Goal: Communication & Community: Answer question/provide support

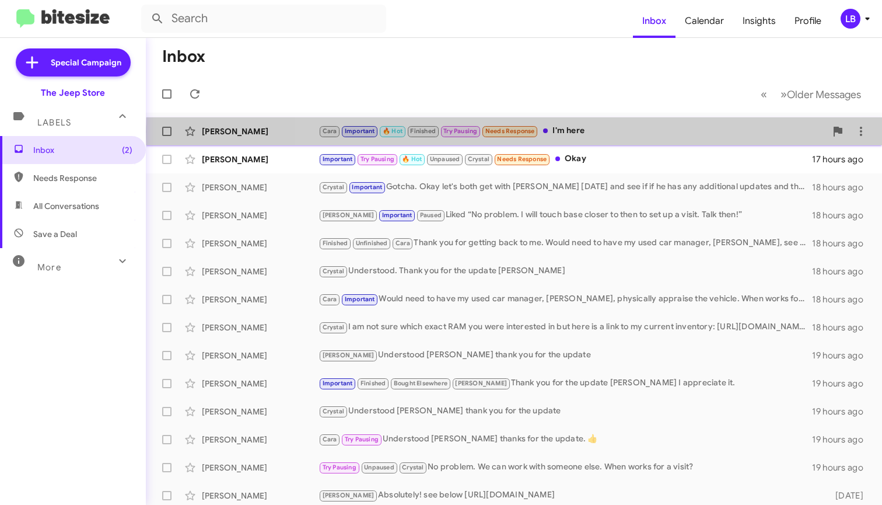
click at [566, 131] on div "Cara Important 🔥 Hot Finished Try Pausing Needs Response I'm here" at bounding box center [571, 130] width 507 height 13
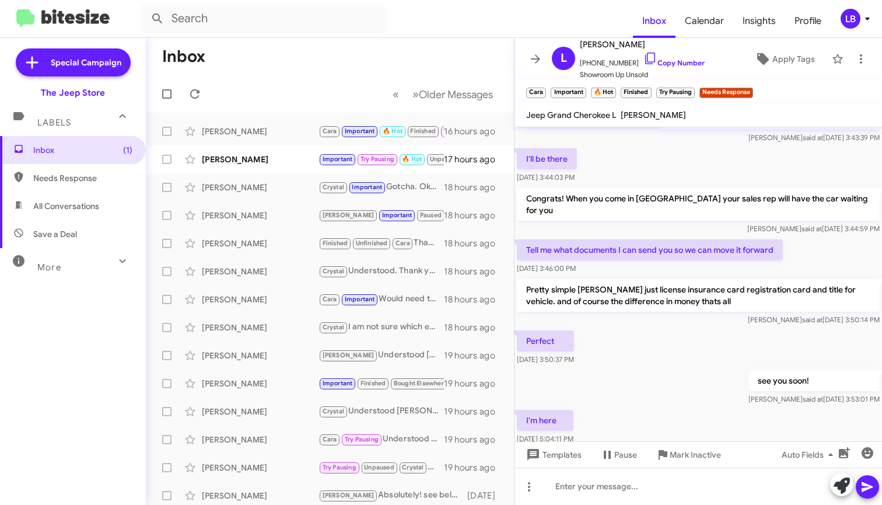
scroll to position [628, 0]
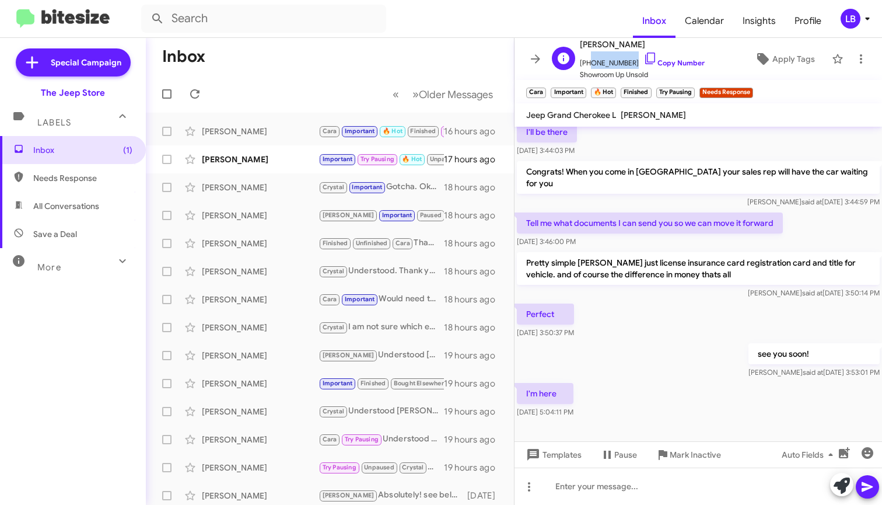
drag, startPoint x: 630, startPoint y: 64, endPoint x: 586, endPoint y: 65, distance: 43.8
click at [586, 65] on span "[PHONE_NUMBER] Copy Number" at bounding box center [642, 59] width 125 height 17
copy span "8488449049"
click at [254, 136] on div "[PERSON_NAME]" at bounding box center [260, 131] width 117 height 12
drag, startPoint x: 629, startPoint y: 61, endPoint x: 587, endPoint y: 67, distance: 42.4
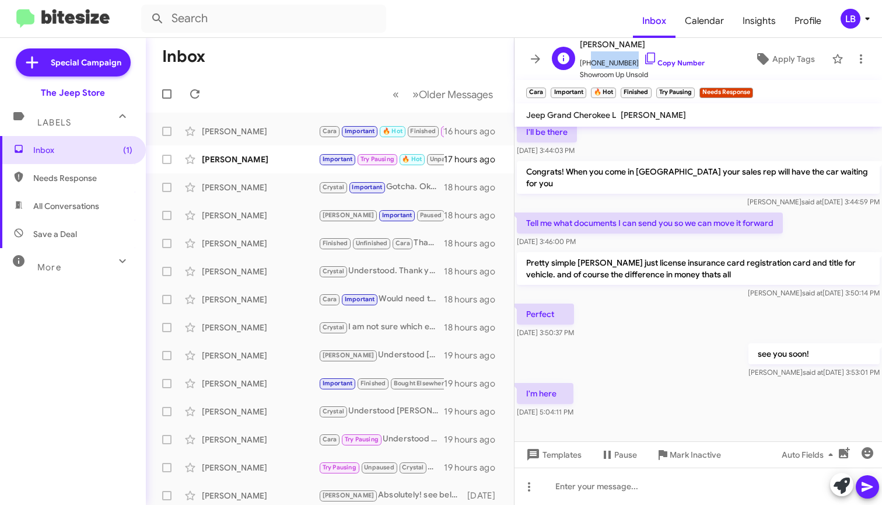
click at [587, 66] on span "+18488449049 Copy Number" at bounding box center [642, 59] width 125 height 17
copy span "8488449049"
click at [728, 151] on div "I'll be there Aug 26, 2025, 3:44:03 PM" at bounding box center [697, 139] width 367 height 40
click at [691, 301] on div "Perfect Aug 26, 2025, 3:50:37 PM" at bounding box center [697, 321] width 367 height 40
click at [686, 215] on p "Tell me what documents I can send you so we can move it forward" at bounding box center [650, 222] width 266 height 21
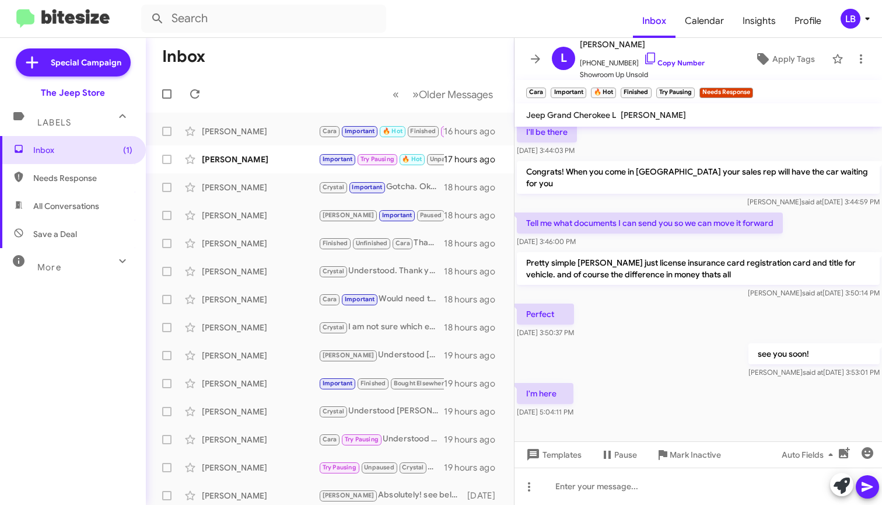
click at [688, 159] on div "I'll be there Aug 26, 2025, 3:44:03 PM" at bounding box center [697, 139] width 367 height 40
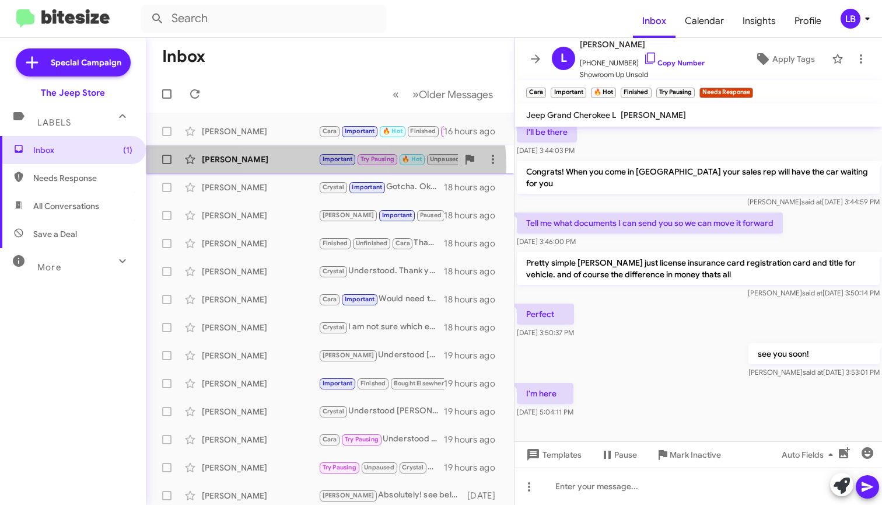
click at [299, 167] on div "Gerardo Romano Important Try Pausing 🔥 Hot Unpaused Crystal Needs Response Okay…" at bounding box center [329, 159] width 349 height 23
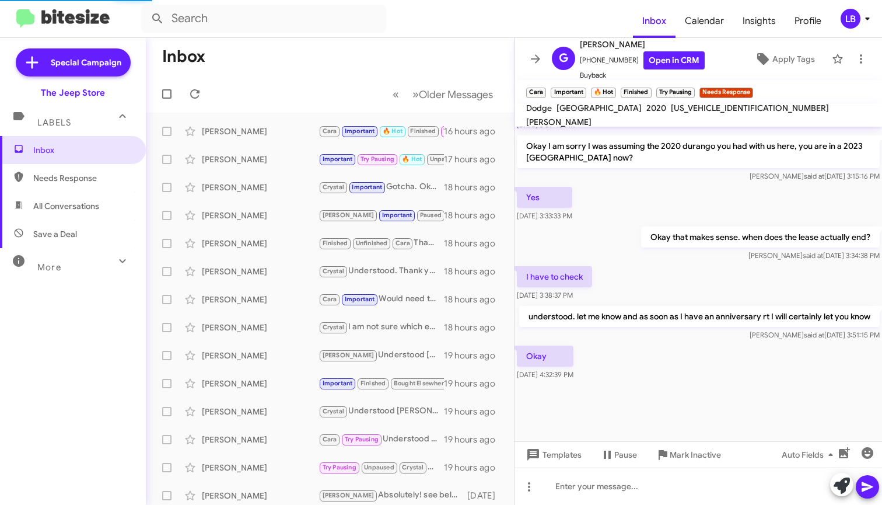
scroll to position [535, 0]
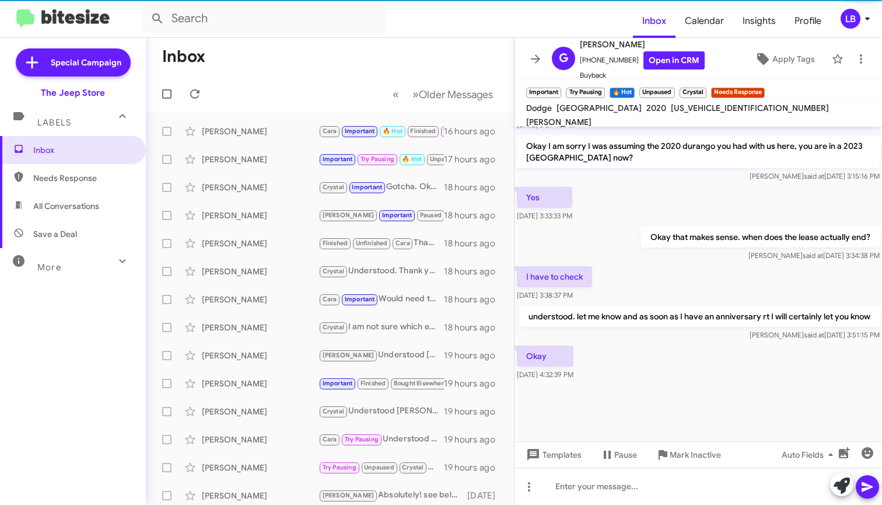
click at [675, 194] on div "Yes Aug 26, 2025, 3:33:33 PM" at bounding box center [697, 204] width 367 height 40
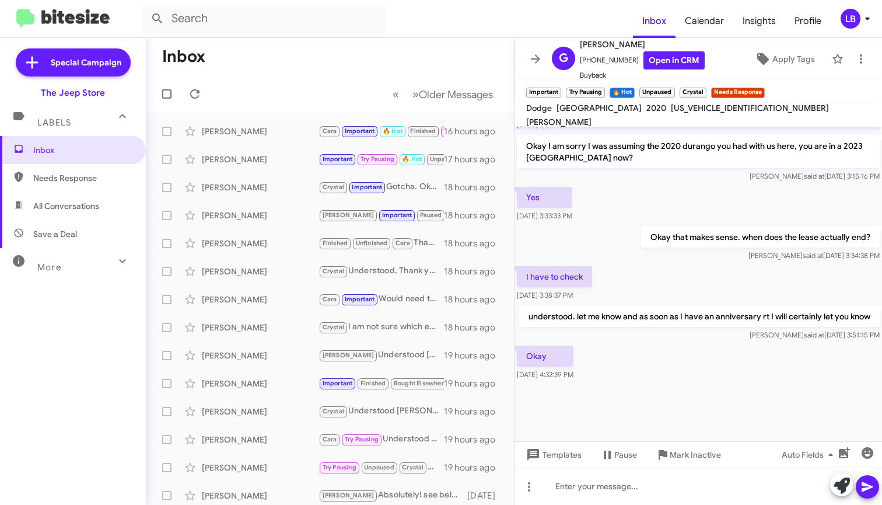
click at [667, 184] on div "Yes Aug 26, 2025, 3:33:33 PM" at bounding box center [697, 204] width 367 height 40
click at [669, 184] on div "Yes Aug 26, 2025, 3:33:33 PM" at bounding box center [697, 204] width 367 height 40
click at [612, 224] on div "Okay that makes sense. when does the lease actually end? Travis said at Aug 26,…" at bounding box center [697, 244] width 367 height 40
click at [642, 184] on div "Yes Aug 26, 2025, 3:33:33 PM" at bounding box center [697, 204] width 367 height 40
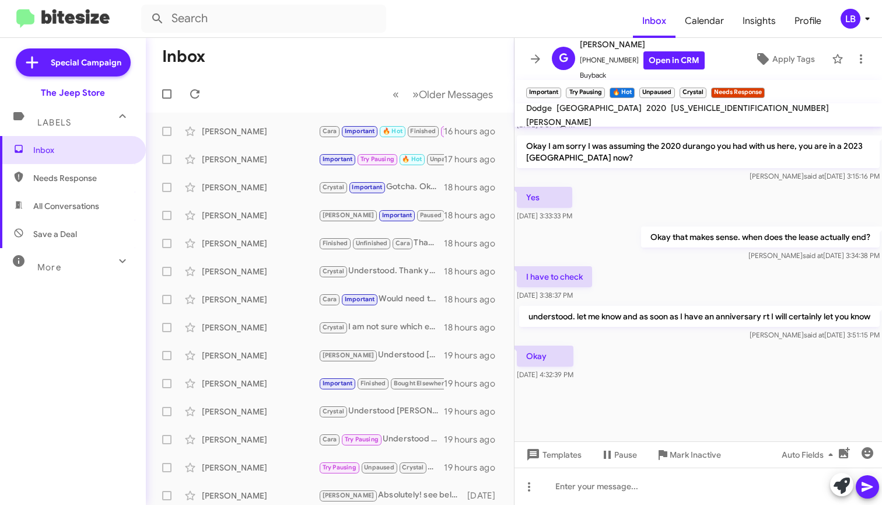
click at [617, 199] on div "Yes Aug 26, 2025, 3:33:33 PM" at bounding box center [697, 204] width 367 height 40
click at [610, 224] on div "Okay that makes sense. when does the lease actually end? Travis said at Aug 26,…" at bounding box center [697, 244] width 367 height 40
click at [653, 310] on p "understood. let me know and as soon as I have an anniversary rt I will certainl…" at bounding box center [699, 316] width 360 height 21
drag, startPoint x: 720, startPoint y: 201, endPoint x: 377, endPoint y: 147, distance: 347.2
click at [720, 201] on div "Yes Aug 26, 2025, 3:33:33 PM" at bounding box center [697, 204] width 367 height 40
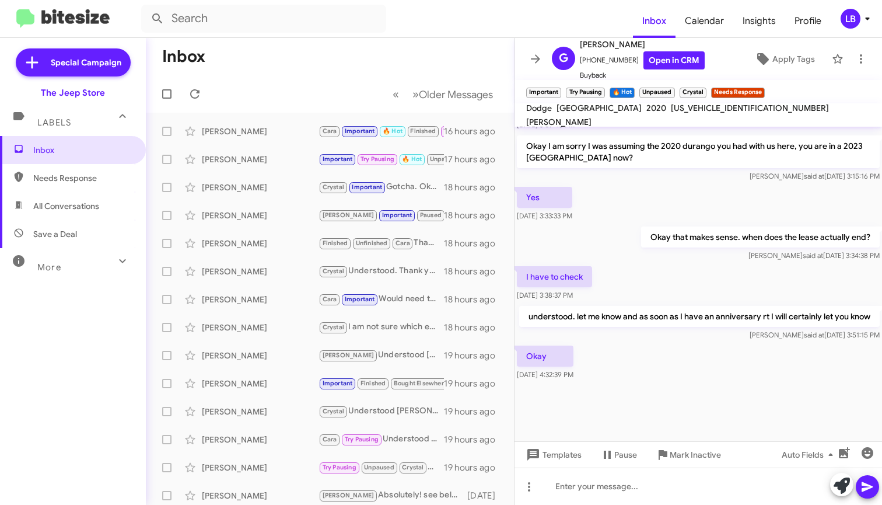
drag, startPoint x: 315, startPoint y: 63, endPoint x: 262, endPoint y: 51, distance: 53.8
click at [311, 61] on mat-toolbar-row "Inbox" at bounding box center [330, 56] width 368 height 37
click at [381, 82] on div "« Previous » Next Older Messages" at bounding box center [442, 94] width 123 height 24
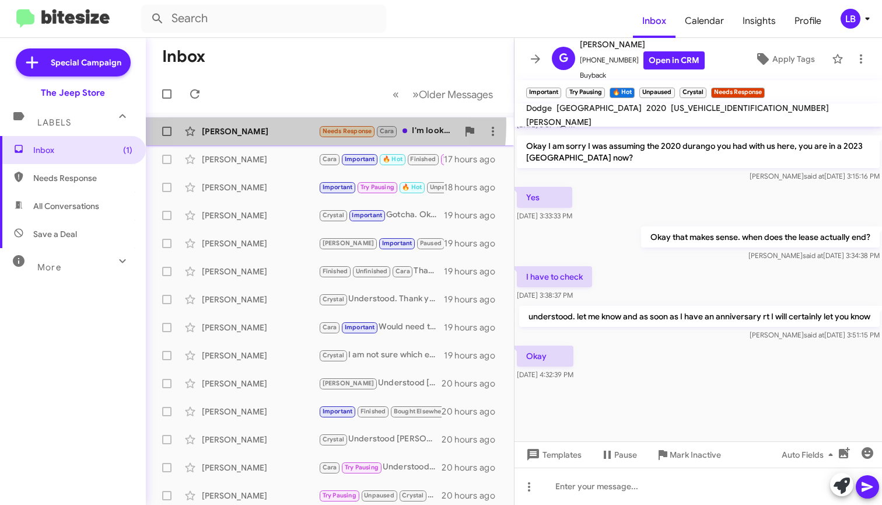
click at [265, 123] on div "Lori Catano Needs Response Cara I'm looking for an orange with a black top or y…" at bounding box center [329, 131] width 349 height 23
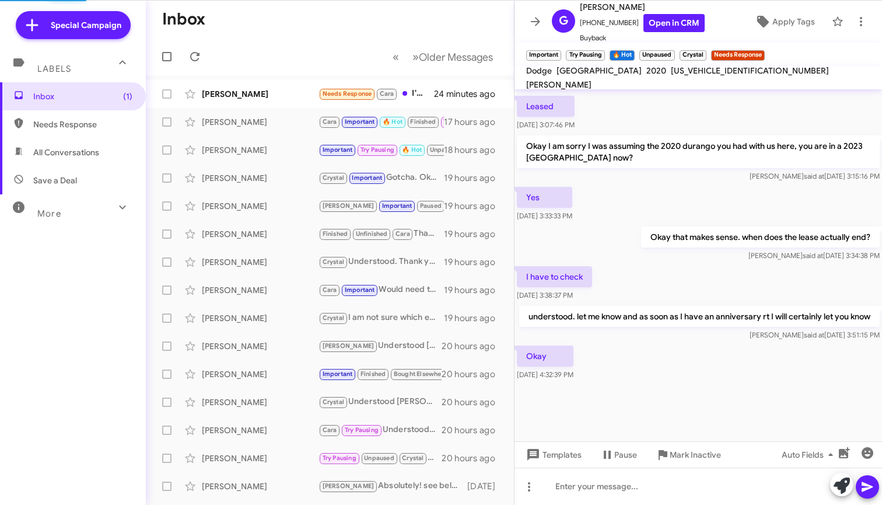
scroll to position [498, 0]
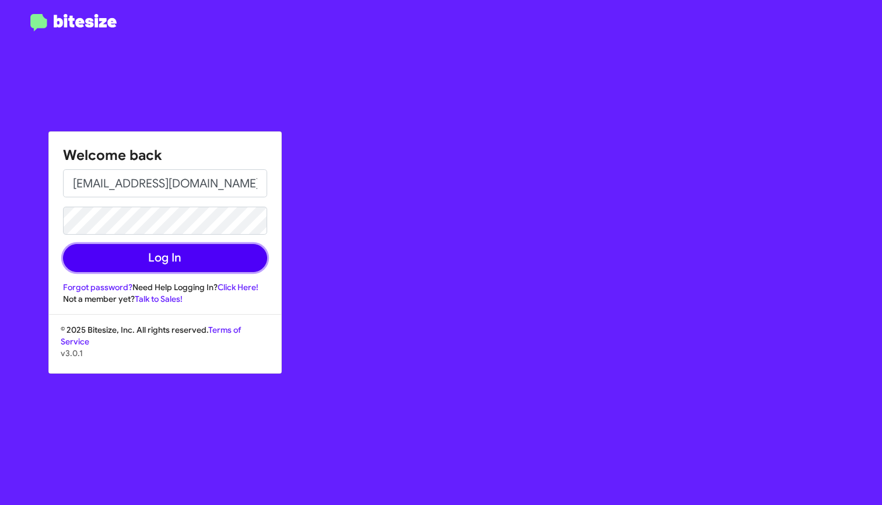
click at [207, 248] on button "Log In" at bounding box center [165, 258] width 204 height 28
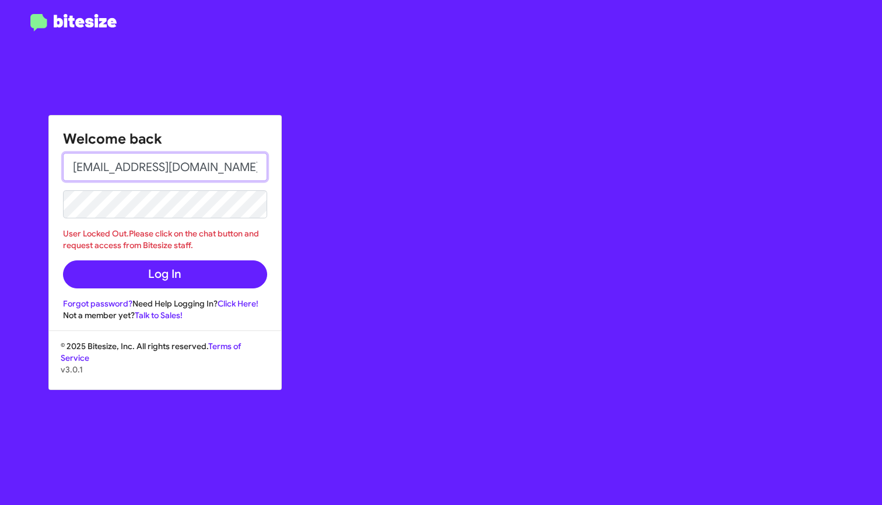
click at [226, 170] on input "lbernardes8989@gmail.com" at bounding box center [165, 167] width 204 height 28
drag, startPoint x: 227, startPoint y: 169, endPoint x: 128, endPoint y: 165, distance: 98.7
click at [128, 165] on input "lbernardes8989@gmail.com" at bounding box center [165, 167] width 204 height 28
type input "lbernardes@thejeepstore.com"
click at [164, 274] on button "Log In" at bounding box center [165, 274] width 204 height 28
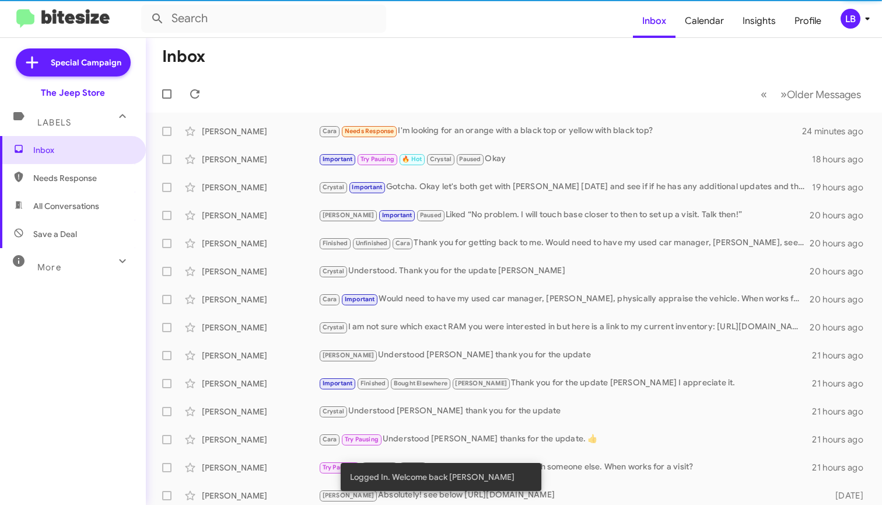
click at [393, 85] on mat-toolbar-row "« Previous » Next Older Messages" at bounding box center [514, 93] width 736 height 37
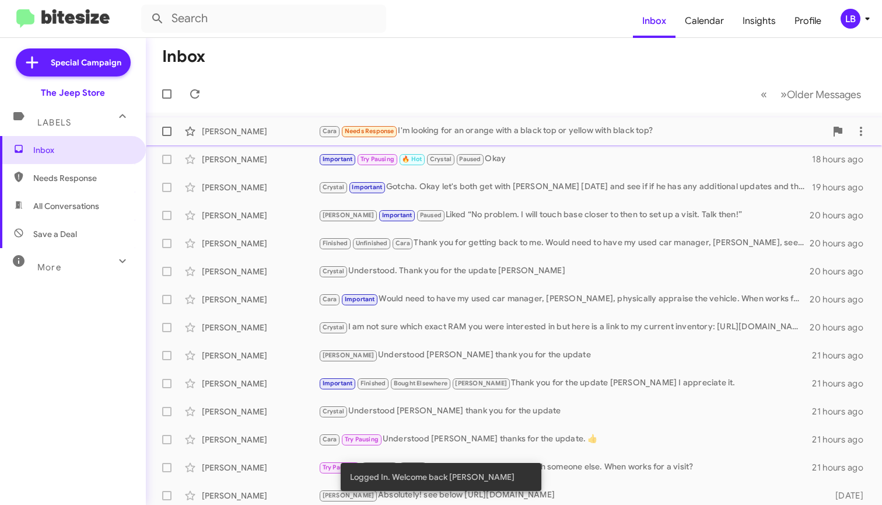
click at [507, 130] on div "Cara Needs Response I'm looking for an orange with a black top or yellow with b…" at bounding box center [571, 130] width 507 height 13
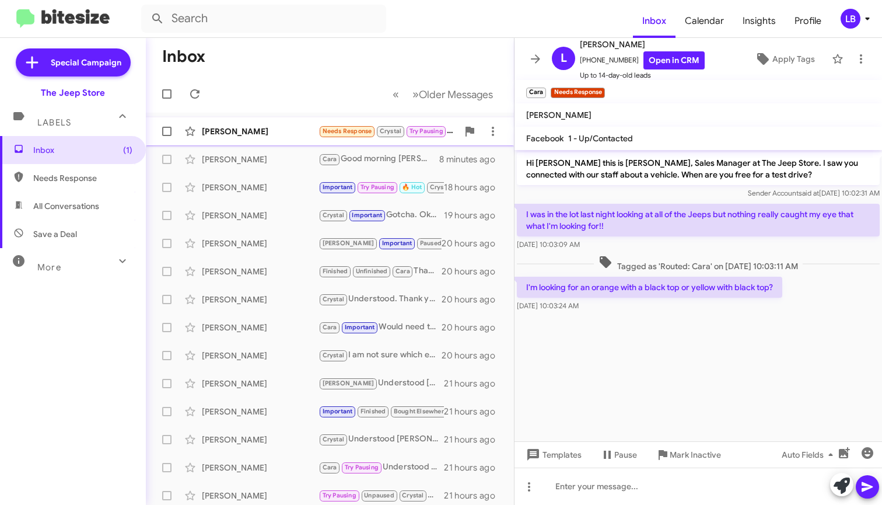
click at [255, 129] on div "[PERSON_NAME]" at bounding box center [260, 131] width 117 height 12
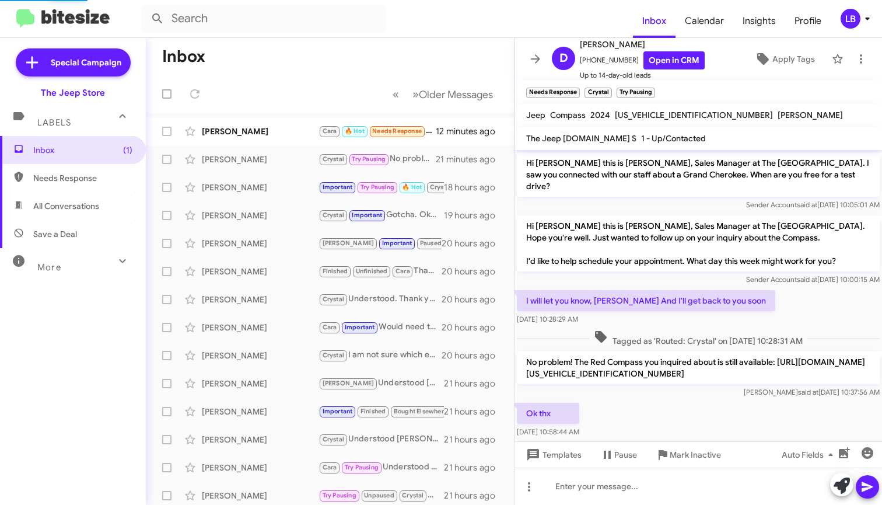
scroll to position [16, 0]
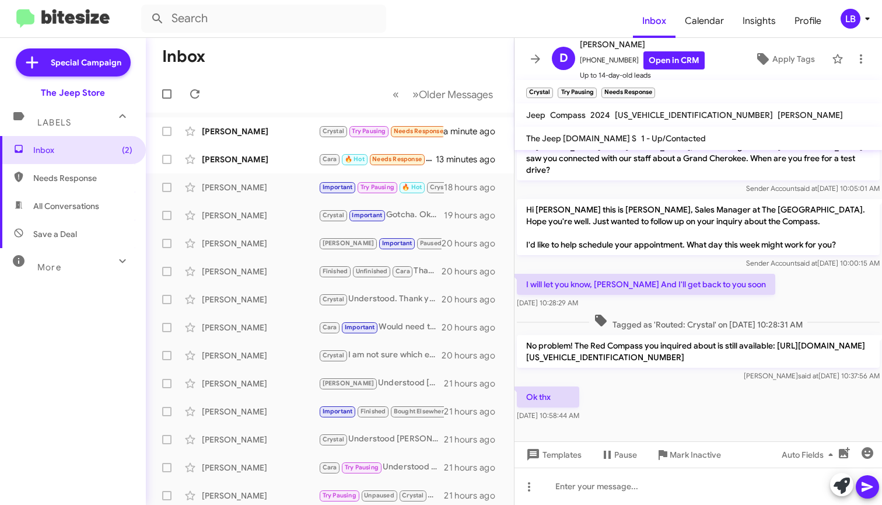
click at [172, 3] on mat-toolbar "Inbox Calendar Insights Profile LB" at bounding box center [441, 18] width 882 height 37
click at [249, 129] on div "[PERSON_NAME]" at bounding box center [260, 131] width 117 height 12
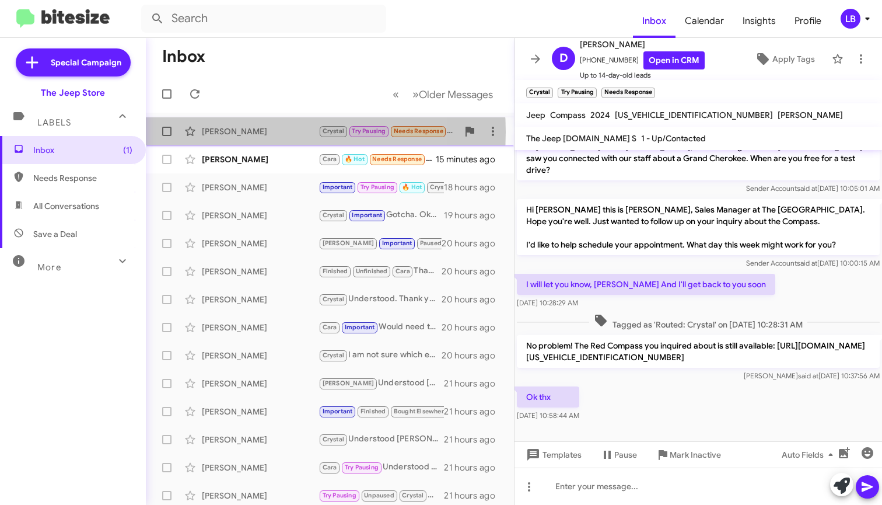
click at [254, 132] on div "[PERSON_NAME]" at bounding box center [260, 131] width 117 height 12
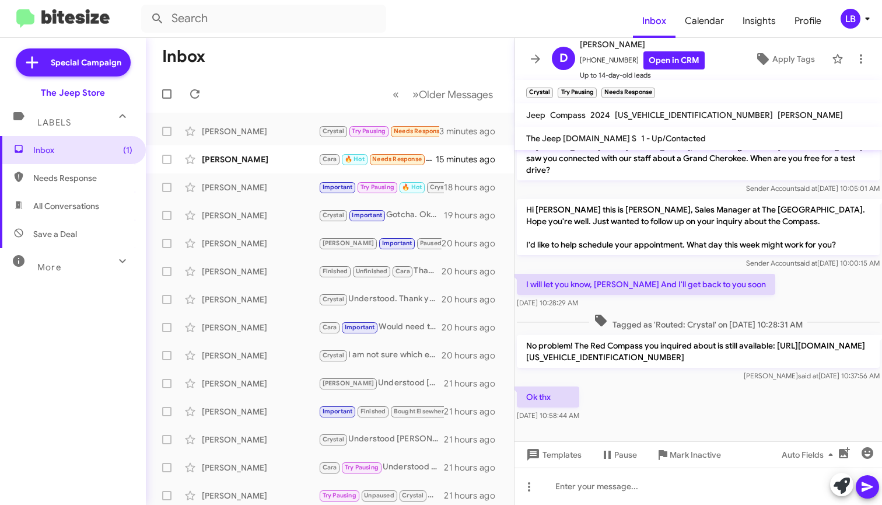
scroll to position [0, 0]
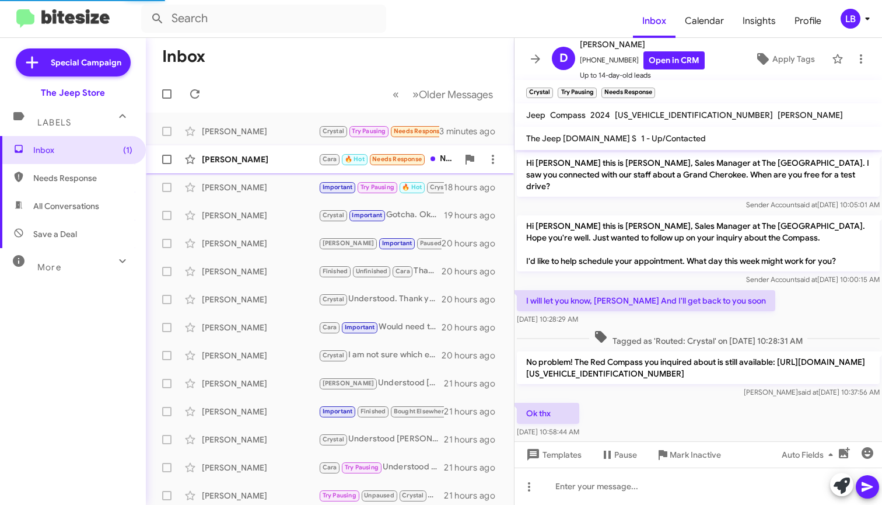
click at [306, 163] on div "[PERSON_NAME]" at bounding box center [260, 159] width 117 height 12
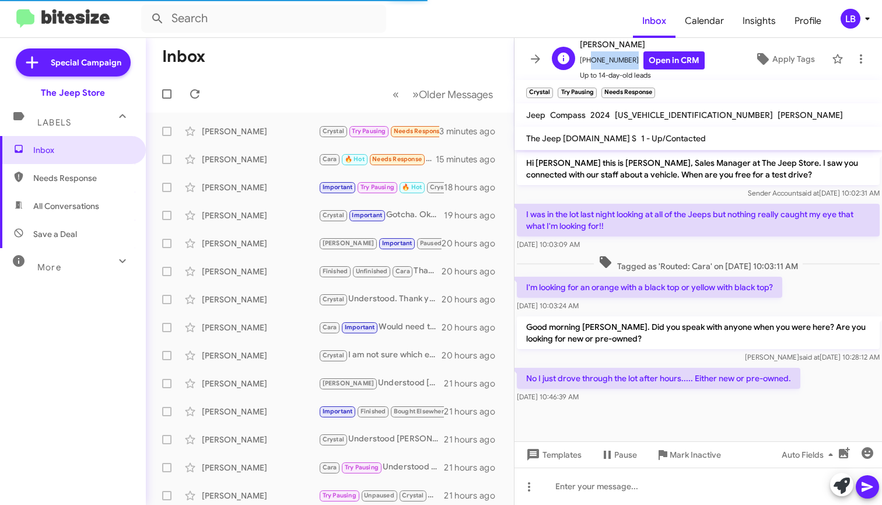
drag, startPoint x: 625, startPoint y: 62, endPoint x: 587, endPoint y: 65, distance: 37.4
click at [587, 65] on span "+19292324512 Open in CRM" at bounding box center [642, 60] width 125 height 18
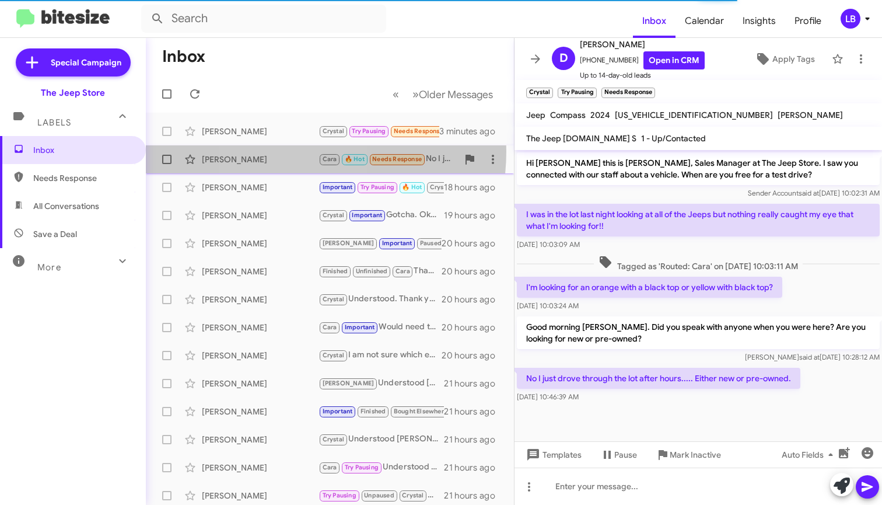
click at [288, 151] on div "Lori Catano Cara 🔥 Hot Needs Response No I just drove through the lot after hou…" at bounding box center [329, 159] width 349 height 23
click at [283, 157] on div "[PERSON_NAME]" at bounding box center [260, 159] width 117 height 12
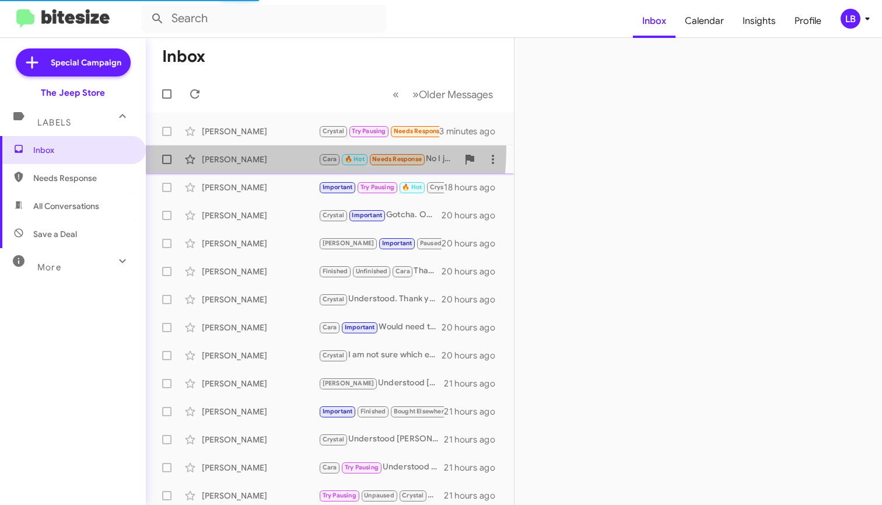
click at [246, 148] on div "[PERSON_NAME] [PERSON_NAME] 🔥 Hot Needs Response No I just drove through the lo…" at bounding box center [329, 159] width 349 height 23
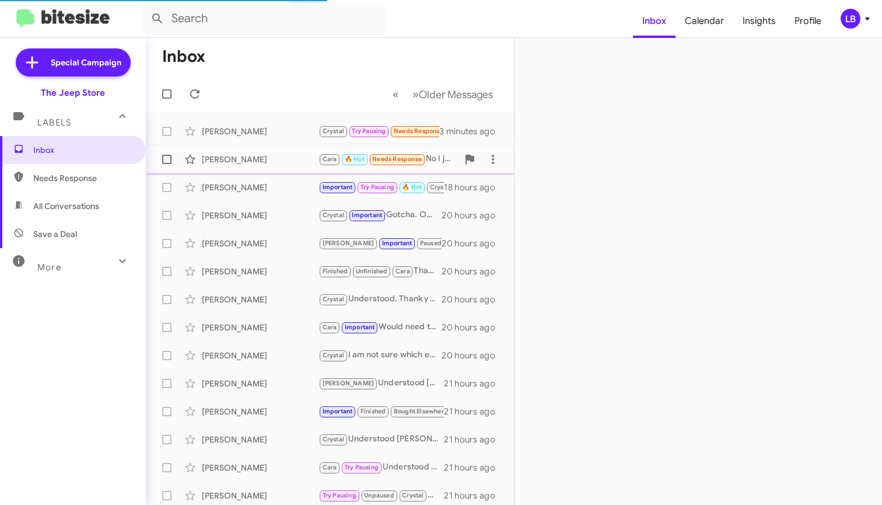
click at [247, 161] on div "[PERSON_NAME]" at bounding box center [260, 159] width 117 height 12
click at [269, 157] on div "[PERSON_NAME]" at bounding box center [260, 159] width 117 height 12
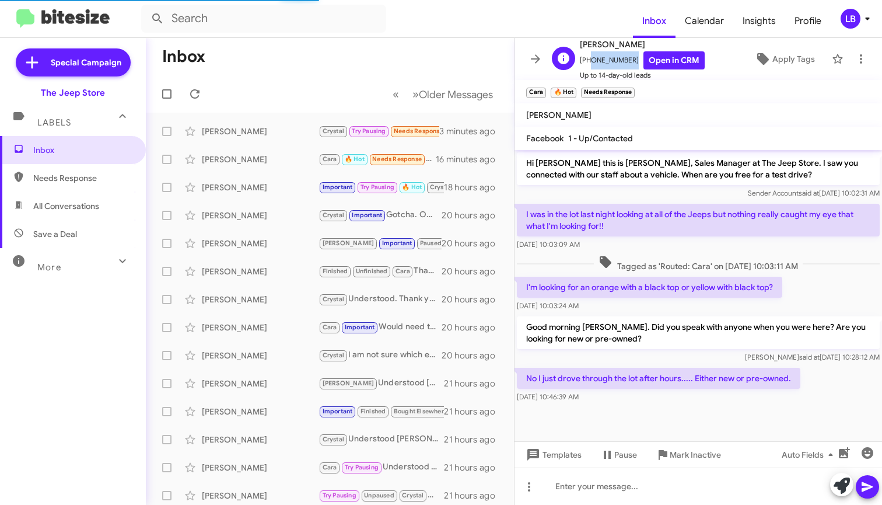
drag, startPoint x: 625, startPoint y: 58, endPoint x: 586, endPoint y: 65, distance: 40.3
click at [586, 65] on span "+19082168126 Open in CRM" at bounding box center [642, 60] width 125 height 18
copy span "9082168126"
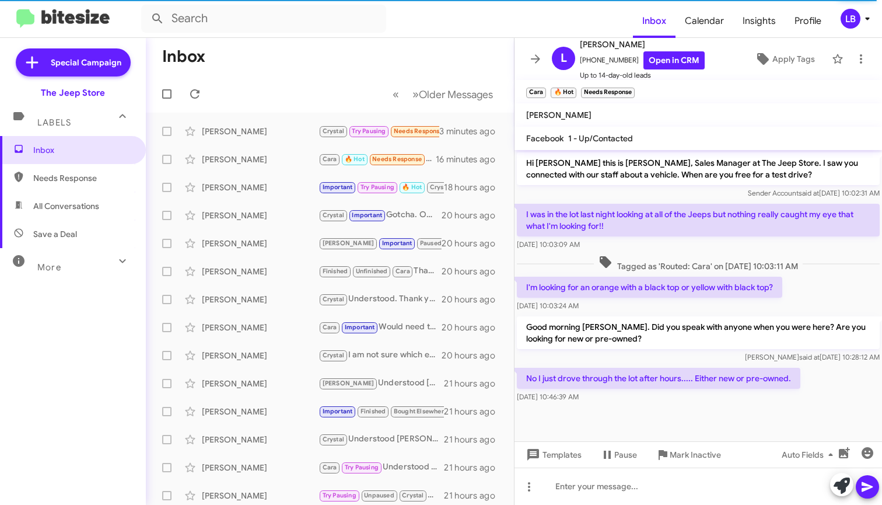
click at [631, 242] on div "[DATE] 10:03:09 AM" at bounding box center [698, 245] width 363 height 12
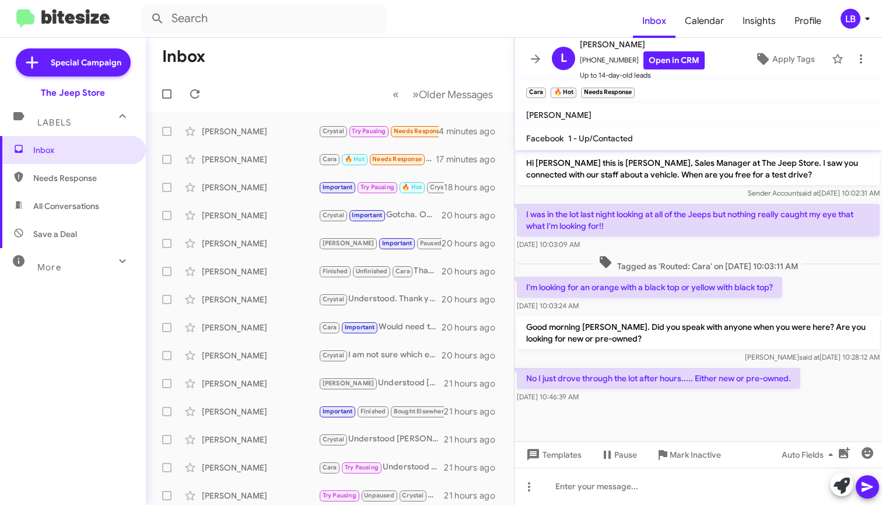
drag, startPoint x: 756, startPoint y: 396, endPoint x: 801, endPoint y: 304, distance: 102.5
click at [756, 396] on div "[DATE] 10:46:39 AM" at bounding box center [658, 397] width 283 height 12
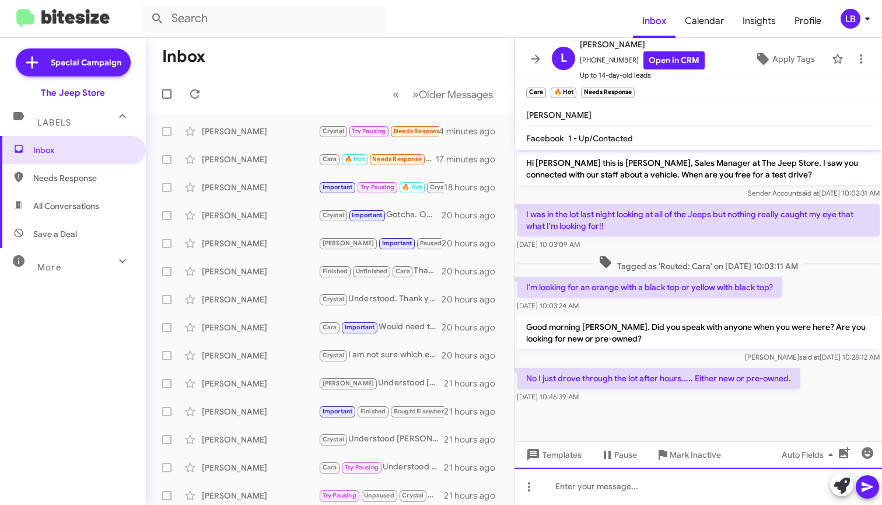
drag, startPoint x: 716, startPoint y: 491, endPoint x: 761, endPoint y: 311, distance: 185.9
click at [716, 486] on div at bounding box center [697, 485] width 367 height 37
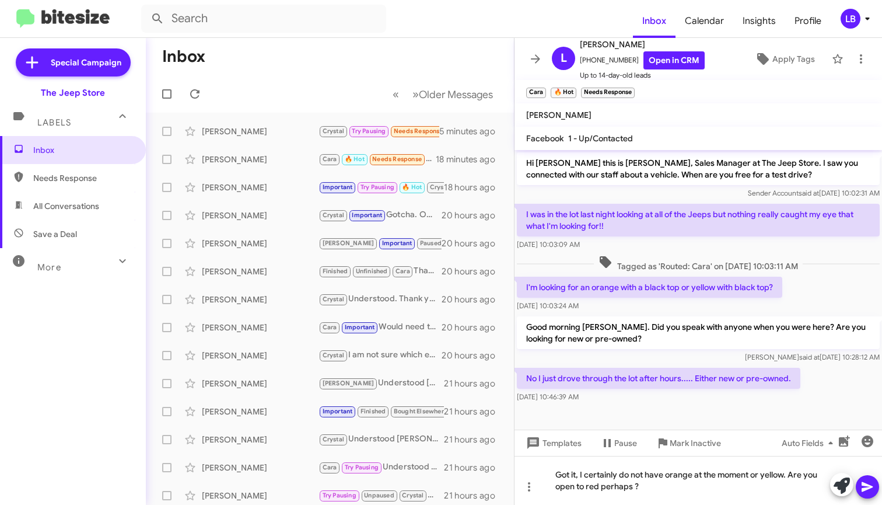
click at [650, 475] on mat-tooltip-component "Pause Conversation" at bounding box center [618, 470] width 79 height 35
click at [654, 488] on mat-tooltip-component "Pause Conversation" at bounding box center [618, 470] width 79 height 35
click at [670, 481] on div "Got it, I certainly do not have orange at the moment or yellow. Are you open to…" at bounding box center [697, 480] width 367 height 49
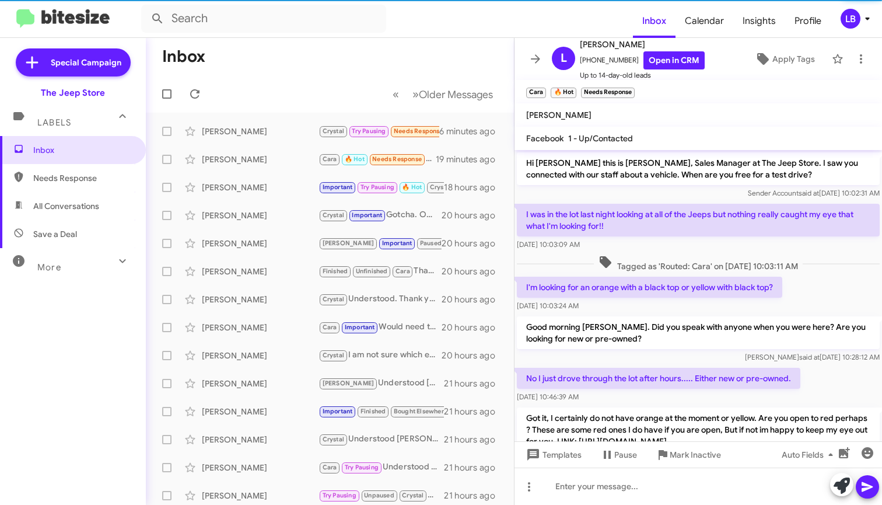
scroll to position [59, 0]
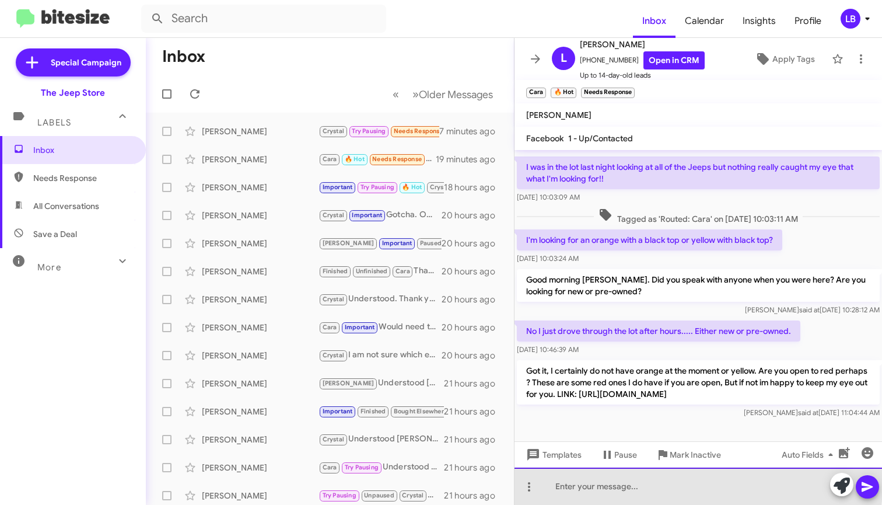
drag, startPoint x: 656, startPoint y: 485, endPoint x: 674, endPoint y: 429, distance: 59.0
click at [656, 488] on div at bounding box center [697, 485] width 367 height 37
click at [790, 489] on div "We also have two mojito green colored ones" at bounding box center [697, 485] width 367 height 37
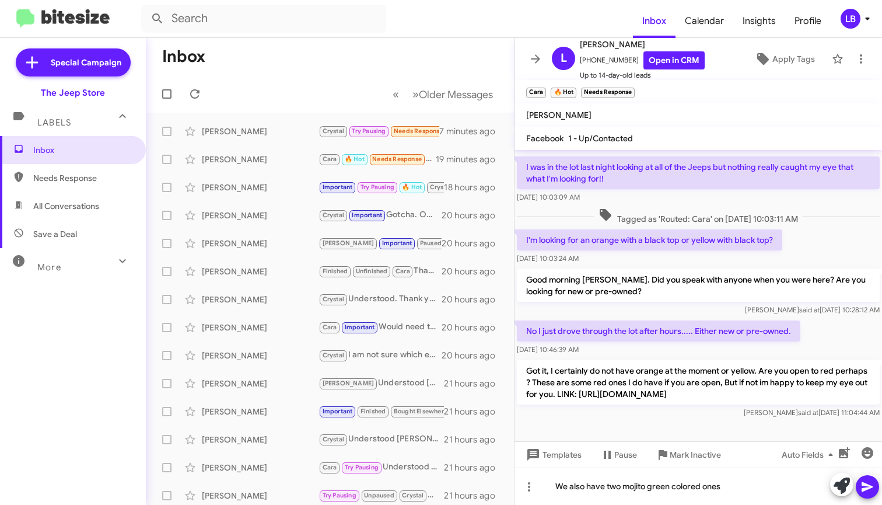
drag, startPoint x: 866, startPoint y: 488, endPoint x: 772, endPoint y: 375, distance: 146.2
click at [865, 488] on icon at bounding box center [867, 487] width 11 height 10
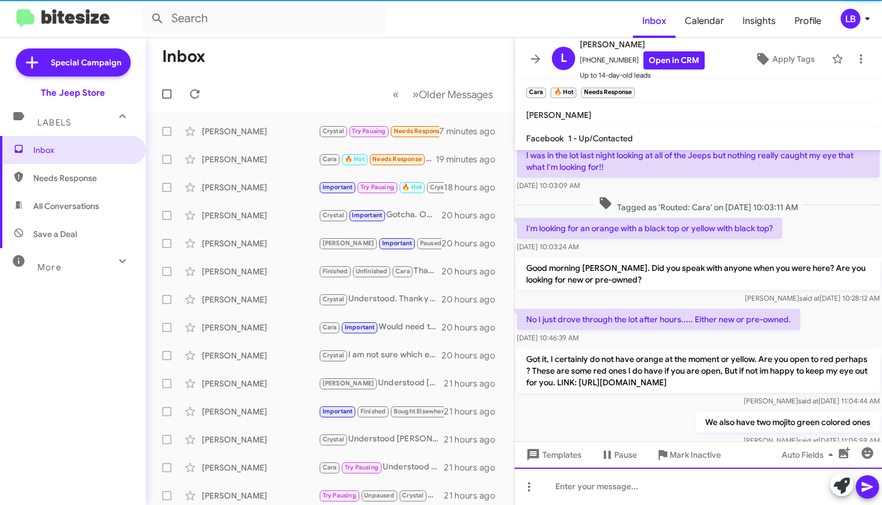
scroll to position [101, 0]
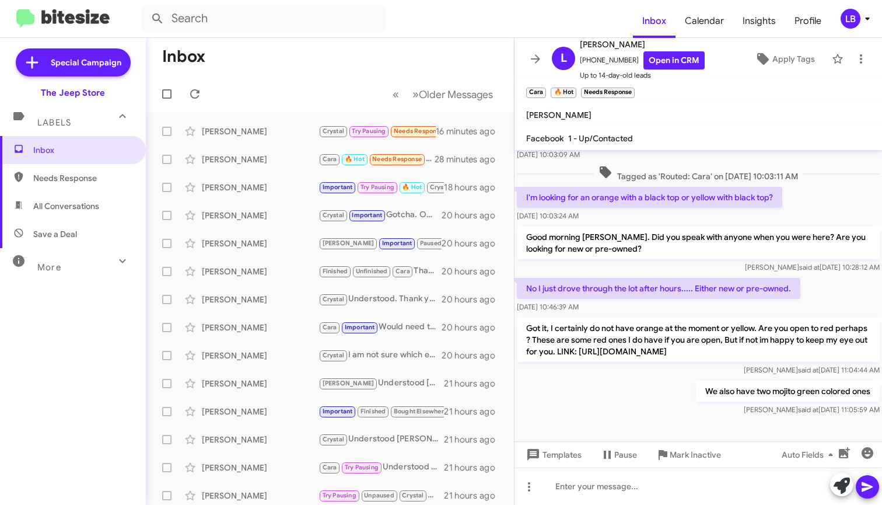
click at [310, 77] on mat-toolbar-row "« Previous » Next Older Messages" at bounding box center [330, 93] width 368 height 37
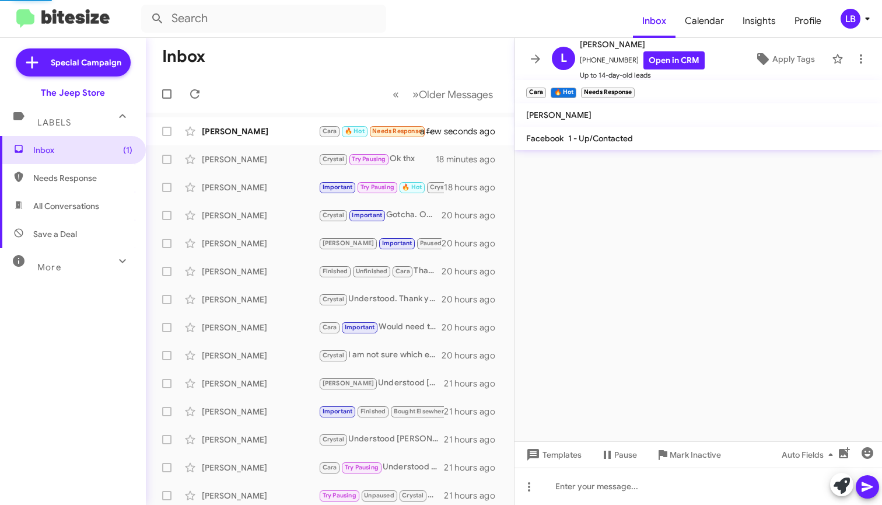
scroll to position [0, 0]
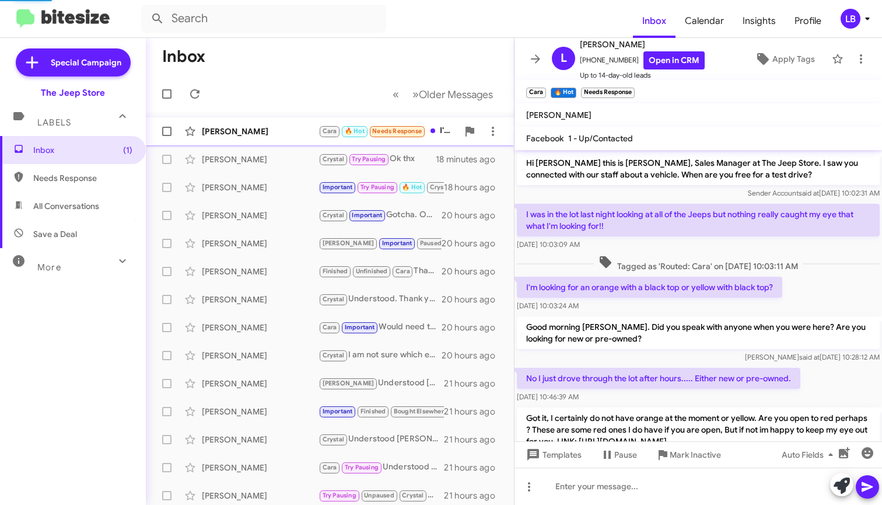
click at [284, 139] on div "Lori Catano Cara 🔥 Hot Needs Response I'm open to red a few seconds ago" at bounding box center [329, 131] width 349 height 23
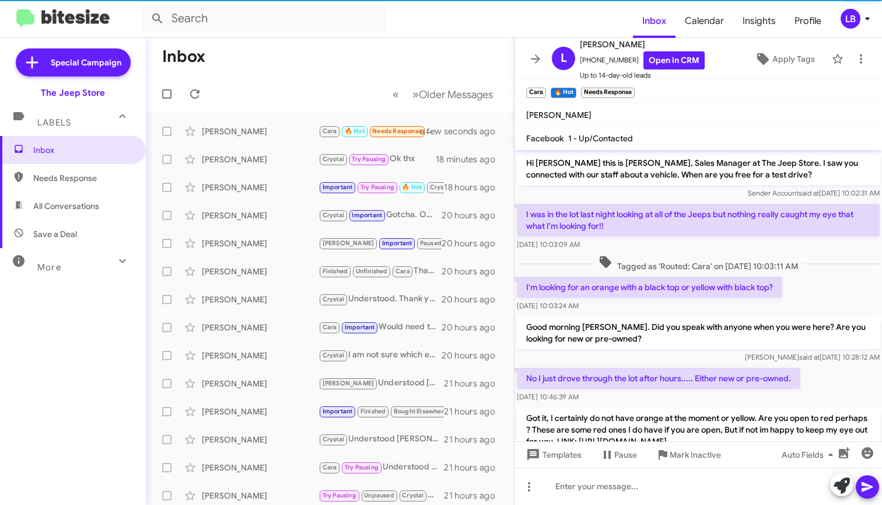
scroll to position [144, 0]
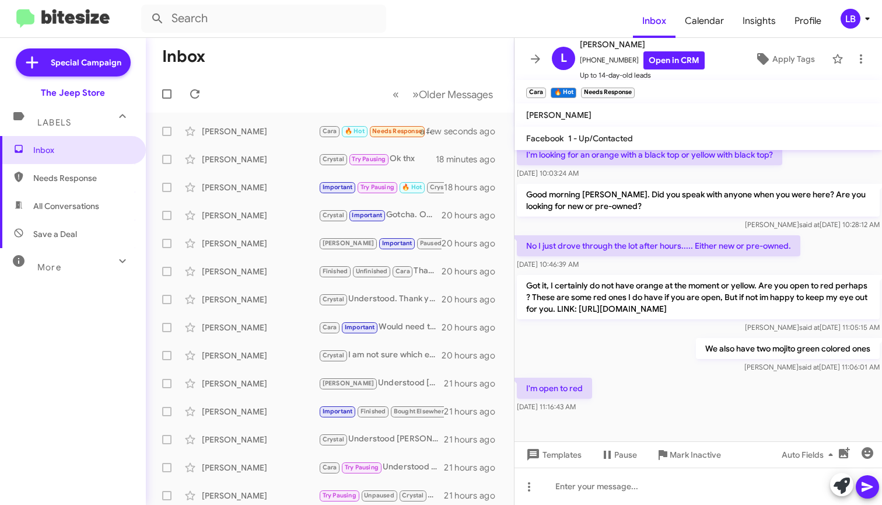
click at [735, 272] on div "Got it, I certainly do not have orange at the moment or yellow. Are you open to…" at bounding box center [697, 303] width 367 height 63
click at [832, 250] on div "No I just drove through the lot after hours..... Either new or pre-owned. Aug 2…" at bounding box center [697, 253] width 367 height 40
click at [690, 200] on p "Good morning [PERSON_NAME]. Did you speak with anyone when you were here? Are y…" at bounding box center [698, 200] width 363 height 33
click at [285, 94] on mat-toolbar-row "« Previous » Next Older Messages" at bounding box center [330, 93] width 368 height 37
drag, startPoint x: 292, startPoint y: 97, endPoint x: 282, endPoint y: 91, distance: 11.0
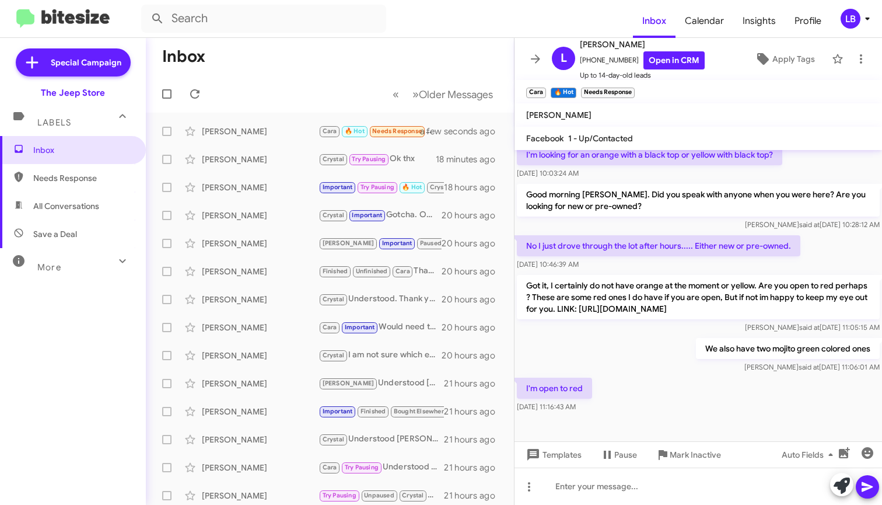
click at [292, 97] on mat-toolbar-row "« Previous » Next Older Messages" at bounding box center [330, 93] width 368 height 37
click at [245, 28] on input "text" at bounding box center [263, 19] width 245 height 28
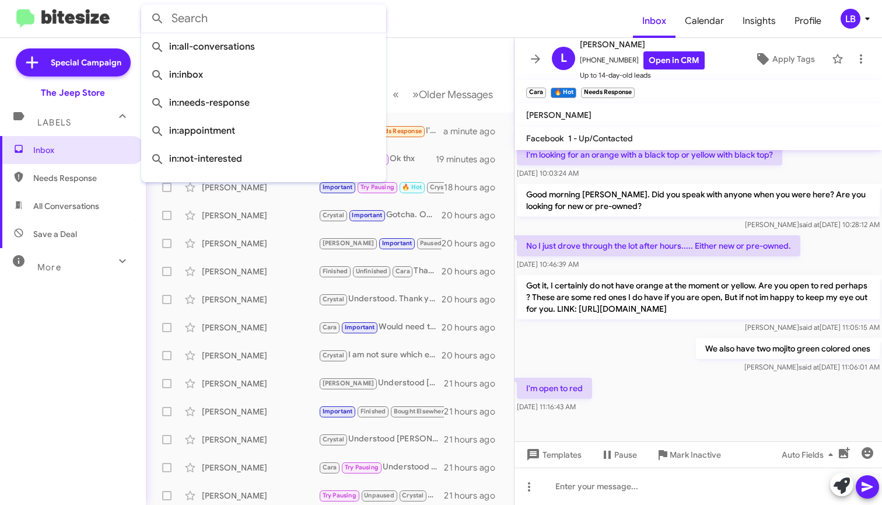
paste input "9083804192"
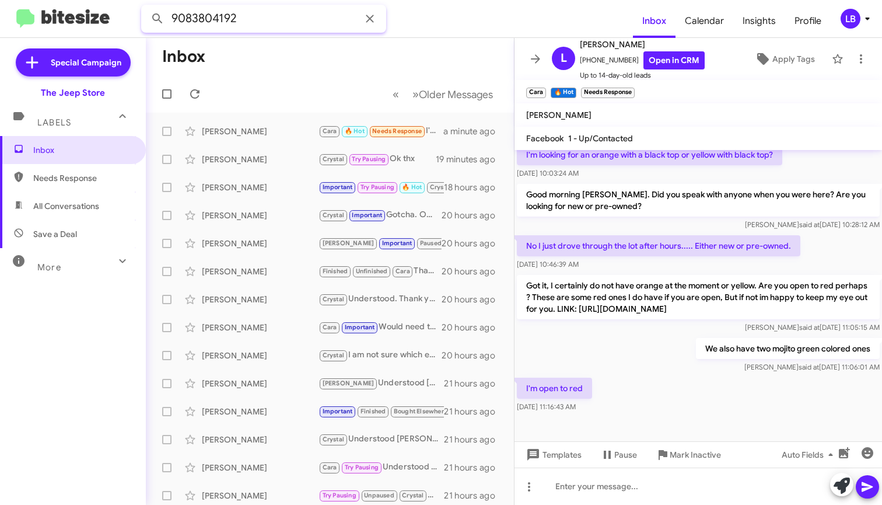
click at [157, 19] on button at bounding box center [157, 18] width 23 height 23
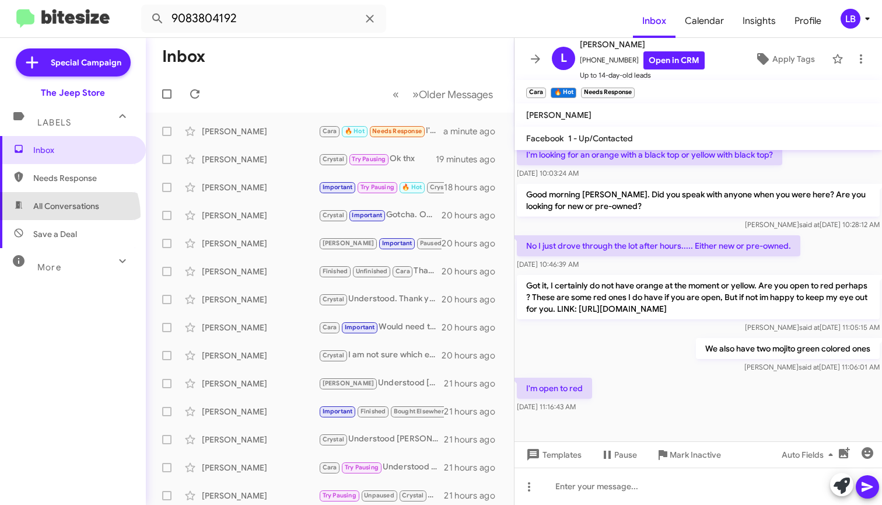
click at [65, 215] on span "All Conversations" at bounding box center [73, 206] width 146 height 28
type input "in:all-conversations"
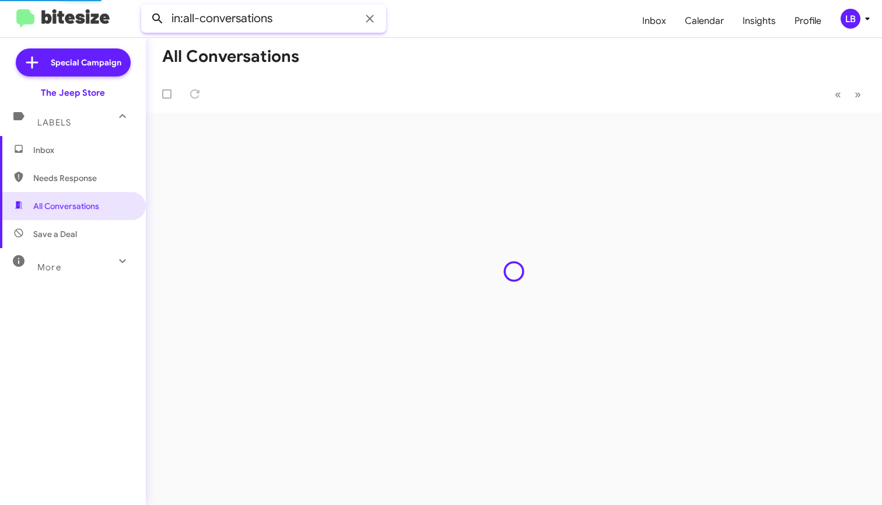
drag, startPoint x: 280, startPoint y: 22, endPoint x: 148, endPoint y: 16, distance: 132.0
click at [150, 17] on div "in:all-conversations" at bounding box center [263, 19] width 245 height 28
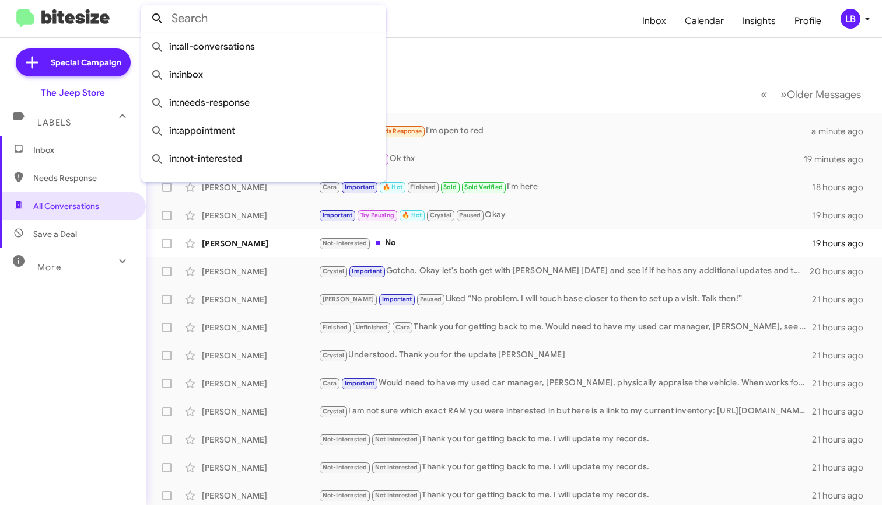
paste input "9083804192"
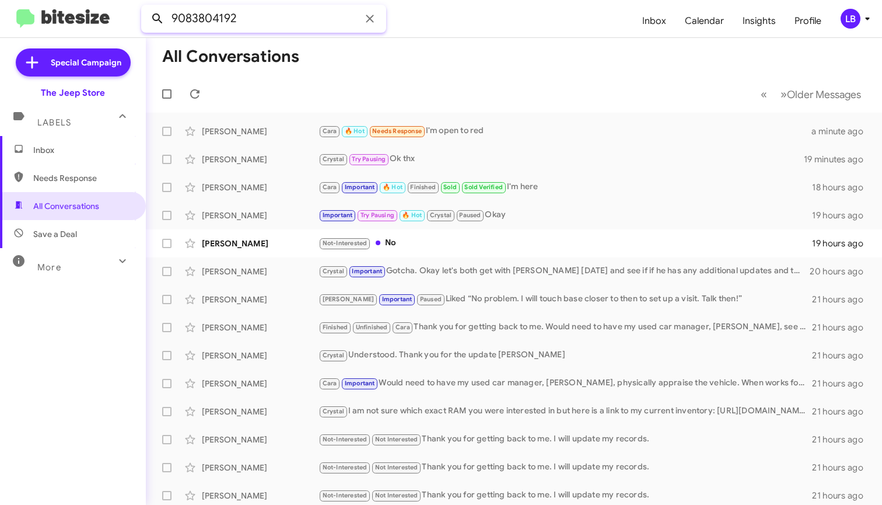
click at [157, 19] on button at bounding box center [157, 18] width 23 height 23
type input "9083804192"
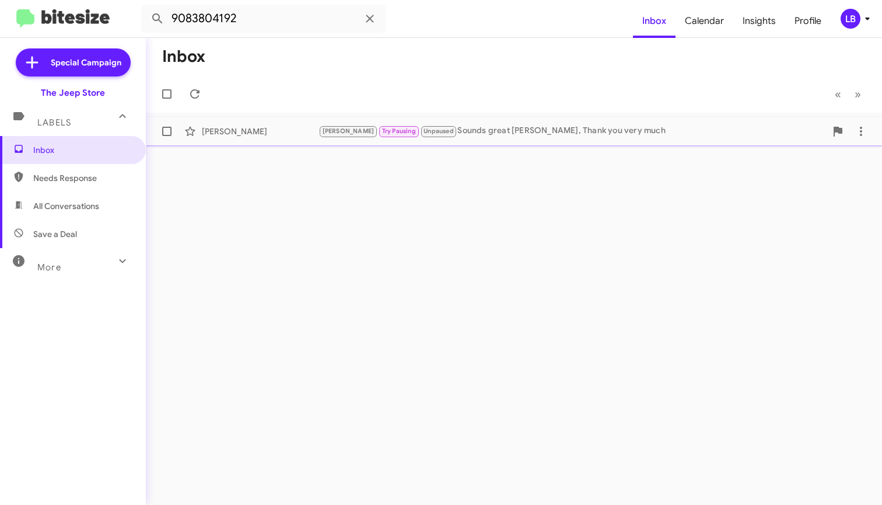
click at [390, 129] on small "Try Pausing" at bounding box center [399, 131] width 40 height 11
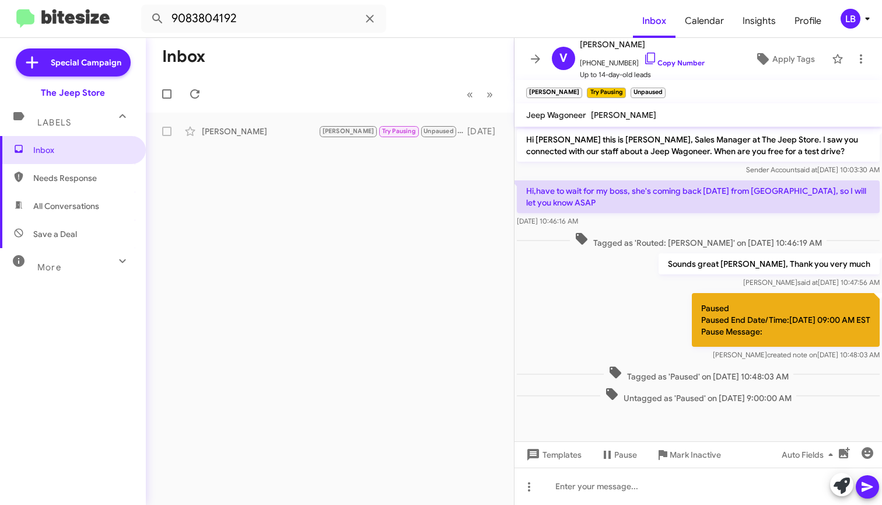
click at [632, 268] on div "Sounds great victor, Thank you very much Luis said at Aug 25, 2025, 10:47:56 AM" at bounding box center [697, 271] width 367 height 40
click at [593, 324] on div "Paused Paused End Date/Time:[DATE] 09:00 AM EST Pause Message: [PERSON_NAME] cr…" at bounding box center [697, 326] width 367 height 72
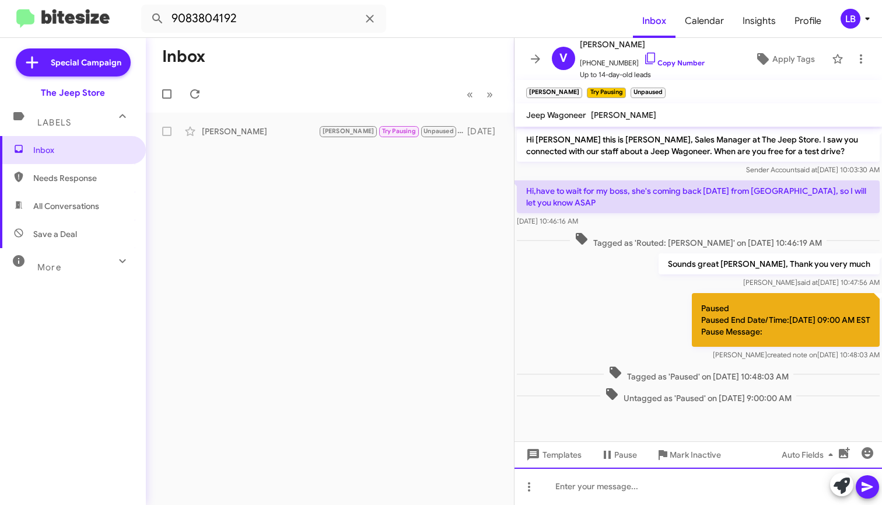
click at [575, 489] on div at bounding box center [697, 485] width 367 height 37
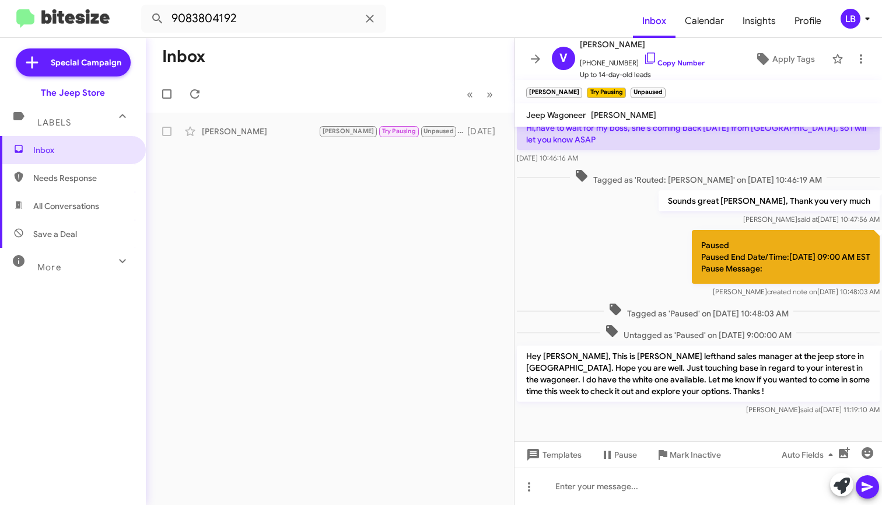
click at [275, 67] on mat-toolbar-row "Inbox" at bounding box center [330, 56] width 368 height 37
click at [264, 29] on input "9083804192" at bounding box center [263, 19] width 245 height 28
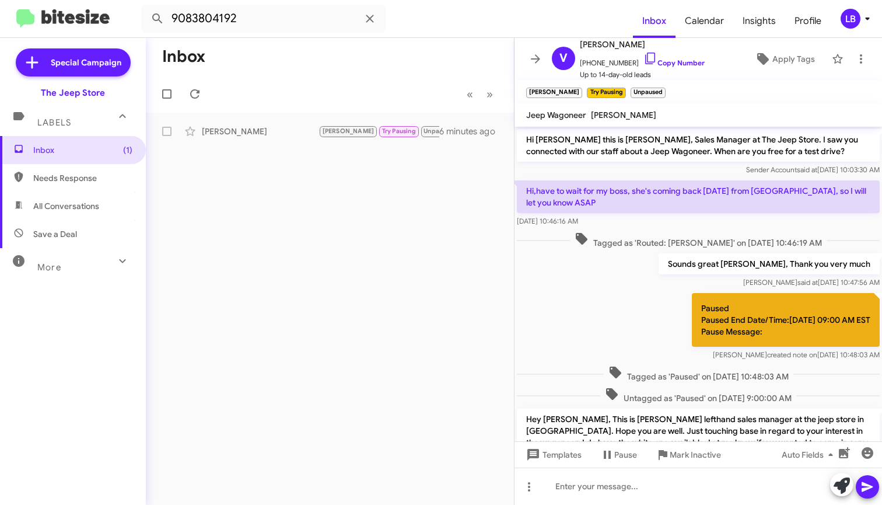
drag, startPoint x: 385, startPoint y: 65, endPoint x: 370, endPoint y: 57, distance: 17.0
click at [381, 62] on mat-toolbar-row "Inbox" at bounding box center [330, 56] width 368 height 37
click at [328, 30] on input "9083804192" at bounding box center [263, 19] width 245 height 28
drag, startPoint x: 179, startPoint y: 7, endPoint x: 50, endPoint y: -7, distance: 129.7
click at [50, 0] on html "9083804192 Inbox Calendar Insights Profile LB Special Campaign The Jeep Store L…" at bounding box center [441, 252] width 882 height 505
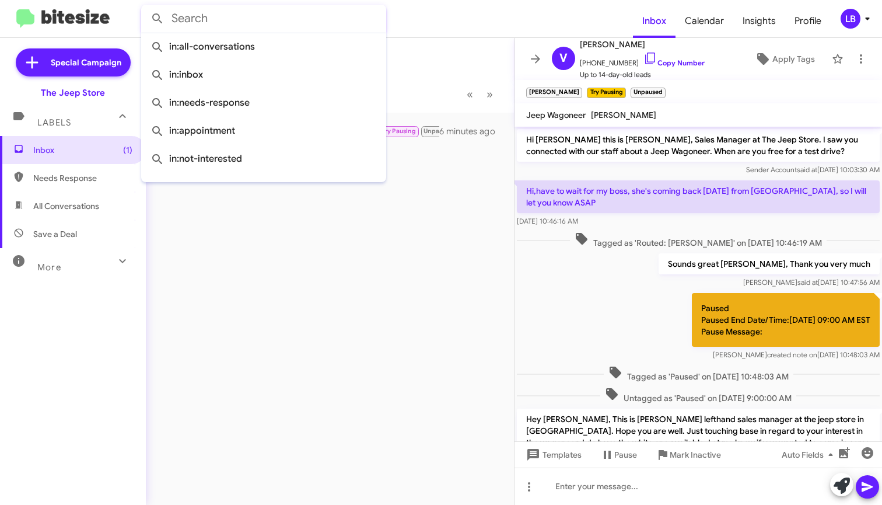
click at [157, 19] on button at bounding box center [157, 18] width 23 height 23
click at [409, 79] on mat-toolbar-row "« Previous » Next" at bounding box center [330, 93] width 368 height 37
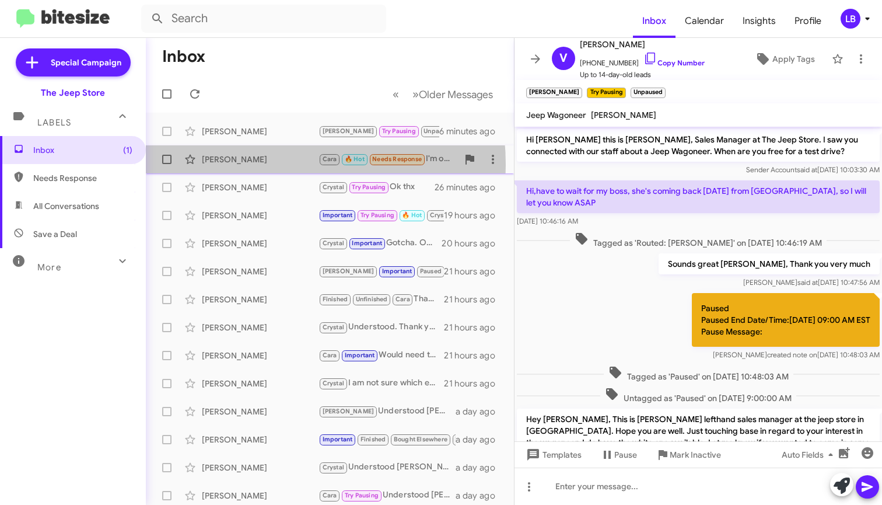
click at [250, 164] on div "[PERSON_NAME]" at bounding box center [260, 159] width 117 height 12
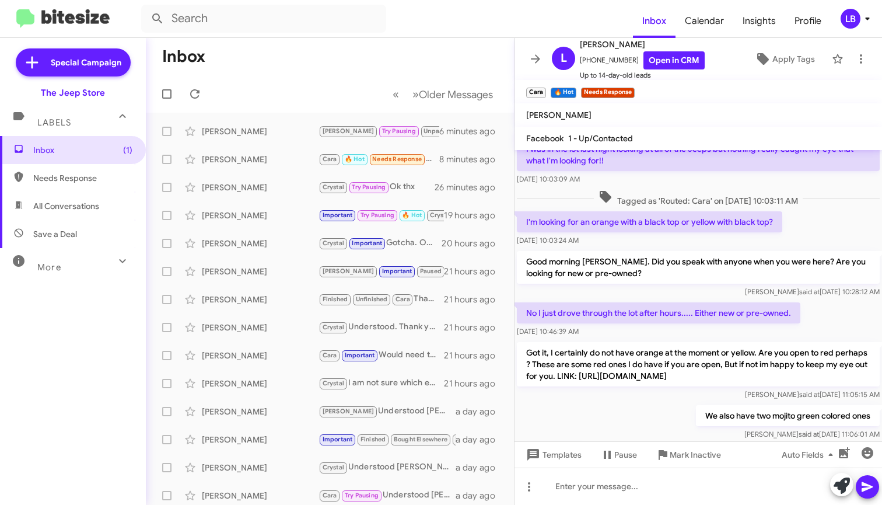
scroll to position [144, 0]
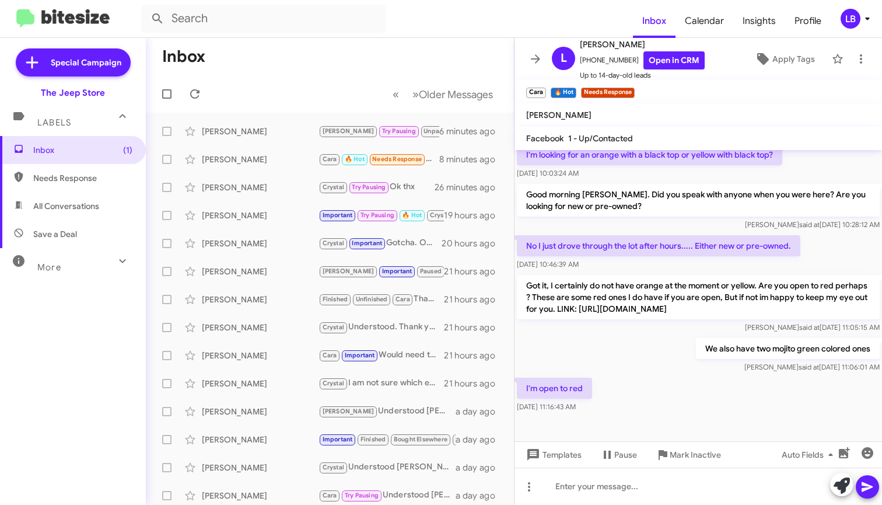
drag, startPoint x: 688, startPoint y: 371, endPoint x: 674, endPoint y: 432, distance: 62.1
click at [696, 371] on div "Luis said at Aug 27, 2025, 11:06:01 AM" at bounding box center [788, 367] width 184 height 12
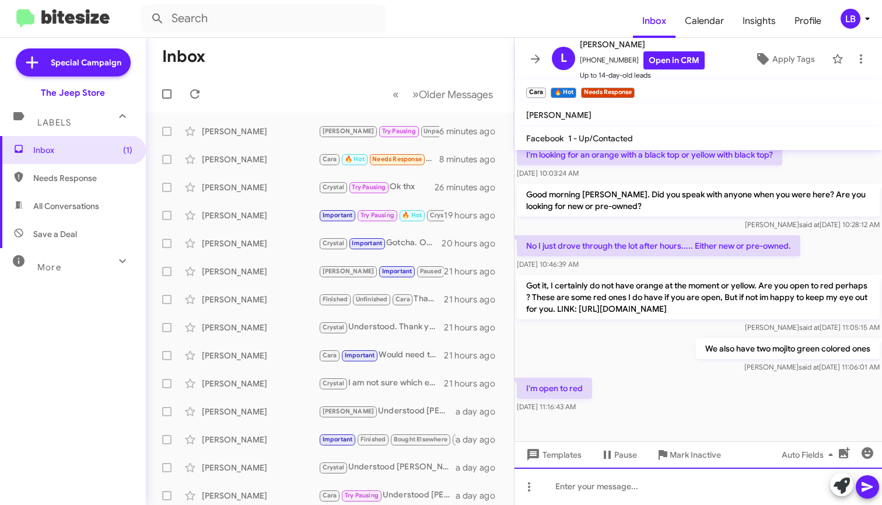
click at [661, 497] on div at bounding box center [697, 485] width 367 height 37
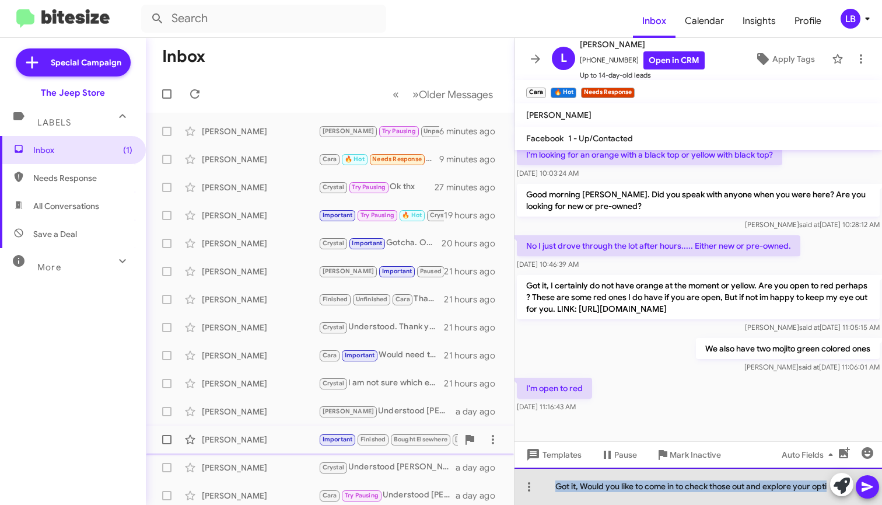
drag, startPoint x: 615, startPoint y: 485, endPoint x: 480, endPoint y: 451, distance: 139.1
click at [480, 454] on div "Inbox « Previous » Next Older Messages Victor Vitrun Andrew Try Pausing Unpause…" at bounding box center [514, 271] width 736 height 467
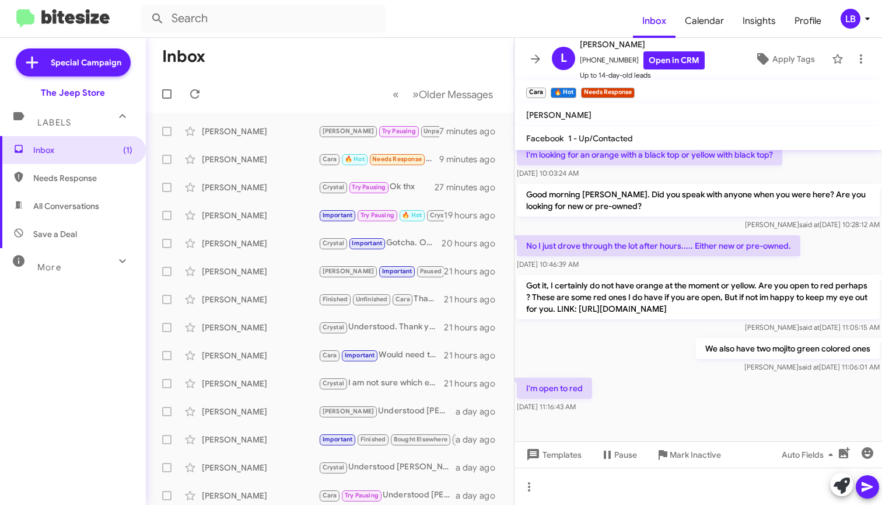
click at [611, 243] on p "No I just drove through the lot after hours..... Either new or pre-owned." at bounding box center [658, 245] width 283 height 21
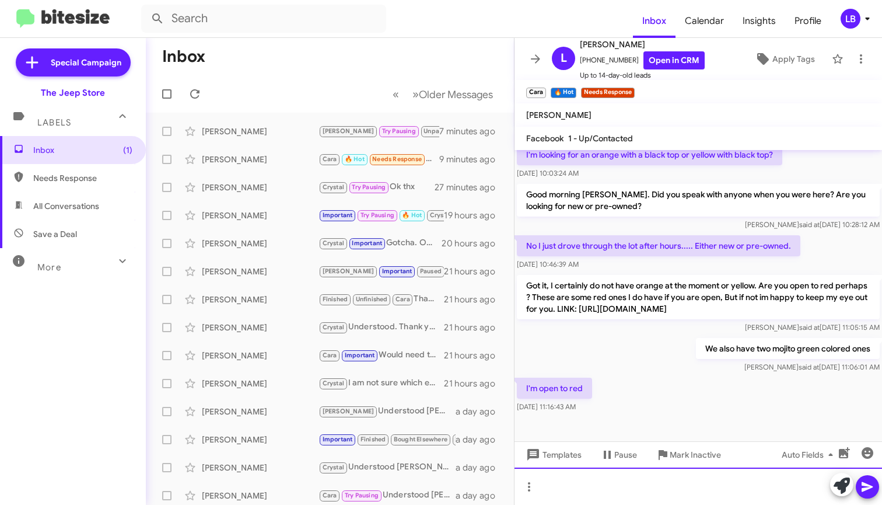
click at [618, 484] on div at bounding box center [697, 485] width 367 height 37
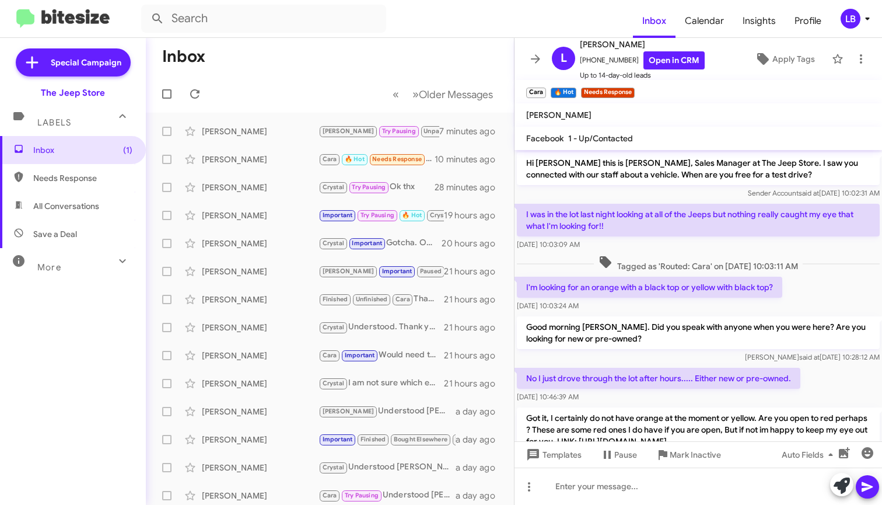
click at [274, 78] on mat-toolbar-row "« Previous » Next Older Messages" at bounding box center [330, 93] width 368 height 37
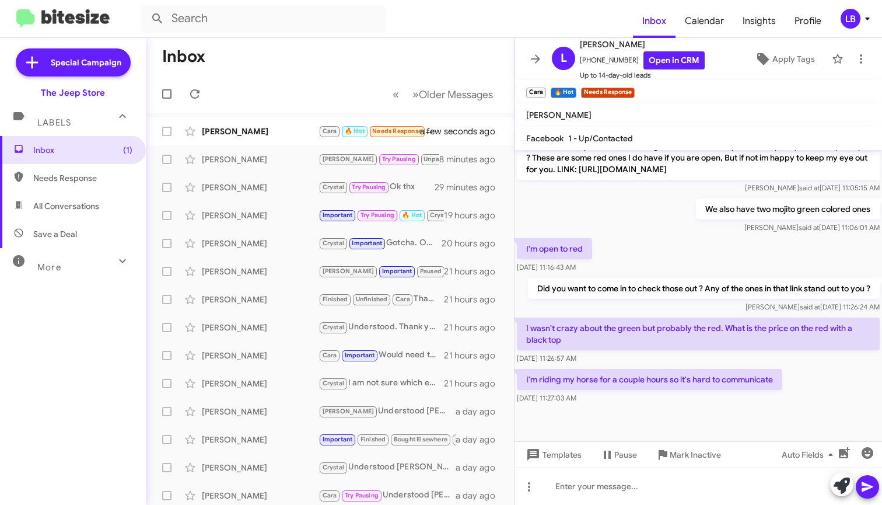
click at [654, 236] on div "I'm open to red [DATE] 11:16:43 AM" at bounding box center [697, 256] width 367 height 40
click at [654, 222] on div "We also have two mojito green colored ones [PERSON_NAME] said at [DATE] 11:06:0…" at bounding box center [697, 216] width 367 height 40
drag, startPoint x: 654, startPoint y: 222, endPoint x: 651, endPoint y: 244, distance: 21.9
click at [654, 222] on div "We also have two mojito green colored ones [PERSON_NAME] said at [DATE] 11:06:0…" at bounding box center [697, 216] width 367 height 40
click at [649, 309] on div "Luis said at Aug 27, 2025, 11:26:24 AM" at bounding box center [704, 307] width 352 height 12
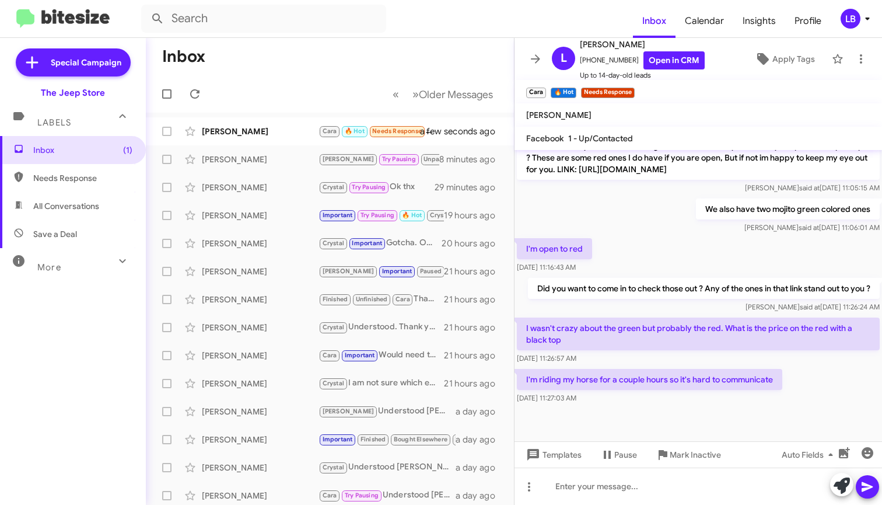
click at [635, 248] on div "I'm open to red [DATE] 11:16:43 AM" at bounding box center [697, 256] width 367 height 40
click at [661, 305] on div "Luis said at Aug 27, 2025, 11:26:24 AM" at bounding box center [704, 307] width 352 height 12
click at [760, 262] on div "I'm open to red [DATE] 11:16:43 AM" at bounding box center [697, 256] width 367 height 40
drag, startPoint x: 717, startPoint y: 214, endPoint x: 727, endPoint y: 281, distance: 67.2
click at [717, 222] on div "Luis said at Aug 27, 2025, 11:06:01 AM" at bounding box center [788, 228] width 184 height 12
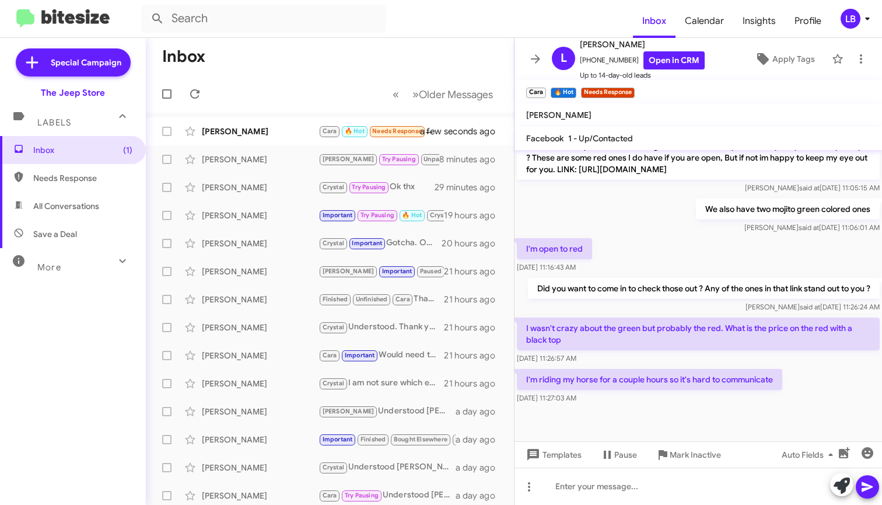
click at [790, 401] on div "I'm riding my horse for a couple hours so it's hard to communicate [DATE] 11:27…" at bounding box center [697, 386] width 367 height 40
click at [662, 251] on div "I'm open to red [DATE] 11:16:43 AM" at bounding box center [697, 256] width 367 height 40
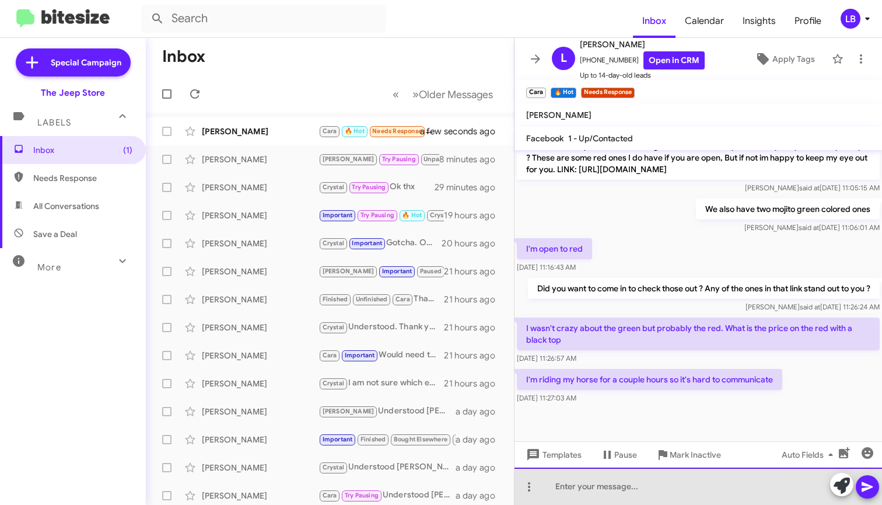
click at [684, 491] on div at bounding box center [697, 485] width 367 height 37
click at [713, 488] on div "would that be the sport or the willys" at bounding box center [697, 485] width 367 height 37
click at [807, 485] on div "would that be the sport or the willys ? The sport has an msrp of" at bounding box center [697, 485] width 367 height 37
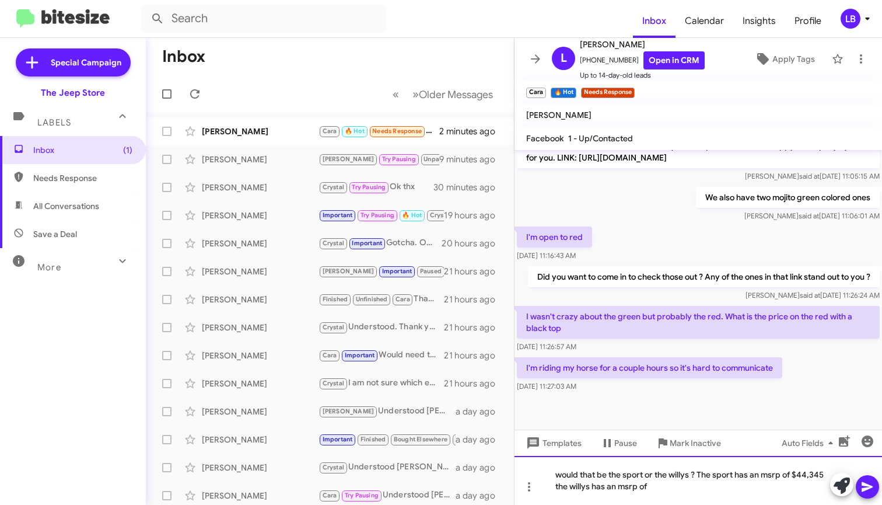
click at [668, 491] on div "would that be the sport or the willys ? The sport has an msrp of $44,345 the wi…" at bounding box center [697, 480] width 367 height 49
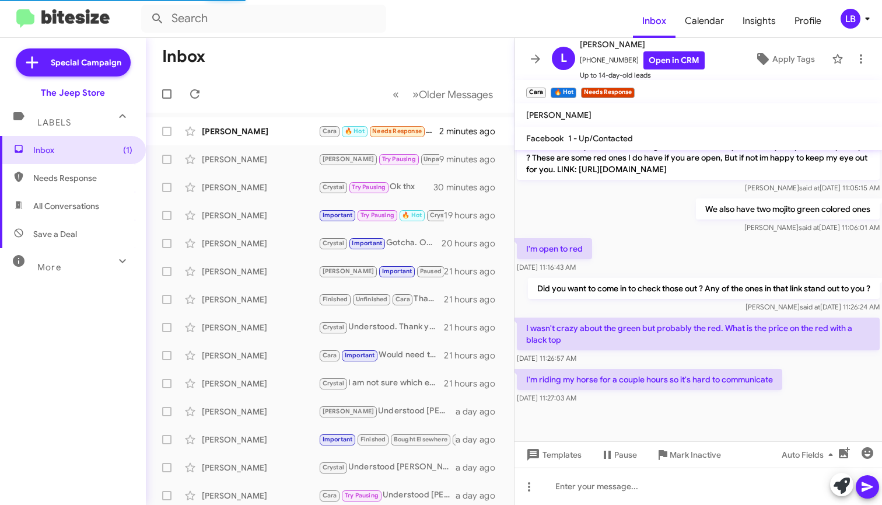
click at [319, 44] on mat-toolbar-row "Inbox" at bounding box center [330, 56] width 368 height 37
click at [332, 83] on mat-toolbar-row "« Previous » Next Older Messages" at bounding box center [330, 93] width 368 height 37
click at [636, 236] on div "I'm open to red [DATE] 11:16:43 AM" at bounding box center [697, 256] width 367 height 40
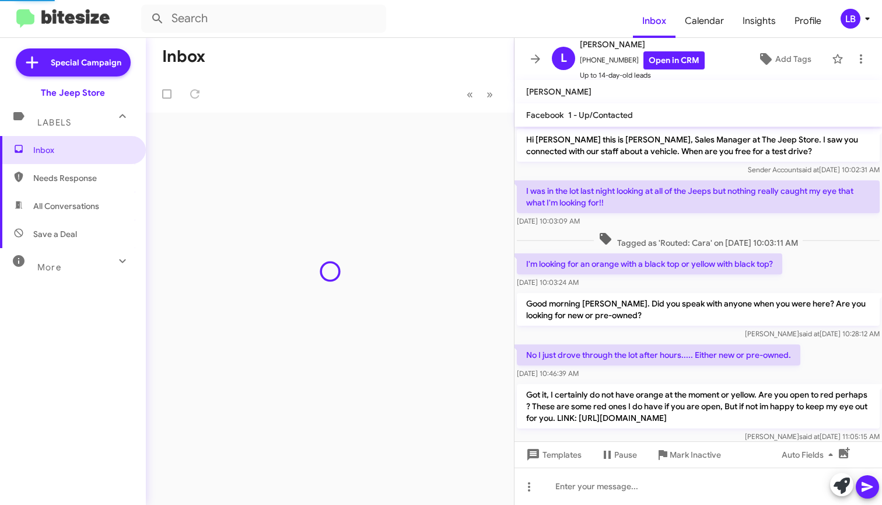
scroll to position [272, 0]
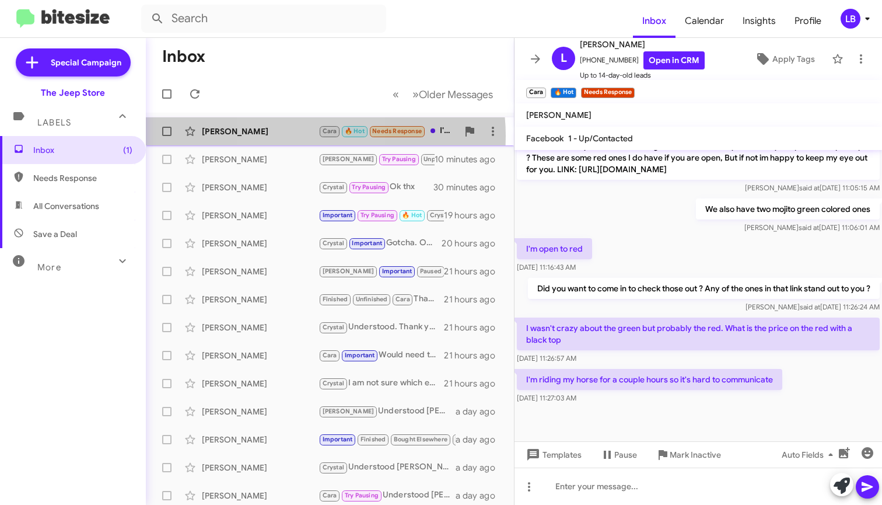
click at [297, 136] on div "[PERSON_NAME]" at bounding box center [260, 131] width 117 height 12
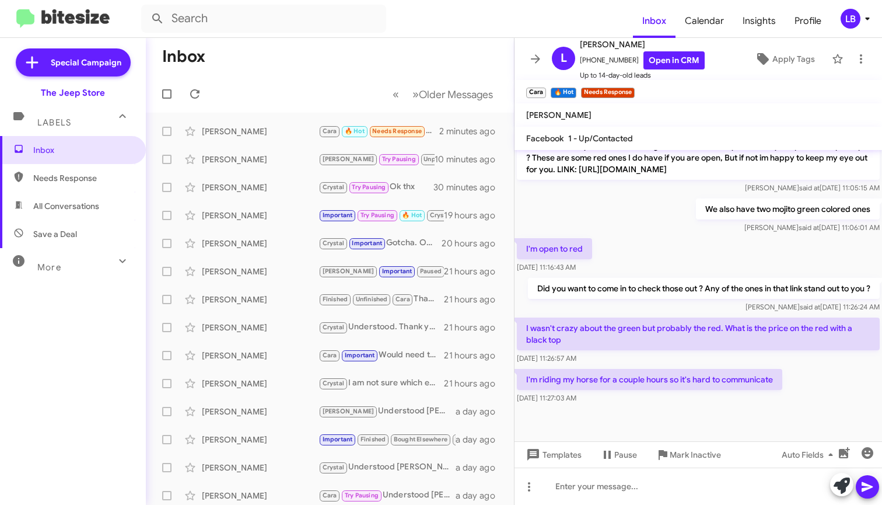
scroll to position [295, 0]
click at [267, 139] on div "Lori Catano Cara 🔥 Hot Needs Response I'm riding my horse for a couple hours so…" at bounding box center [329, 131] width 349 height 23
click at [635, 239] on div "I'm open to red Aug 27, 2025, 11:16:43 AM" at bounding box center [697, 256] width 367 height 40
click at [637, 223] on div "We also have two mojito green colored ones Luis said at Aug 27, 2025, 11:06:01 …" at bounding box center [697, 216] width 367 height 40
click at [313, 86] on mat-toolbar-row "« Previous » Next Older Messages" at bounding box center [330, 93] width 368 height 37
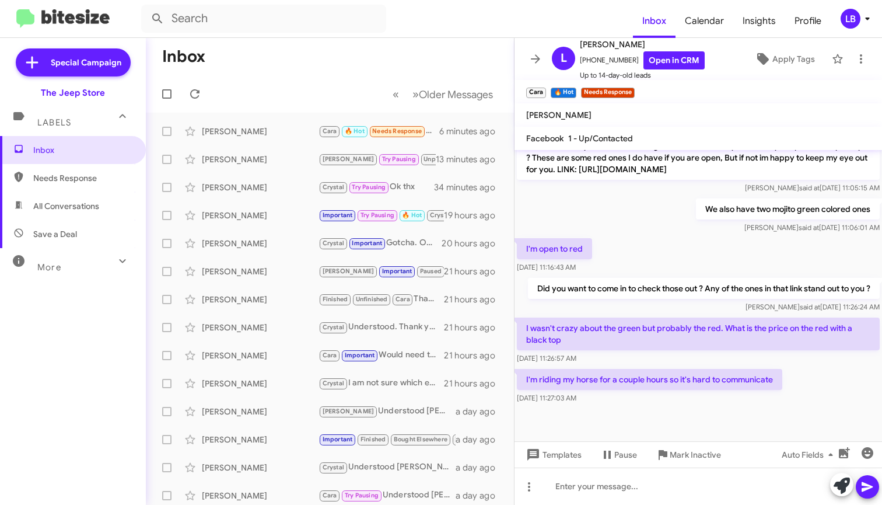
click at [664, 214] on div "We also have two mojito green colored ones Luis said at Aug 27, 2025, 11:06:01 …" at bounding box center [697, 216] width 367 height 40
click at [661, 422] on div at bounding box center [697, 423] width 367 height 35
click at [660, 302] on div "Luis said at Aug 27, 2025, 11:26:24 AM" at bounding box center [704, 307] width 352 height 12
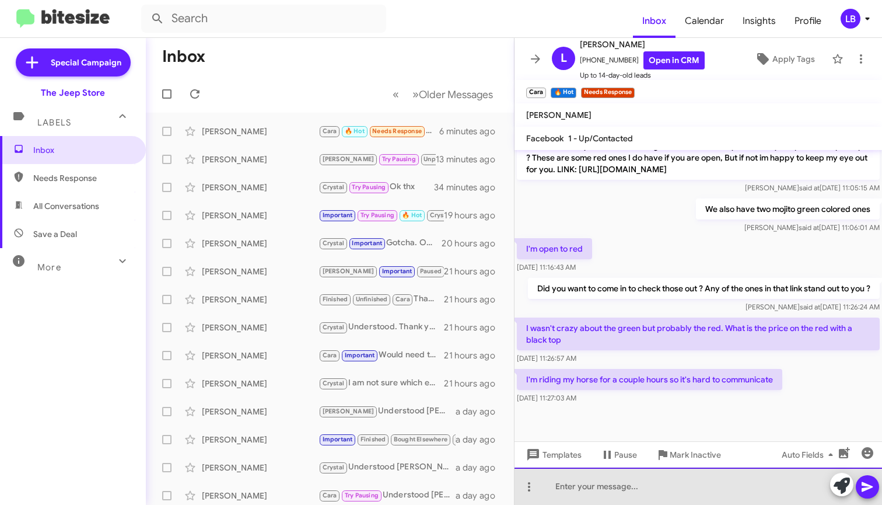
click at [647, 498] on div at bounding box center [697, 485] width 367 height 37
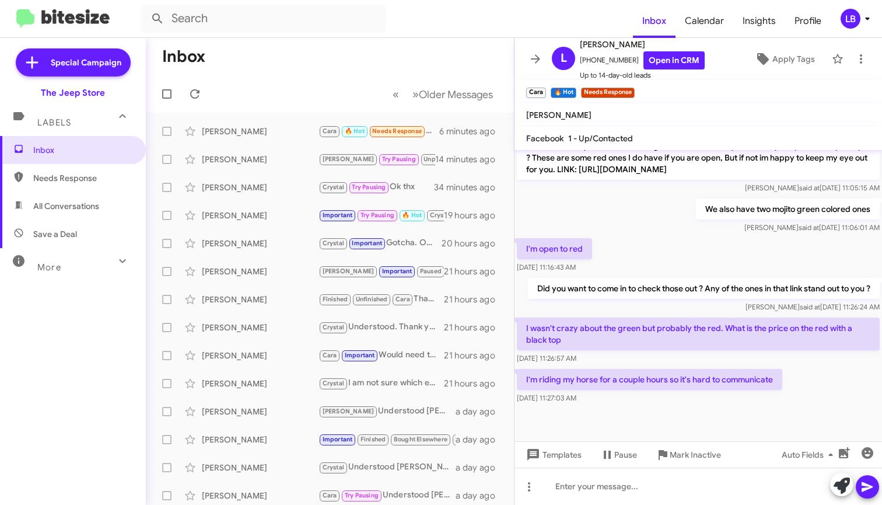
scroll to position [295, 0]
click at [77, 202] on span "All Conversations" at bounding box center [66, 206] width 66 height 12
type input "in:all-conversations"
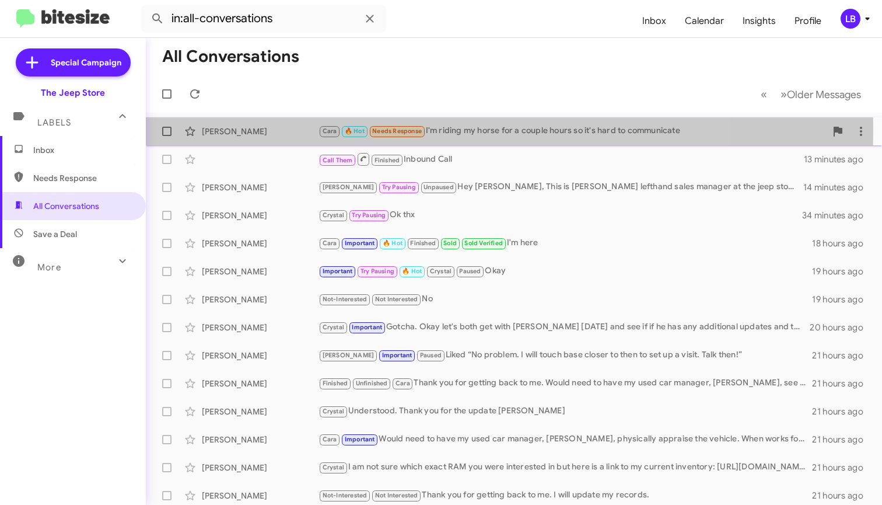
click at [283, 129] on div "[PERSON_NAME]" at bounding box center [260, 131] width 117 height 12
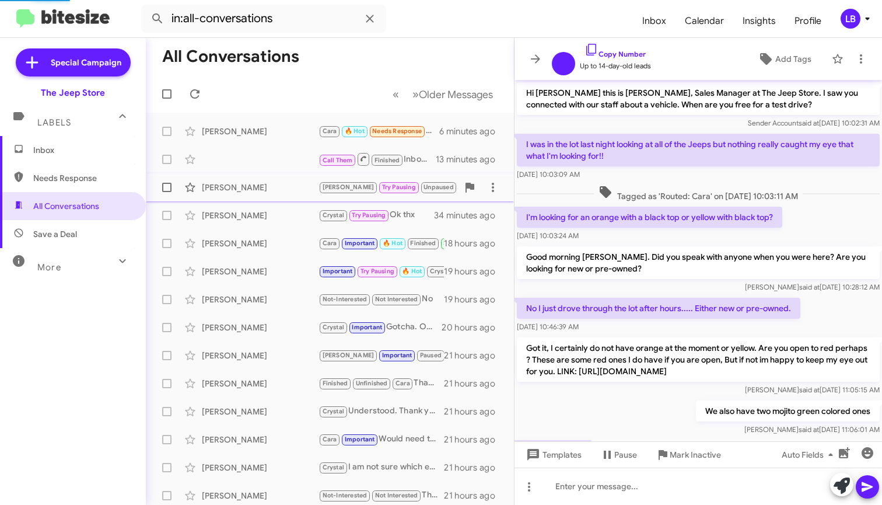
scroll to position [225, 0]
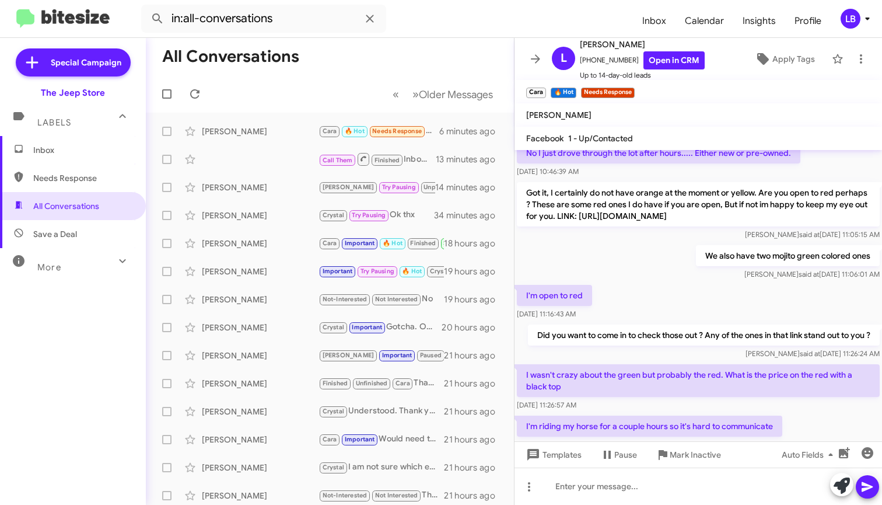
click at [677, 282] on div "We also have two mojito green colored ones [PERSON_NAME] said at [DATE] 11:06:0…" at bounding box center [697, 263] width 367 height 40
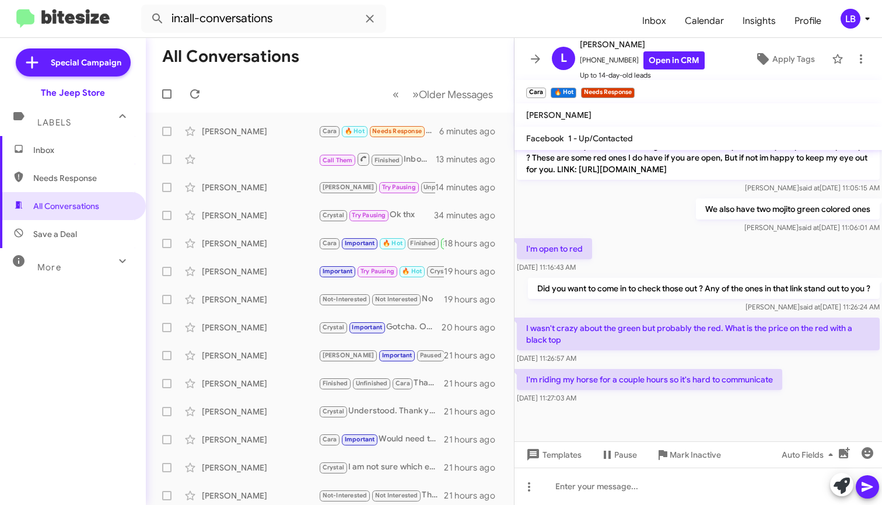
click at [641, 182] on div "[PERSON_NAME] said at [DATE] 11:05:15 AM" at bounding box center [698, 188] width 363 height 12
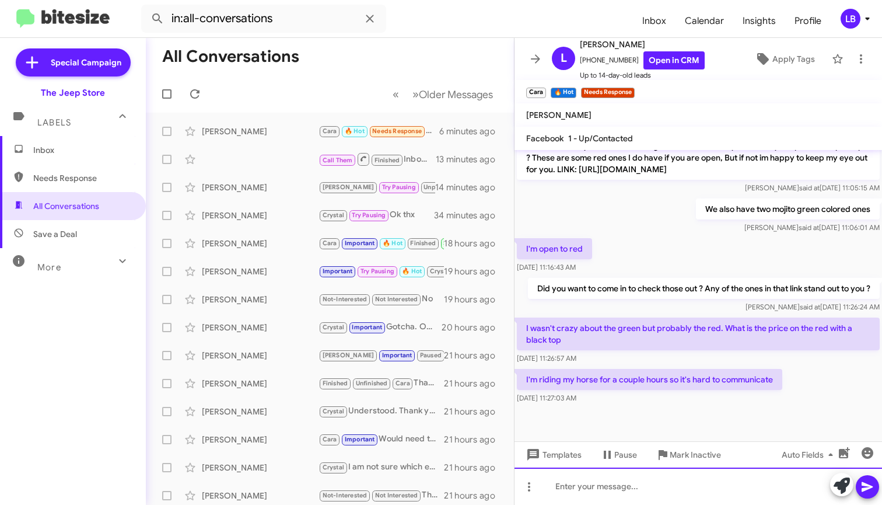
click at [659, 485] on div at bounding box center [697, 485] width 367 height 37
click at [599, 494] on div at bounding box center [697, 485] width 367 height 37
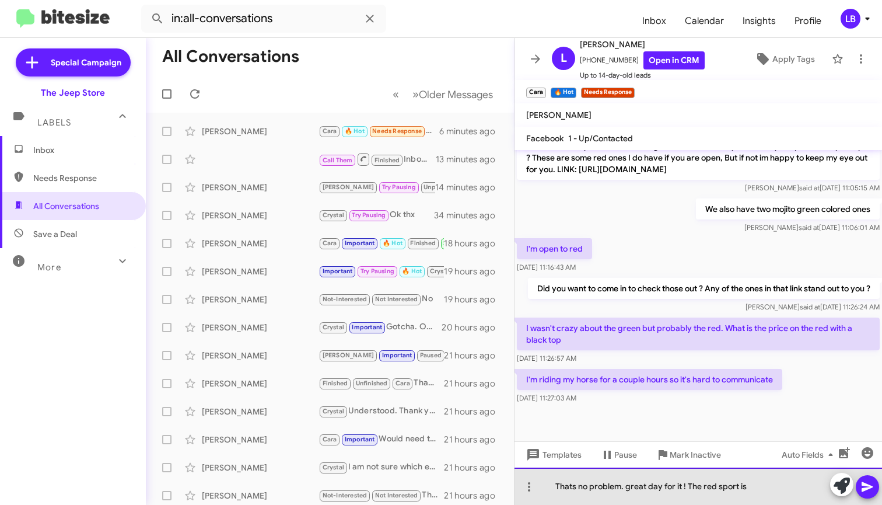
click at [768, 482] on div "Thats no problem. great day for it ! The red sport is" at bounding box center [697, 485] width 367 height 37
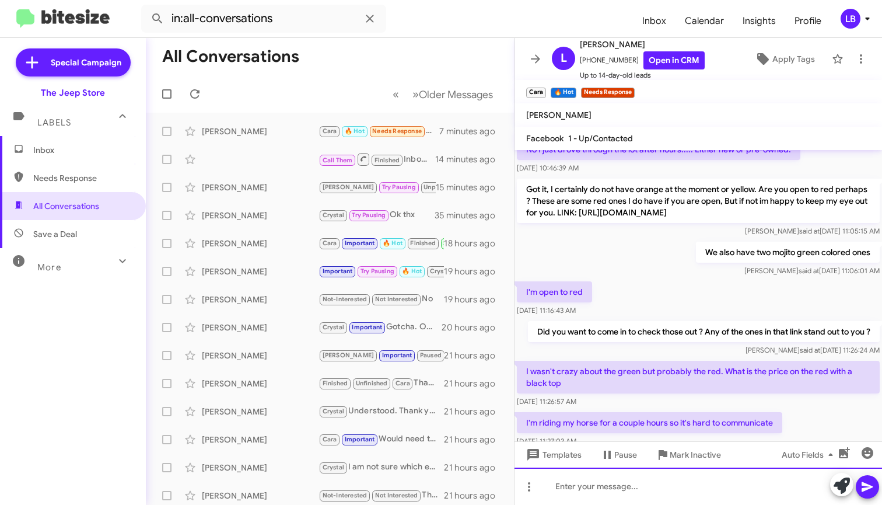
scroll to position [338, 0]
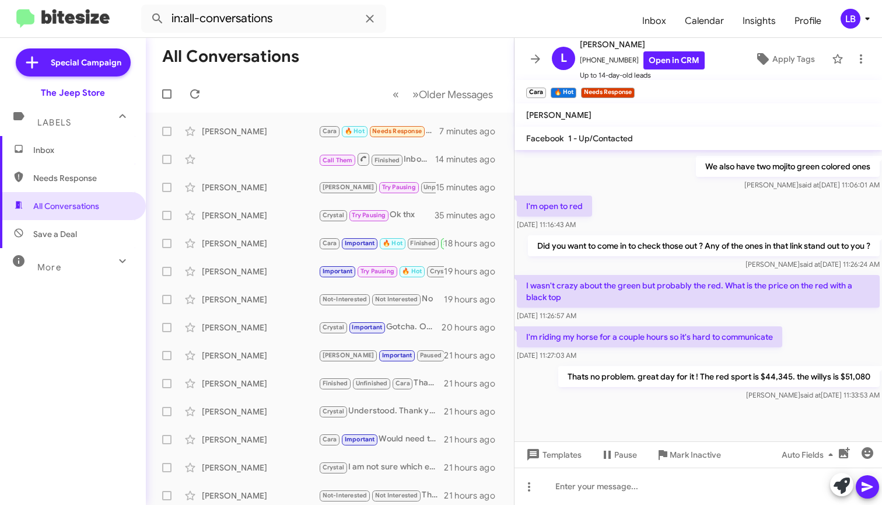
click at [679, 197] on div "I'm open to red [DATE] 11:16:43 AM" at bounding box center [697, 213] width 367 height 40
drag, startPoint x: 306, startPoint y: 79, endPoint x: 277, endPoint y: 50, distance: 41.2
click at [306, 79] on mat-toolbar-row "« Previous » Next Older Messages" at bounding box center [330, 93] width 368 height 37
click at [287, 33] on mat-toolbar "in:all-conversations Inbox Calendar Insights Profile LB" at bounding box center [441, 18] width 882 height 37
drag, startPoint x: 126, startPoint y: -2, endPoint x: 65, endPoint y: -6, distance: 60.8
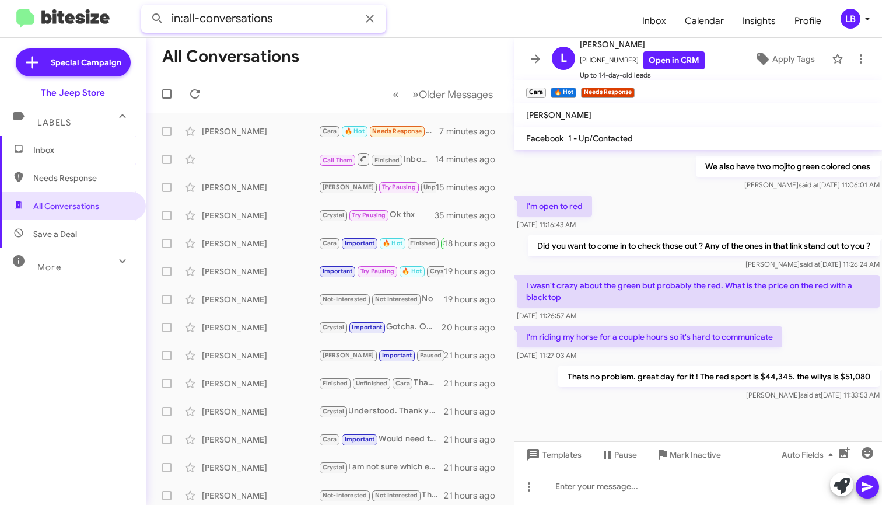
click at [65, 0] on html "in:all-conversations Inbox Calendar Insights Profile LB Special Campaign The Je…" at bounding box center [441, 252] width 882 height 505
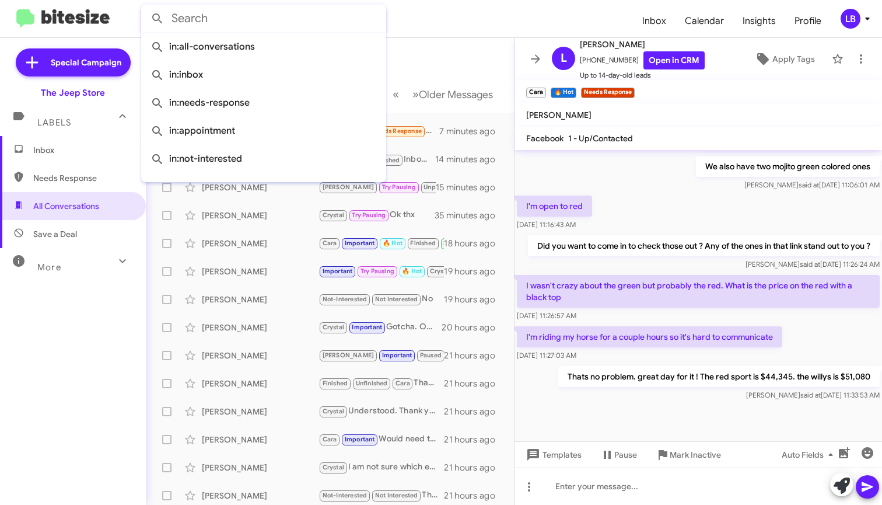
click at [157, 19] on button at bounding box center [157, 18] width 23 height 23
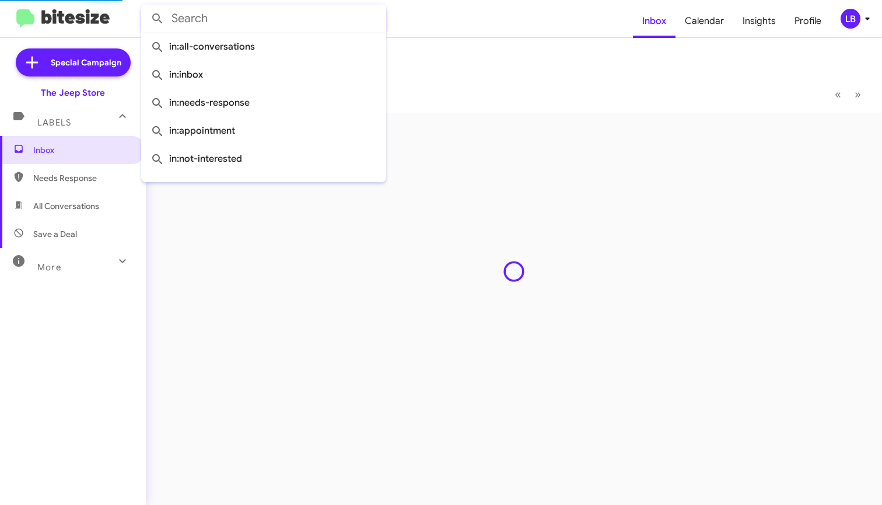
click at [444, 79] on mat-toolbar-row "« Previous » Next" at bounding box center [514, 93] width 736 height 37
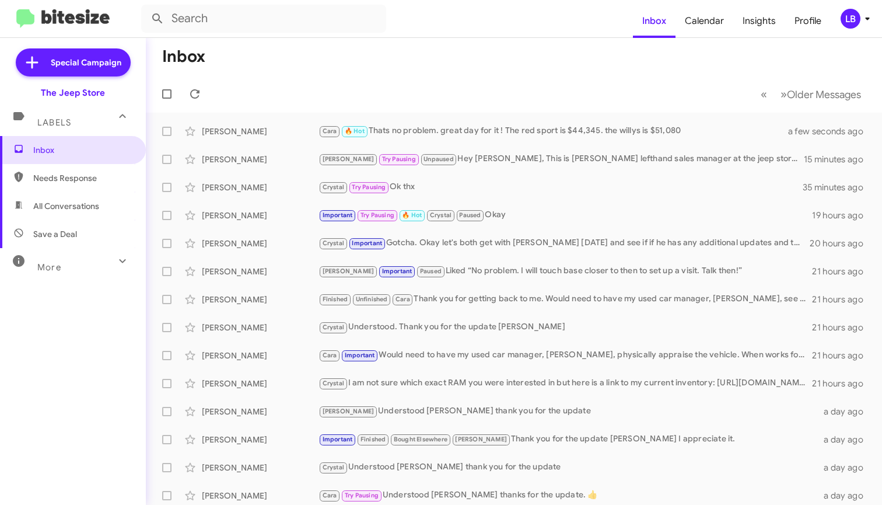
drag, startPoint x: 354, startPoint y: 58, endPoint x: 260, endPoint y: 14, distance: 103.9
click at [337, 51] on mat-toolbar-row "Inbox" at bounding box center [514, 56] width 736 height 37
click at [395, 61] on mat-toolbar-row "Inbox" at bounding box center [514, 56] width 736 height 37
click at [319, 75] on mat-toolbar "Inbox « Previous » Next Older Messages" at bounding box center [514, 75] width 736 height 75
click at [237, 1] on mat-toolbar "Inbox Calendar Insights Profile LB" at bounding box center [441, 18] width 882 height 37
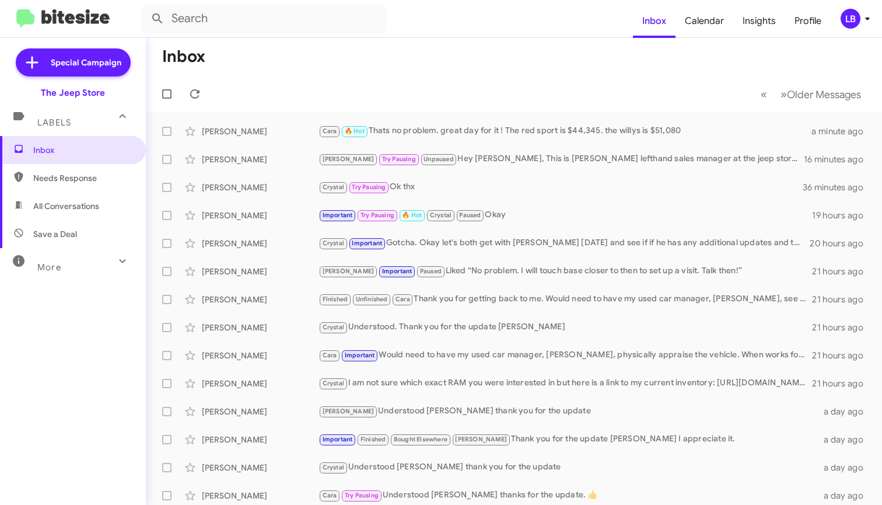
click at [367, 33] on mat-toolbar "Inbox Calendar Insights Profile LB" at bounding box center [441, 18] width 882 height 37
click at [355, 19] on input "text" at bounding box center [263, 19] width 245 height 28
type input "9177572159"
click at [157, 19] on button at bounding box center [157, 18] width 23 height 23
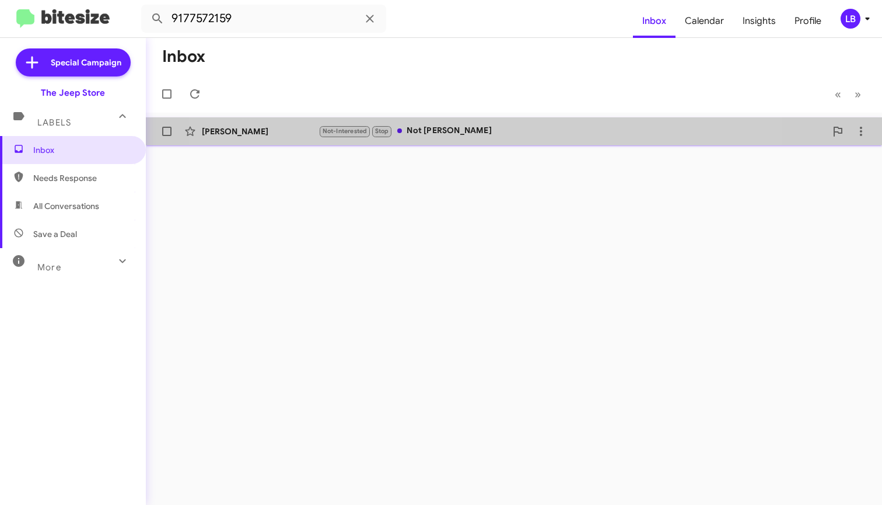
click at [461, 122] on div "[PERSON_NAME] Not-Interested Stop Not [PERSON_NAME] a day ago" at bounding box center [513, 131] width 717 height 23
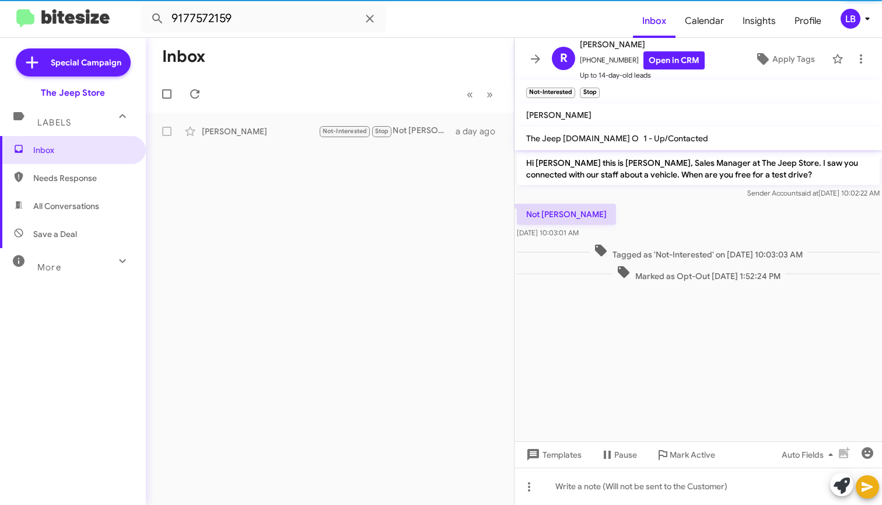
click at [694, 195] on div "Sender Account said at [DATE] 10:02:22 AM" at bounding box center [698, 193] width 363 height 12
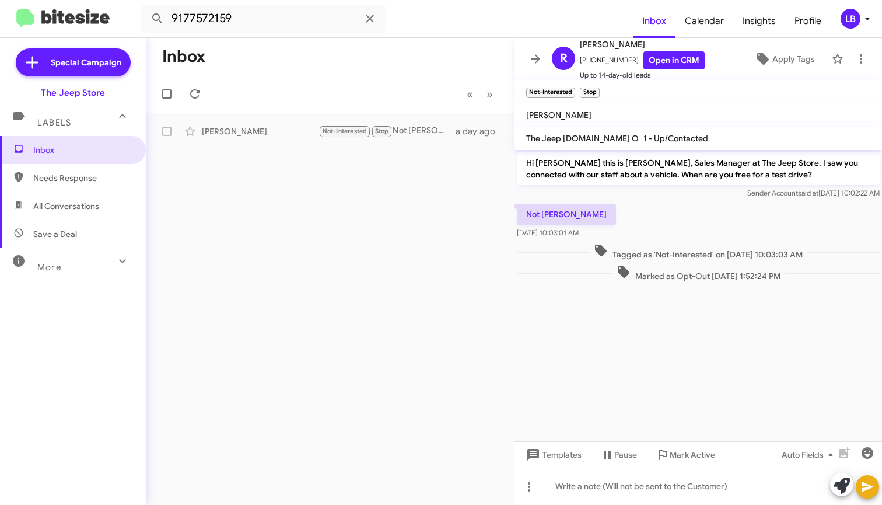
click at [389, 81] on mat-toolbar-row "« Previous » Next" at bounding box center [330, 93] width 368 height 37
drag, startPoint x: 359, startPoint y: 80, endPoint x: 265, endPoint y: 16, distance: 113.7
click at [358, 79] on mat-toolbar-row "« Previous » Next" at bounding box center [330, 93] width 368 height 37
click at [261, 15] on input "9177572159" at bounding box center [263, 19] width 245 height 28
drag, startPoint x: 246, startPoint y: 13, endPoint x: 62, endPoint y: -4, distance: 184.6
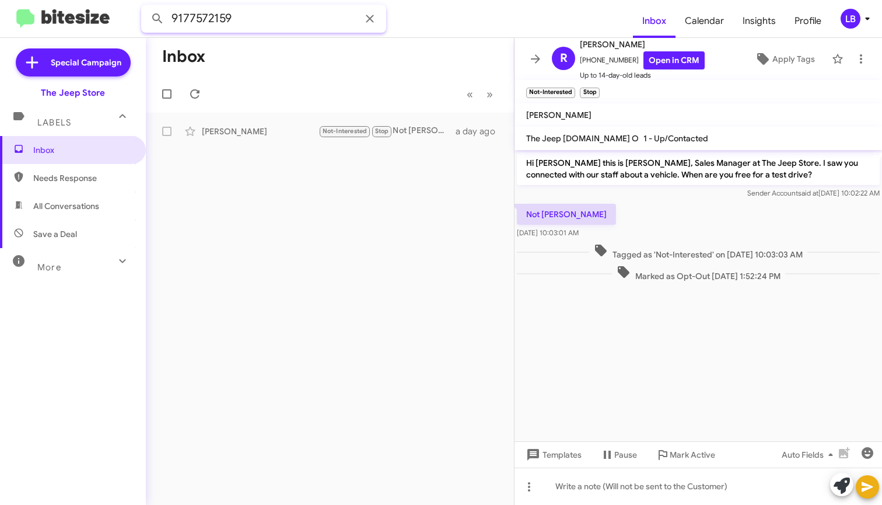
click at [62, 0] on html "9177572159 Inbox Calendar Insights Profile LB Special Campaign The Jeep Store L…" at bounding box center [441, 252] width 882 height 505
click at [157, 19] on button at bounding box center [157, 18] width 23 height 23
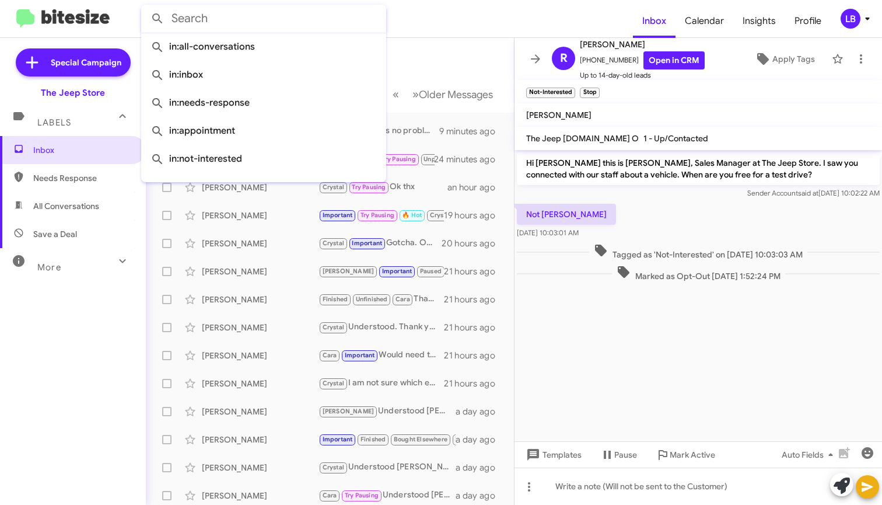
drag, startPoint x: 461, startPoint y: 74, endPoint x: 501, endPoint y: 37, distance: 54.1
click at [461, 73] on mat-toolbar-row "Inbox" at bounding box center [330, 56] width 368 height 37
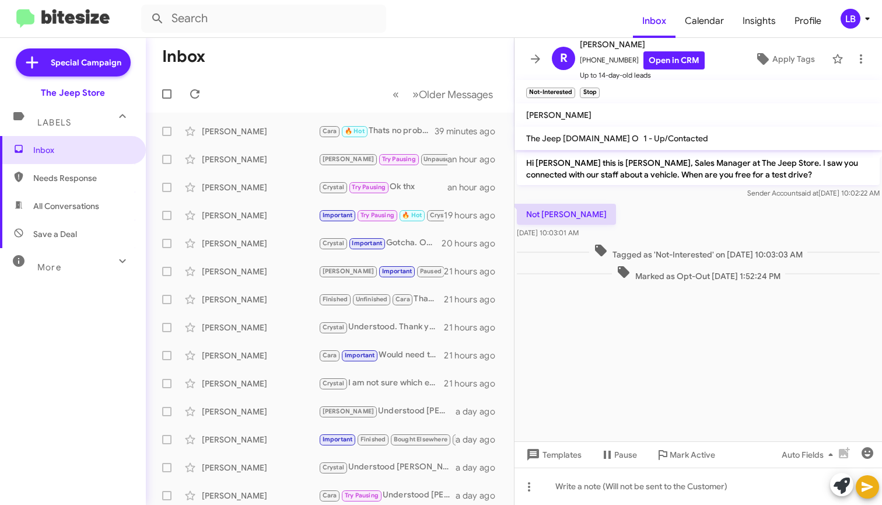
click at [296, 89] on mat-toolbar-row "« Previous » Next Older Messages" at bounding box center [330, 93] width 368 height 37
click at [431, 139] on div "[PERSON_NAME] [PERSON_NAME] 🔥 Hot Thats no problem. great day for it ! The red …" at bounding box center [329, 131] width 349 height 23
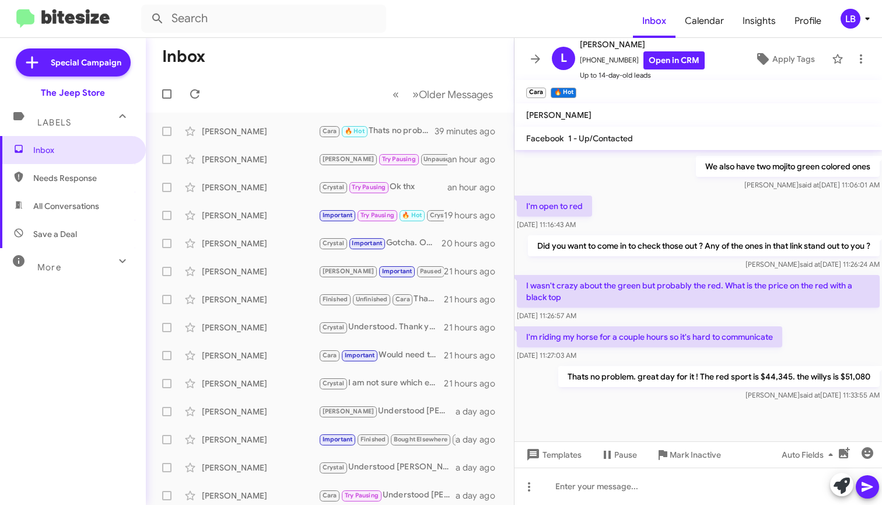
click at [677, 195] on div "I'm open to red [DATE] 11:16:43 AM" at bounding box center [697, 213] width 367 height 40
click at [321, 69] on mat-toolbar-row "Inbox" at bounding box center [330, 56] width 368 height 37
drag, startPoint x: 328, startPoint y: 100, endPoint x: 300, endPoint y: 43, distance: 63.9
click at [328, 100] on mat-toolbar-row "« Previous » Next Older Messages" at bounding box center [330, 93] width 368 height 37
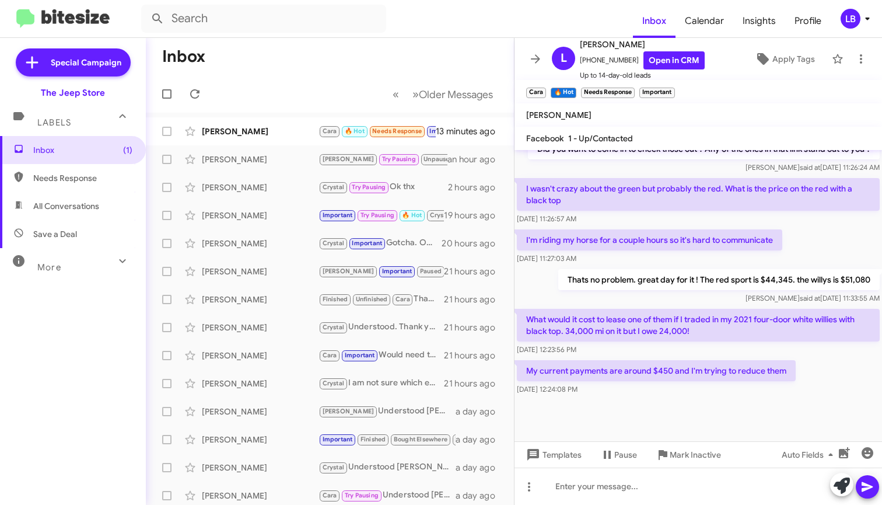
click at [726, 260] on div "[DATE] 11:27:03 AM" at bounding box center [649, 259] width 265 height 12
click at [798, 242] on div "I'm riding my horse for a couple hours so it's hard to communicate [DATE] 11:27…" at bounding box center [697, 247] width 367 height 40
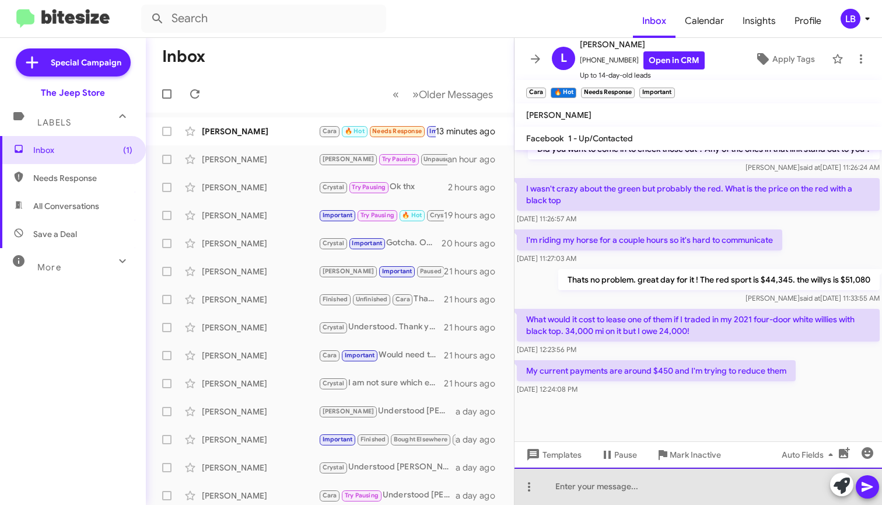
drag, startPoint x: 709, startPoint y: 484, endPoint x: 727, endPoint y: 377, distance: 108.7
click at [714, 456] on div "Hi [PERSON_NAME] this is [PERSON_NAME], Sales Manager at The Jeep Store. I saw …" at bounding box center [697, 327] width 367 height 355
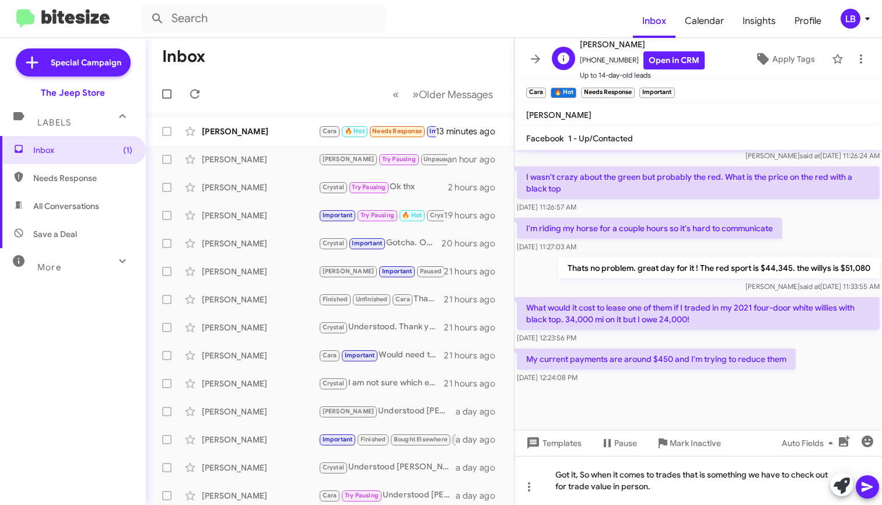
click at [625, 61] on span "[PHONE_NUMBER] Open in CRM" at bounding box center [642, 60] width 125 height 18
drag, startPoint x: 625, startPoint y: 61, endPoint x: 595, endPoint y: 64, distance: 30.5
click at [595, 64] on span "[PHONE_NUMBER] Open in CRM" at bounding box center [642, 60] width 125 height 18
copy span "19082168126"
click at [698, 484] on div "Got it, So when it comes to trades that is something we have to check out for t…" at bounding box center [697, 480] width 367 height 49
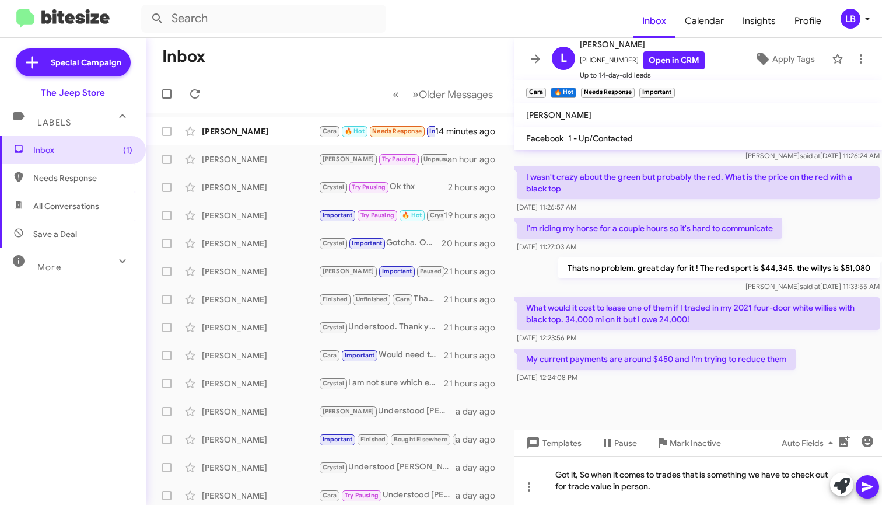
click at [645, 239] on p "I'm riding my horse for a couple hours so it's hard to communicate" at bounding box center [649, 228] width 265 height 21
click at [800, 232] on div "I'm riding my horse for a couple hours so it's hard to communicate [DATE] 11:27…" at bounding box center [697, 235] width 367 height 40
click at [813, 254] on div "I'm riding my horse for a couple hours so it's hard to communicate [DATE] 11:27…" at bounding box center [697, 235] width 367 height 40
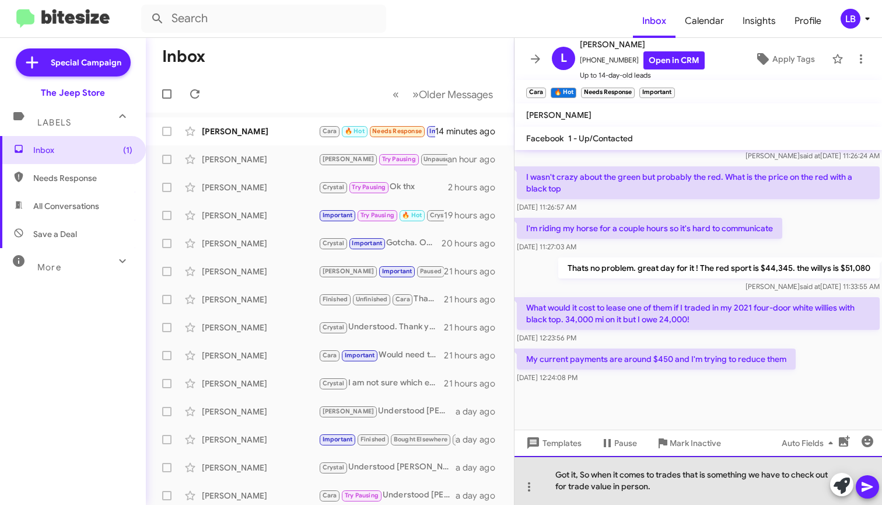
click at [715, 498] on div "Got it, So when it comes to trades that is something we have to check out for t…" at bounding box center [697, 480] width 367 height 49
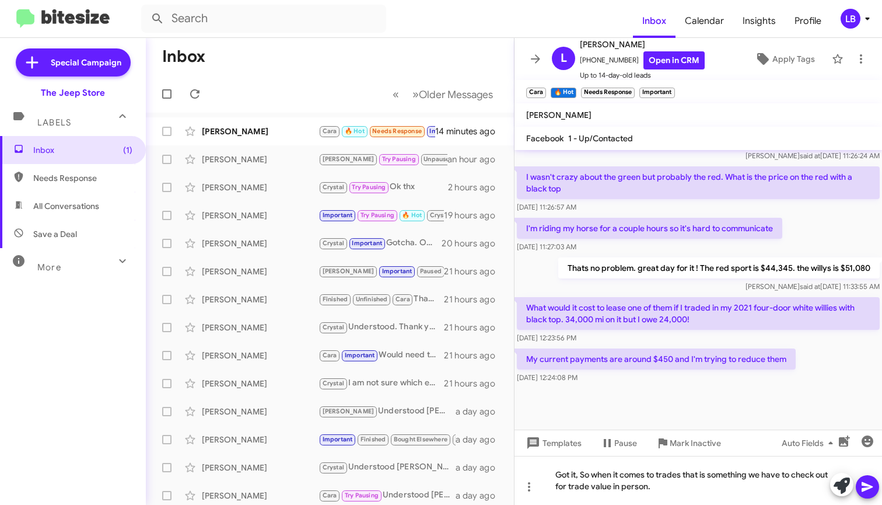
click at [808, 381] on div "My current payments are around $450 and I'm trying to reduce them [DATE] 12:24:…" at bounding box center [697, 366] width 367 height 40
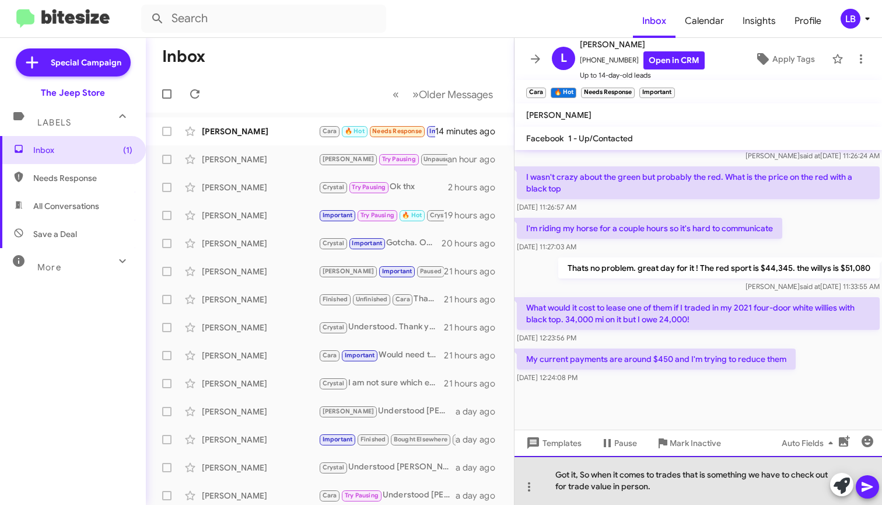
click at [698, 487] on div "Got it, So when it comes to trades that is something we have to check out for t…" at bounding box center [697, 480] width 367 height 49
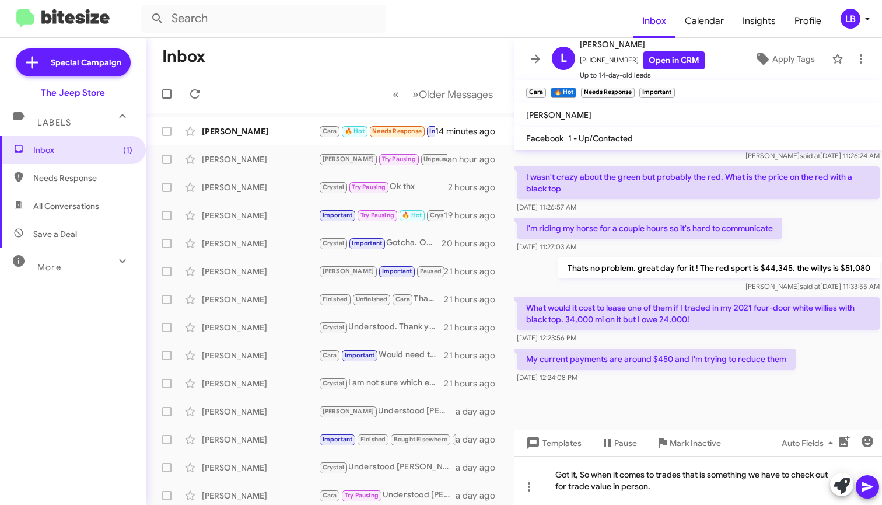
click at [829, 255] on div "I'm riding my horse for a couple hours so it's hard to communicate [DATE] 11:27…" at bounding box center [697, 235] width 367 height 40
click at [809, 255] on div "I'm riding my horse for a couple hours so it's hard to communicate [DATE] 11:27…" at bounding box center [697, 235] width 367 height 40
click at [808, 255] on div "I'm riding my horse for a couple hours so it's hard to communicate [DATE] 11:27…" at bounding box center [697, 235] width 367 height 40
click at [703, 494] on div "Got it, So when it comes to trades that is something we have to check out for t…" at bounding box center [697, 480] width 367 height 49
click at [814, 255] on div "I'm riding my horse for a couple hours so it's hard to communicate [DATE] 11:27…" at bounding box center [697, 235] width 367 height 40
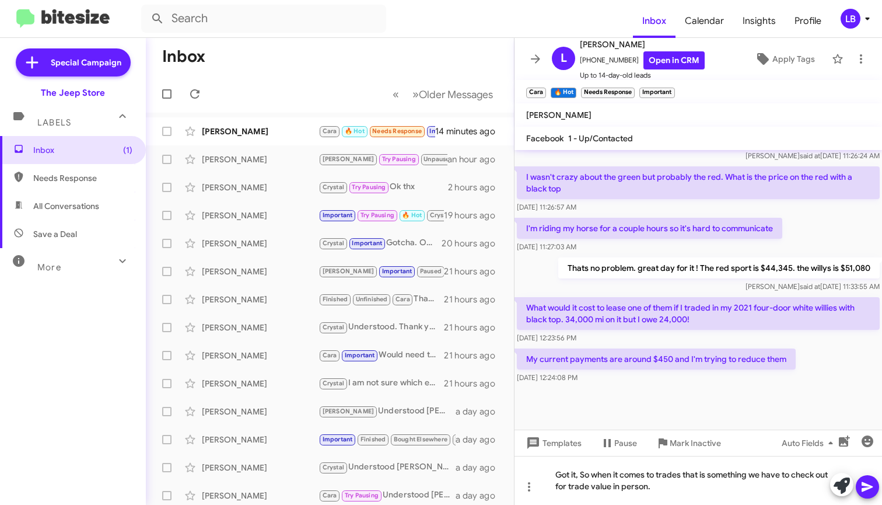
click at [821, 242] on div "I'm riding my horse for a couple hours so it's hard to communicate [DATE] 11:27…" at bounding box center [697, 235] width 367 height 40
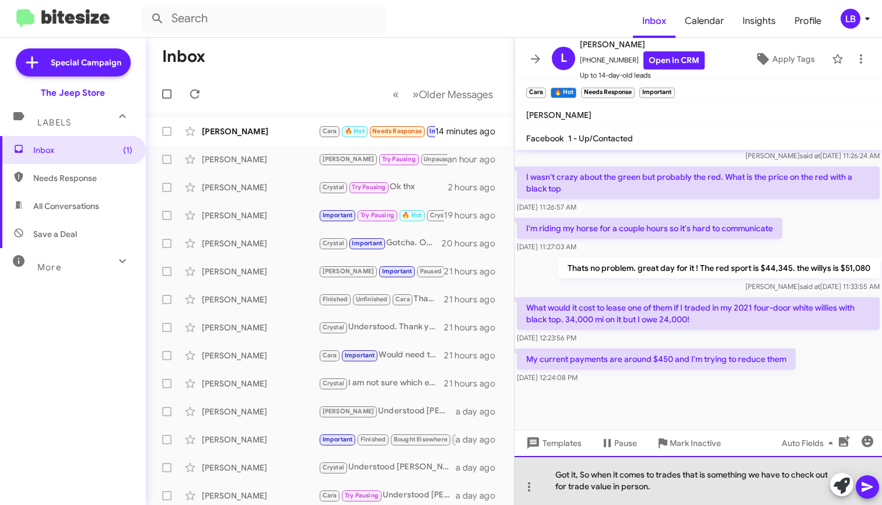
click at [706, 497] on div "Got it, So when it comes to trades that is something we have to check out for t…" at bounding box center [697, 480] width 367 height 49
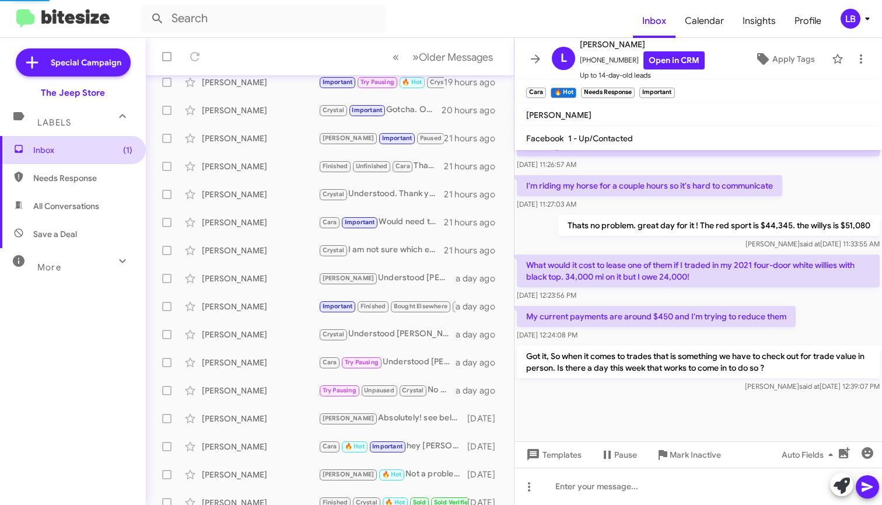
scroll to position [543, 0]
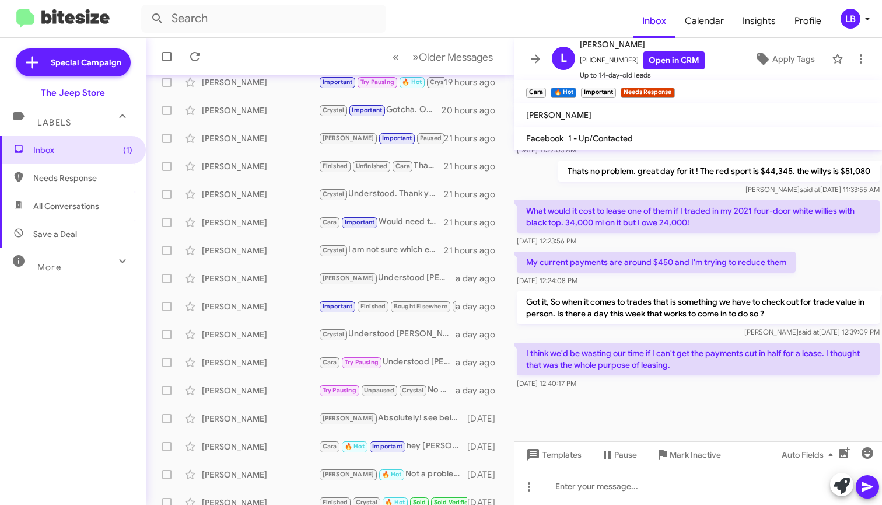
click at [735, 415] on div at bounding box center [697, 416] width 367 height 50
click at [797, 267] on div "My current payments are around $450 and I'm trying to reduce them [DATE] 12:24:…" at bounding box center [697, 269] width 367 height 40
click at [808, 276] on div "My current payments are around $450 and I'm trying to reduce them [DATE] 12:24:…" at bounding box center [697, 269] width 367 height 40
click at [657, 246] on div "[DATE] 12:23:56 PM" at bounding box center [698, 241] width 363 height 12
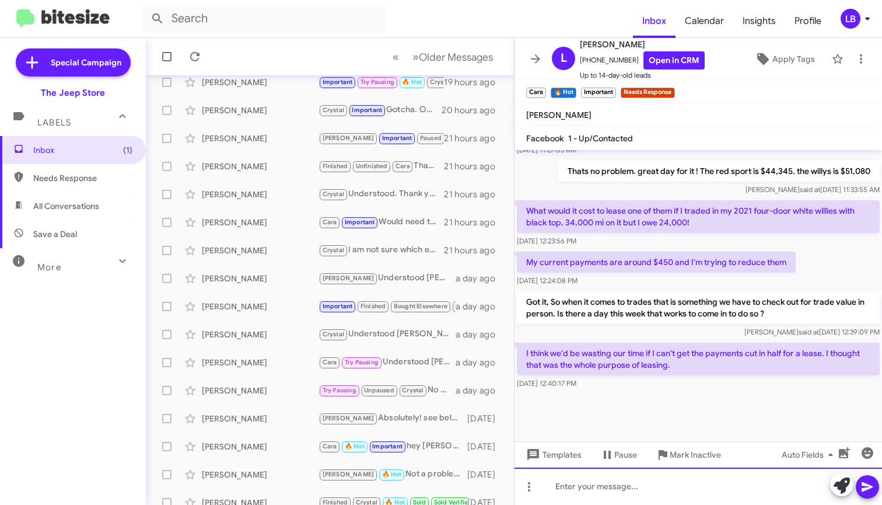
click at [711, 485] on div at bounding box center [697, 485] width 367 height 37
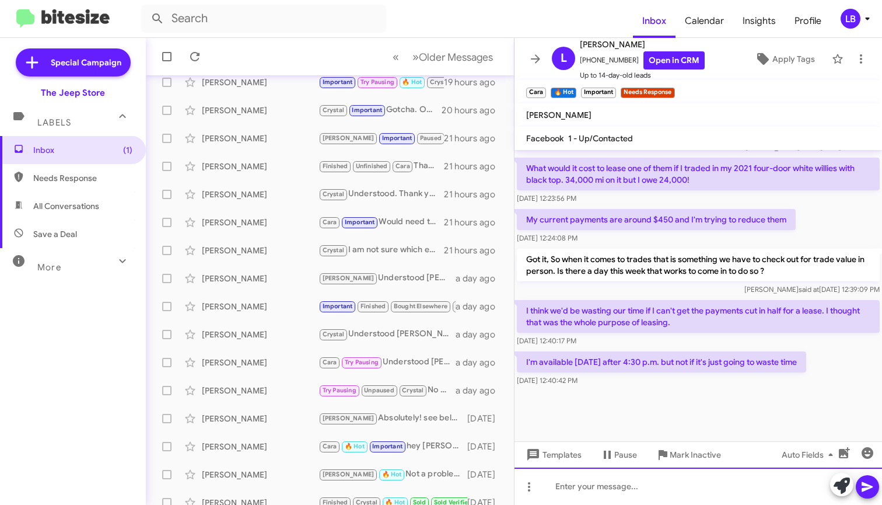
scroll to position [586, 0]
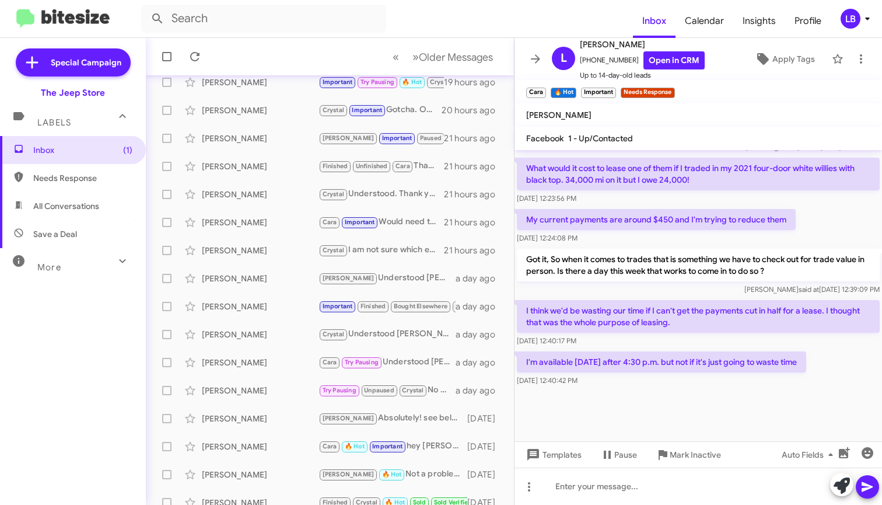
drag, startPoint x: 740, startPoint y: 411, endPoint x: 717, endPoint y: 362, distance: 53.5
click at [740, 411] on div at bounding box center [697, 414] width 367 height 52
click at [694, 342] on div "[DATE] 12:40:17 PM" at bounding box center [698, 341] width 363 height 12
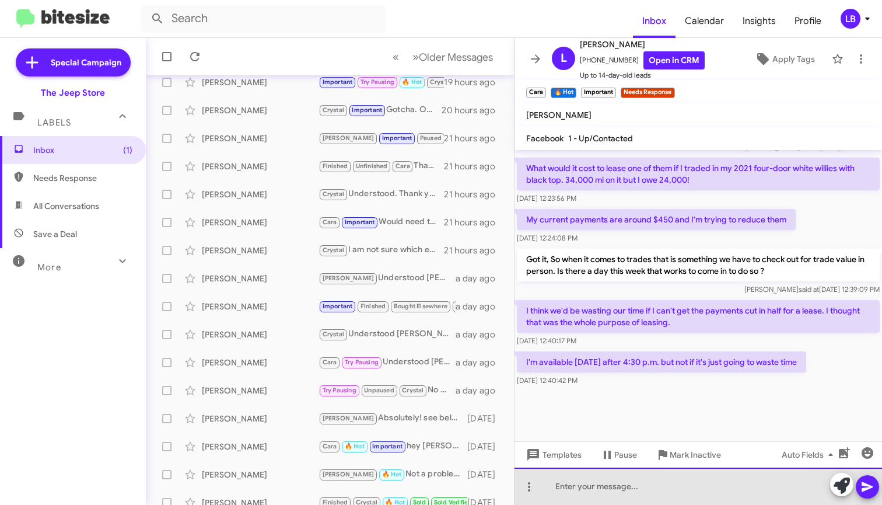
click at [718, 492] on div at bounding box center [697, 485] width 367 height 37
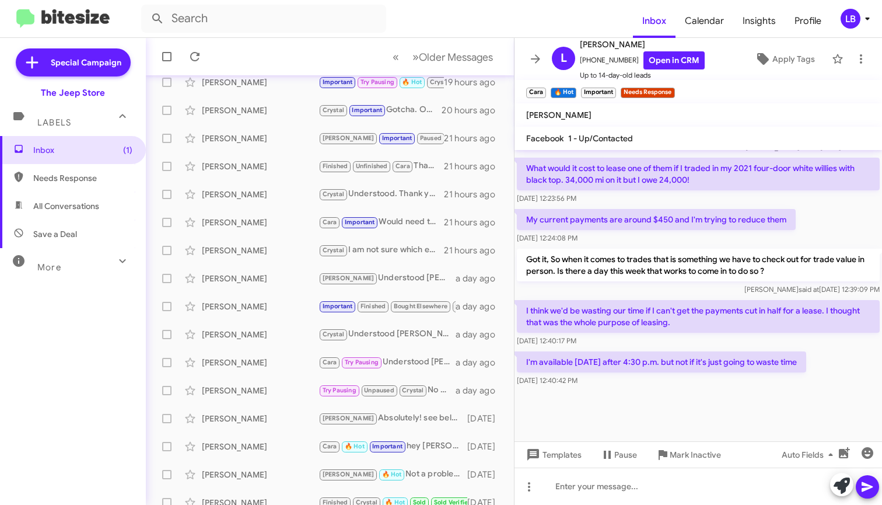
click at [722, 343] on div "[DATE] 12:40:17 PM" at bounding box center [698, 341] width 363 height 12
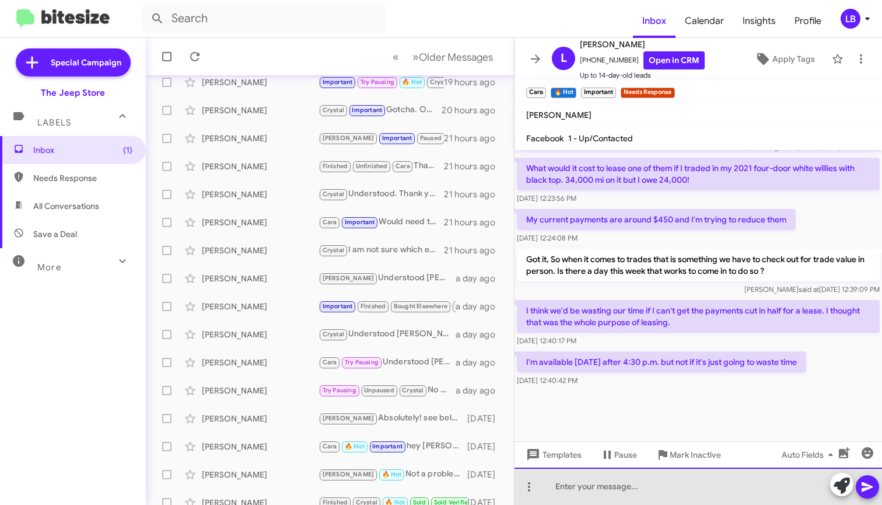
click at [702, 488] on div at bounding box center [697, 485] width 367 height 37
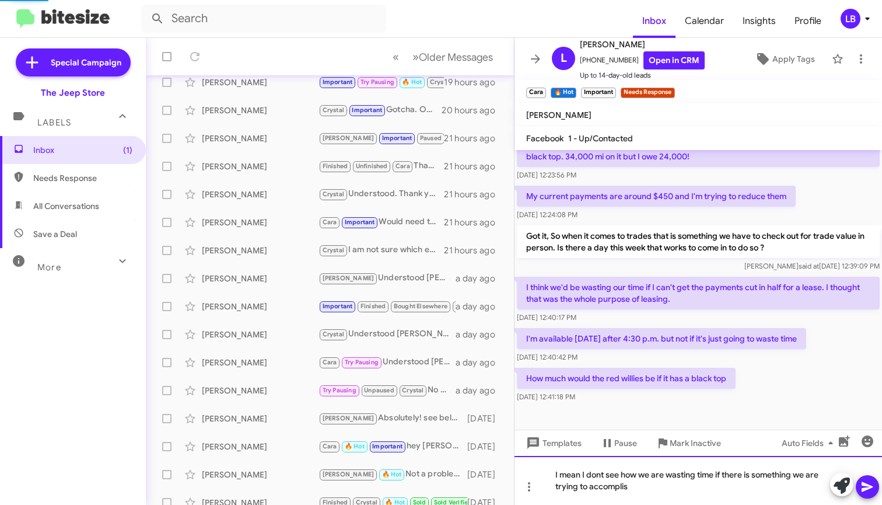
scroll to position [640, 0]
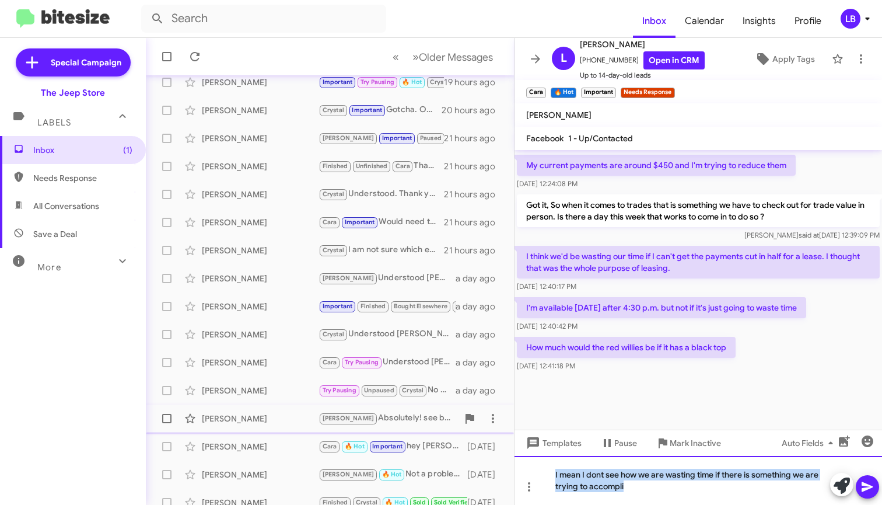
drag, startPoint x: 740, startPoint y: 491, endPoint x: 457, endPoint y: 429, distance: 289.6
click at [457, 429] on div "Inbox « Previous » Next Older Messages [PERSON_NAME] [PERSON_NAME] 🔥 Hot Import…" at bounding box center [514, 271] width 736 height 467
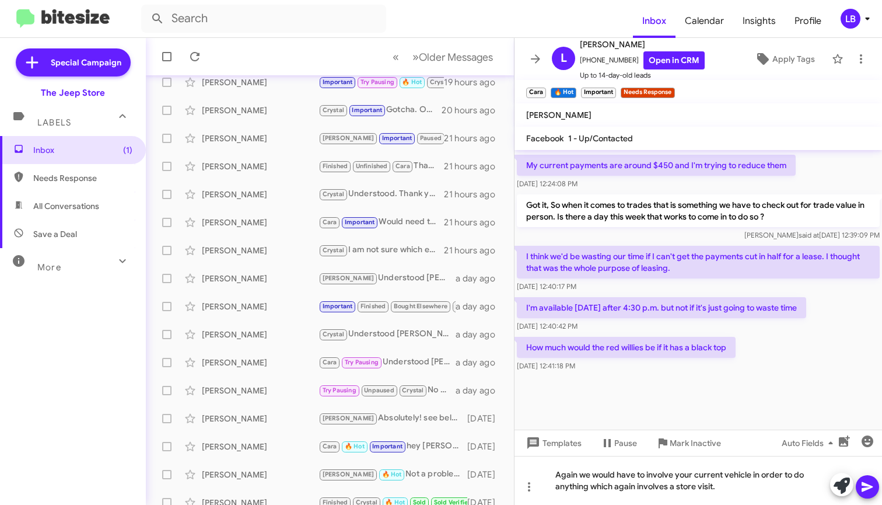
click at [691, 372] on div "[DATE] 12:41:18 PM" at bounding box center [626, 366] width 219 height 12
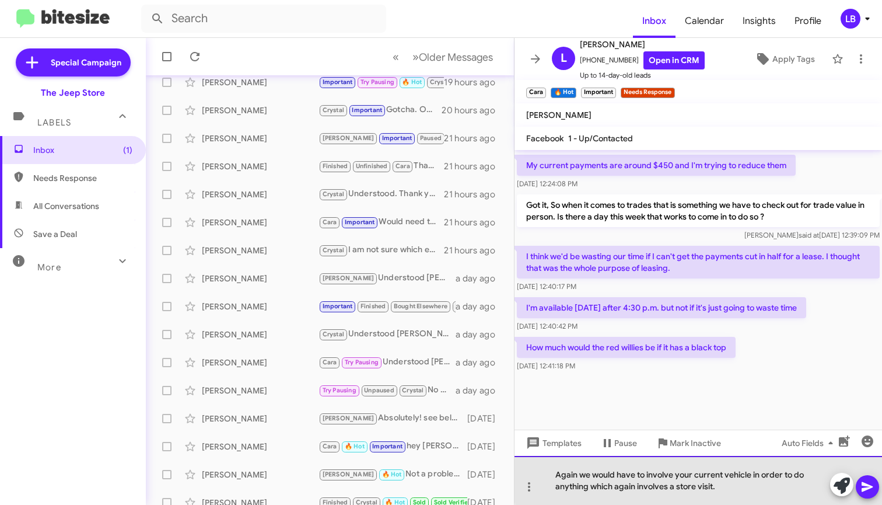
click at [720, 480] on div "Again we would have to involve your current vehicle in order to do anything whi…" at bounding box center [697, 480] width 367 height 49
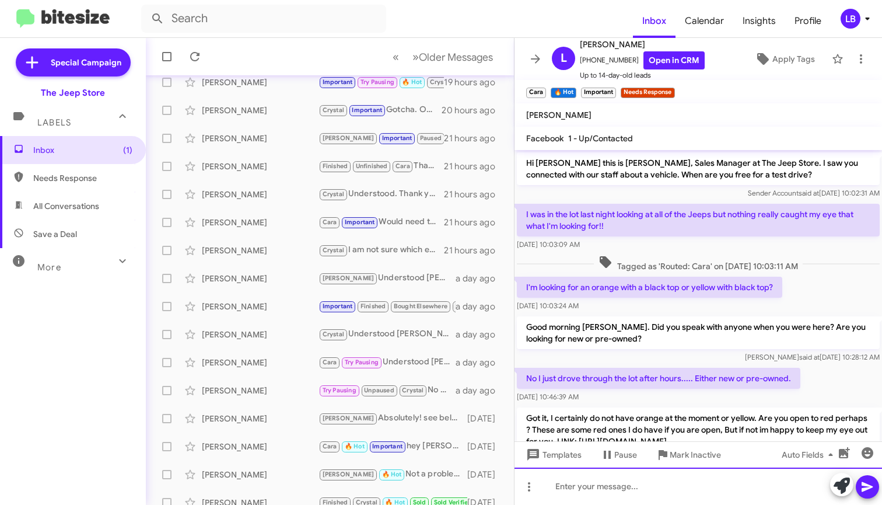
scroll to position [682, 0]
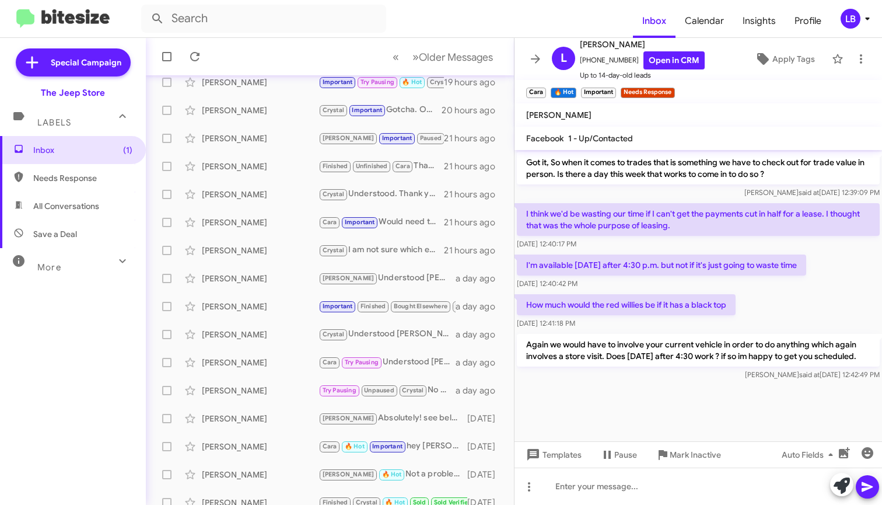
click at [868, 297] on div "How much would the red willies be if it has a black top [DATE] 12:41:18 PM" at bounding box center [697, 312] width 367 height 40
click at [815, 246] on div "[DATE] 12:40:17 PM" at bounding box center [698, 244] width 363 height 12
click at [784, 309] on div "How much would the red willies be if it has a black top [DATE] 12:41:18 PM" at bounding box center [697, 312] width 367 height 40
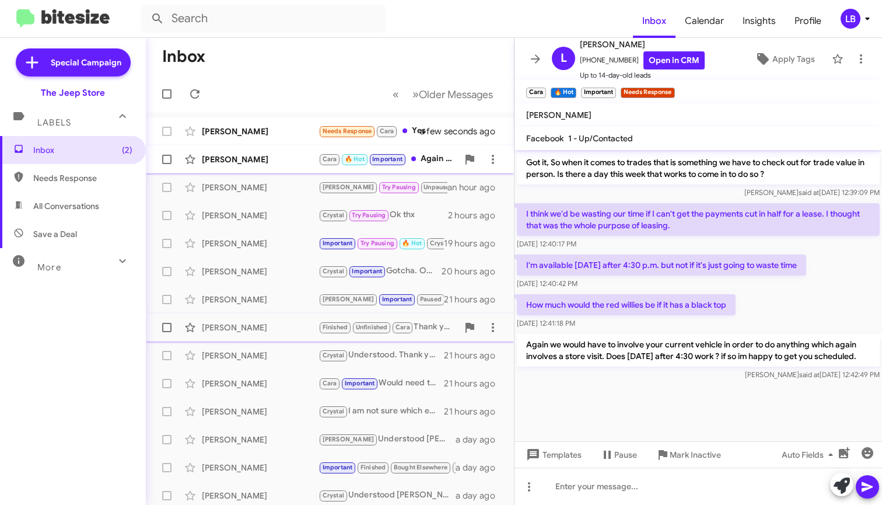
click at [273, 160] on div "[PERSON_NAME]" at bounding box center [260, 159] width 117 height 12
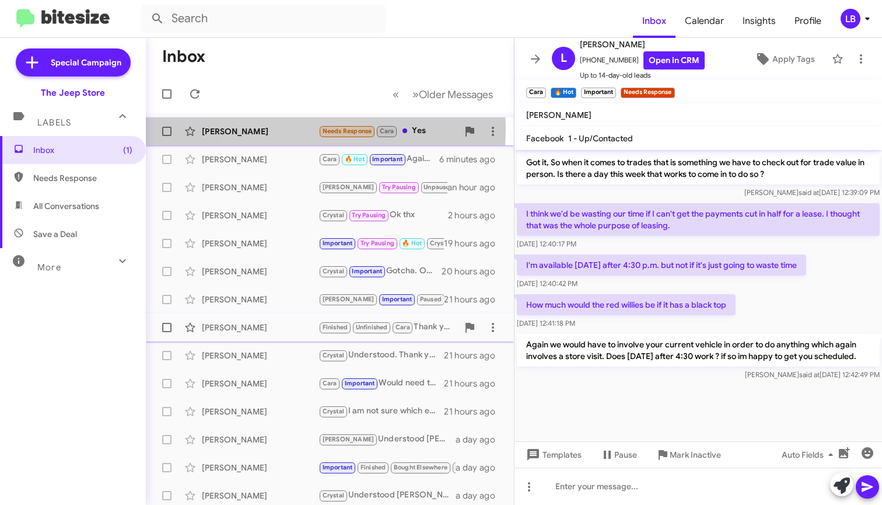
click at [289, 129] on div "[PERSON_NAME]" at bounding box center [260, 131] width 117 height 12
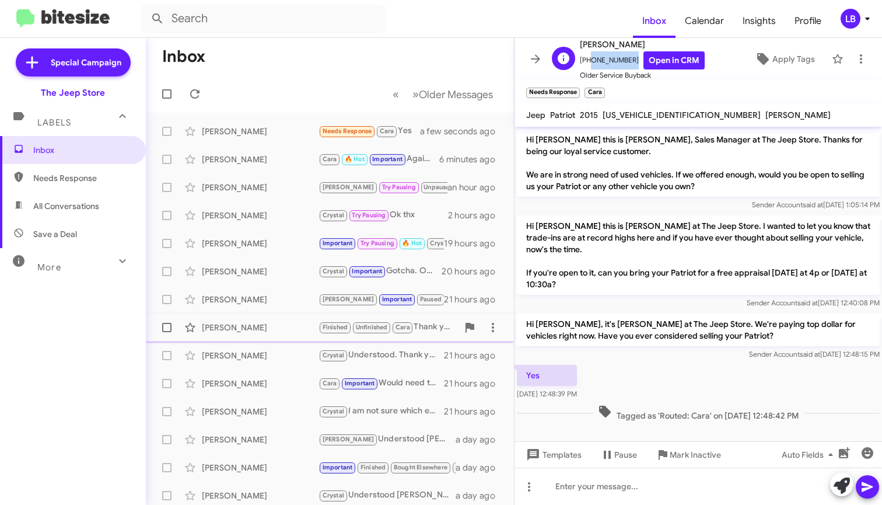
drag, startPoint x: 628, startPoint y: 58, endPoint x: 590, endPoint y: 62, distance: 38.1
click at [588, 62] on span "[PHONE_NUMBER] Open in CRM" at bounding box center [642, 60] width 125 height 18
copy span "7328103543"
click at [647, 290] on p "Hi [PERSON_NAME] this is [PERSON_NAME] at The Jeep Store. I wanted to let you k…" at bounding box center [698, 254] width 363 height 79
drag, startPoint x: 303, startPoint y: 52, endPoint x: 267, endPoint y: 7, distance: 58.0
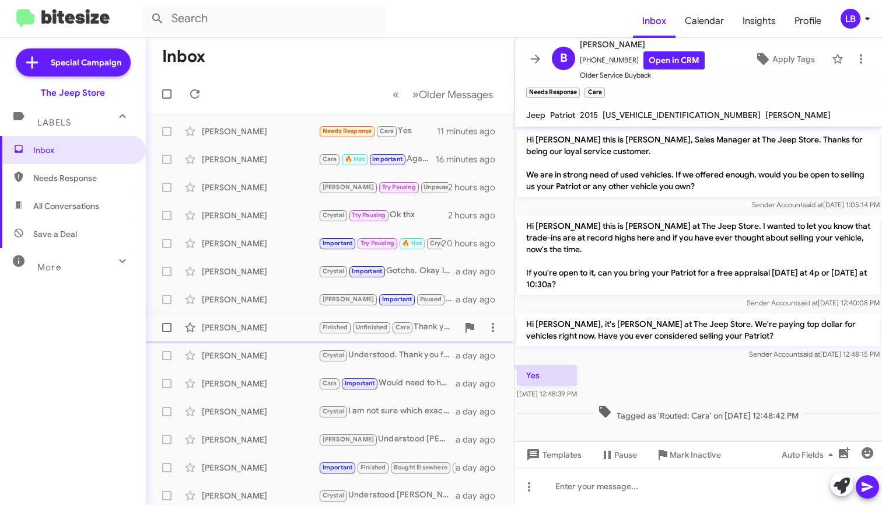
click at [279, 21] on div "Inbox Calendar Insights Profile LB Special Campaign The Jeep Store Labels Inbox…" at bounding box center [441, 252] width 882 height 505
click at [344, 56] on mat-toolbar-row "Inbox" at bounding box center [330, 56] width 368 height 37
click at [311, 95] on mat-toolbar-row "« Previous » Next Older Messages" at bounding box center [330, 93] width 368 height 37
click at [688, 363] on div "Yes [DATE] 12:48:39 PM" at bounding box center [697, 382] width 367 height 40
click at [654, 306] on div "Sender Account said at [DATE] 12:40:08 PM" at bounding box center [698, 303] width 363 height 12
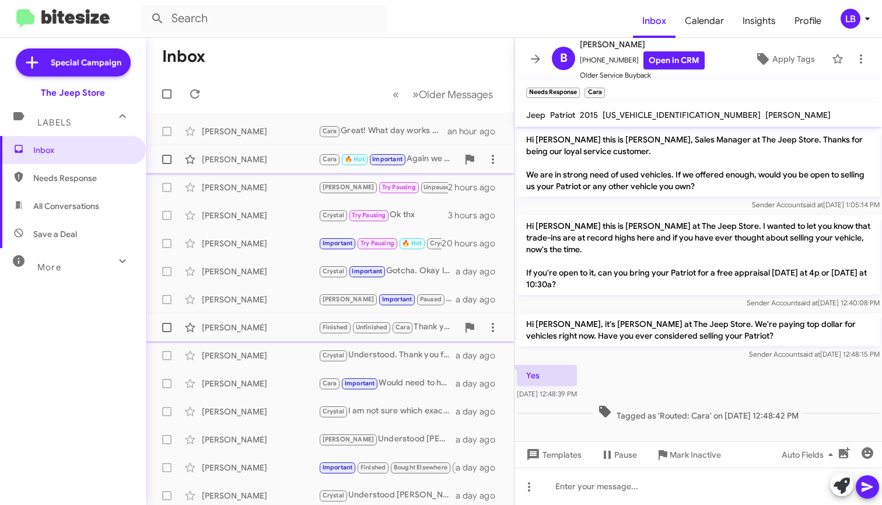
click at [285, 163] on div "[PERSON_NAME]" at bounding box center [260, 159] width 117 height 12
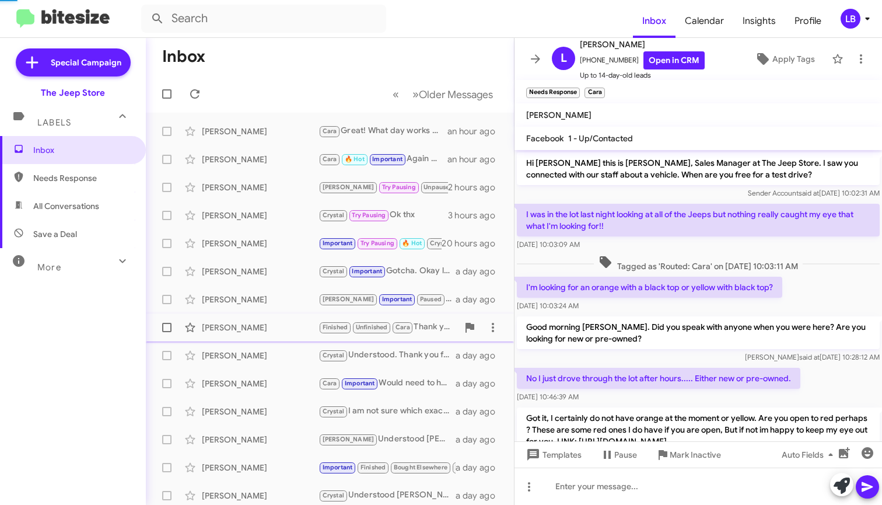
scroll to position [682, 0]
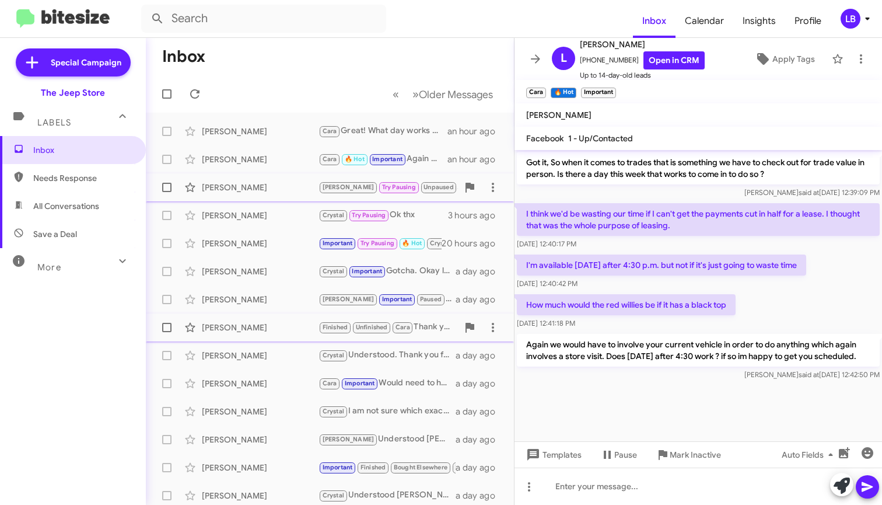
click at [281, 185] on div "[PERSON_NAME]" at bounding box center [260, 187] width 117 height 12
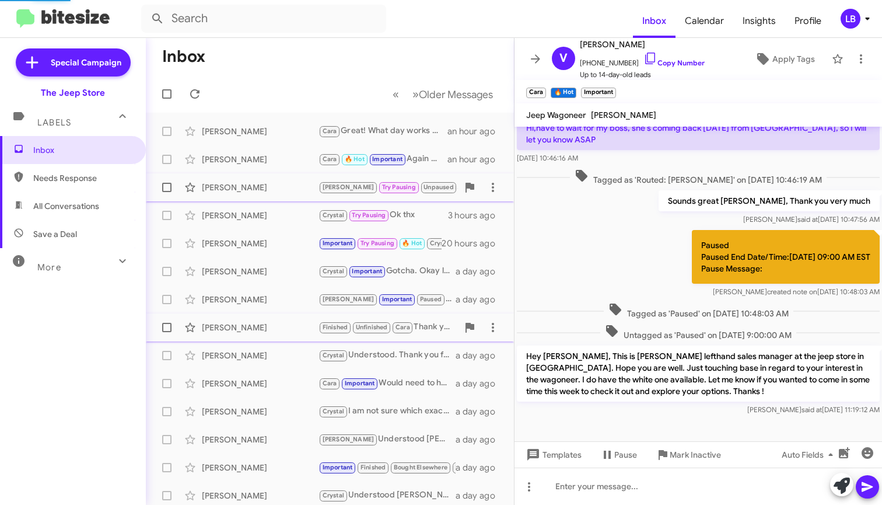
scroll to position [63, 0]
click at [612, 246] on div "Paused Paused End Date/Time:[DATE] 09:00 AM EST Pause Message: [PERSON_NAME] cr…" at bounding box center [697, 263] width 367 height 72
click at [275, 94] on mat-toolbar-row "« Previous » Next Older Messages" at bounding box center [330, 93] width 368 height 37
click at [362, 64] on mat-toolbar-row "Inbox" at bounding box center [330, 56] width 368 height 37
click at [227, 34] on mat-toolbar "Inbox Calendar Insights Profile LB" at bounding box center [441, 18] width 882 height 37
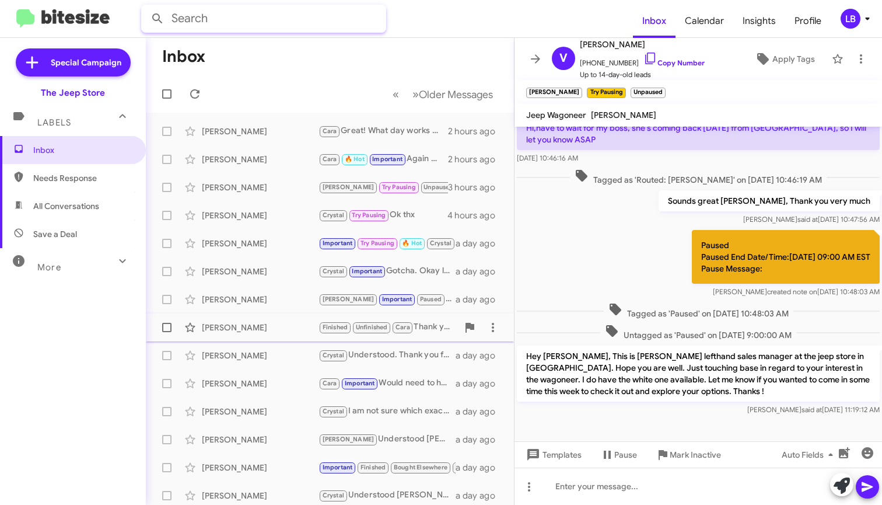
click at [230, 22] on input "text" at bounding box center [263, 19] width 245 height 28
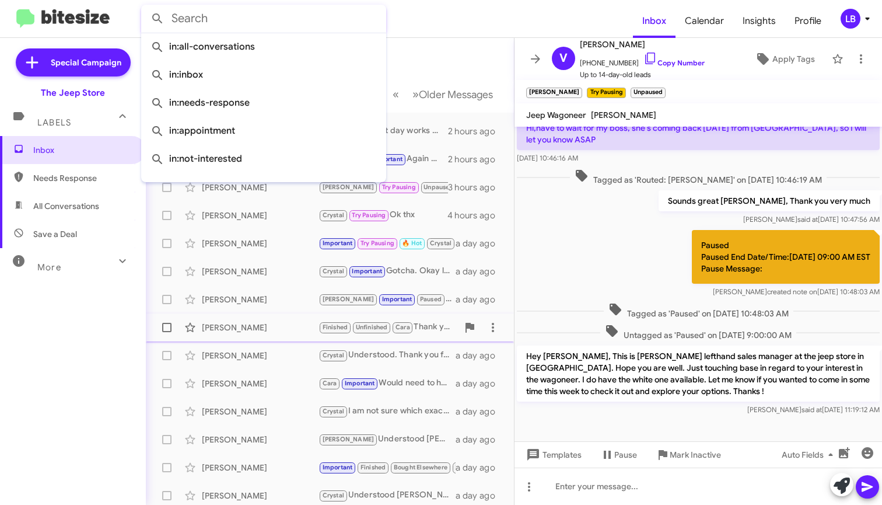
paste input "[PHONE_NUMBER]"
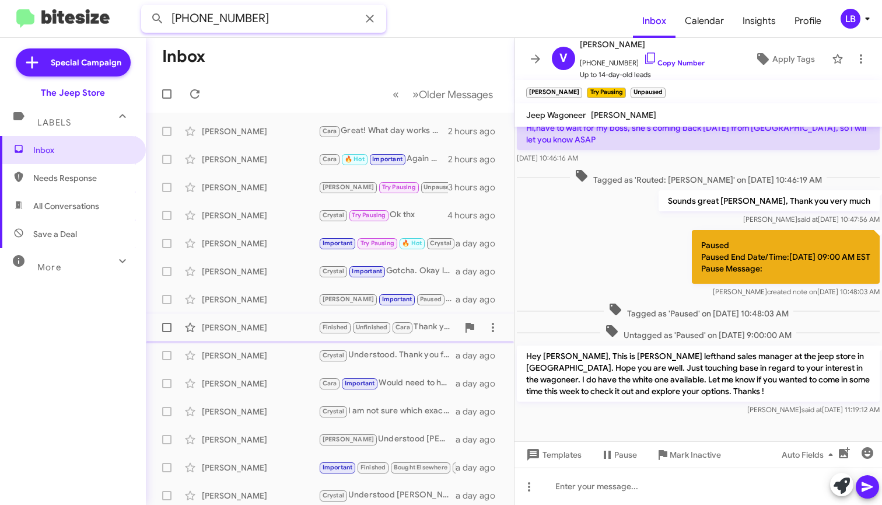
click at [157, 19] on button at bounding box center [157, 18] width 23 height 23
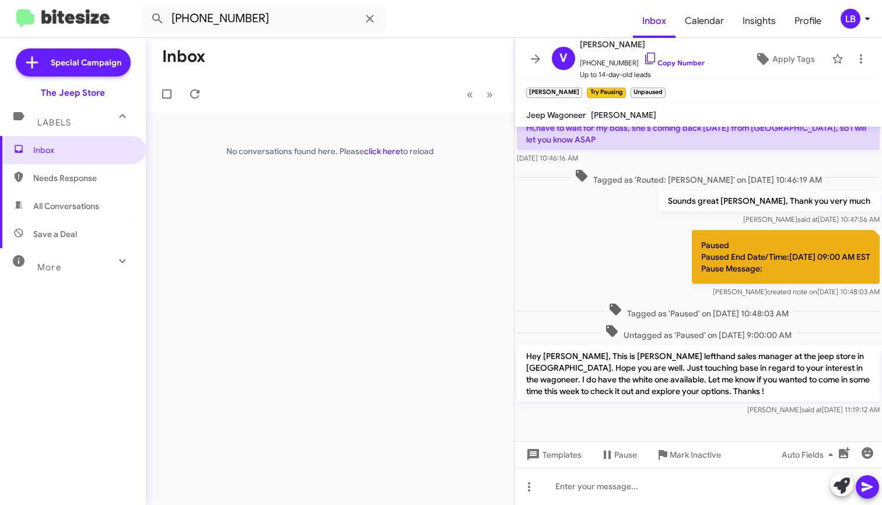
drag, startPoint x: 423, startPoint y: 84, endPoint x: 392, endPoint y: 62, distance: 38.0
click at [423, 84] on mat-toolbar-row "« Previous » Next" at bounding box center [330, 93] width 368 height 37
click at [407, 17] on form "[PHONE_NUMBER]" at bounding box center [387, 19] width 492 height 28
click at [96, 181] on span "Needs Response" at bounding box center [82, 178] width 99 height 12
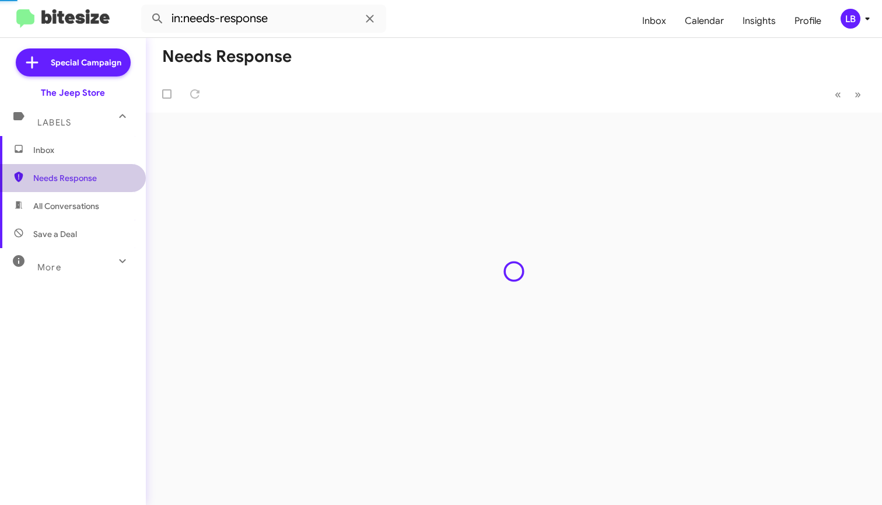
click at [89, 201] on span "All Conversations" at bounding box center [66, 206] width 66 height 12
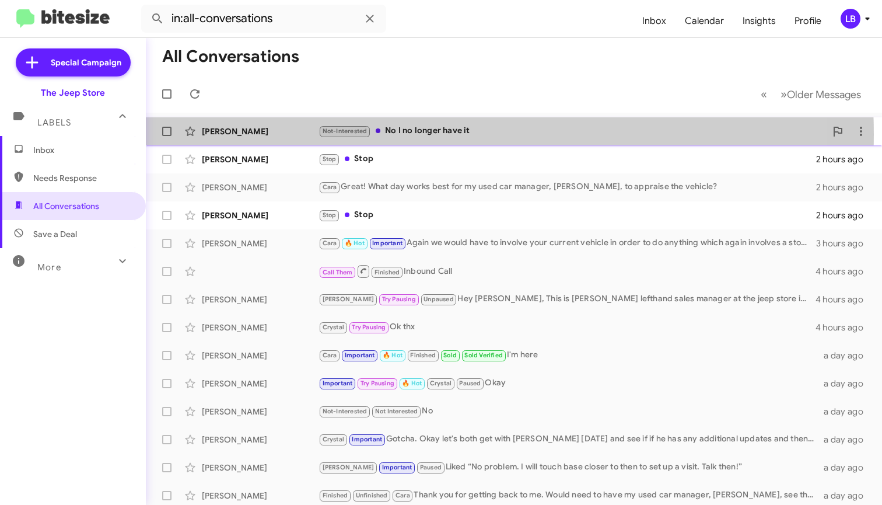
click at [405, 134] on div "Not-Interested No I no longer have it" at bounding box center [571, 130] width 507 height 13
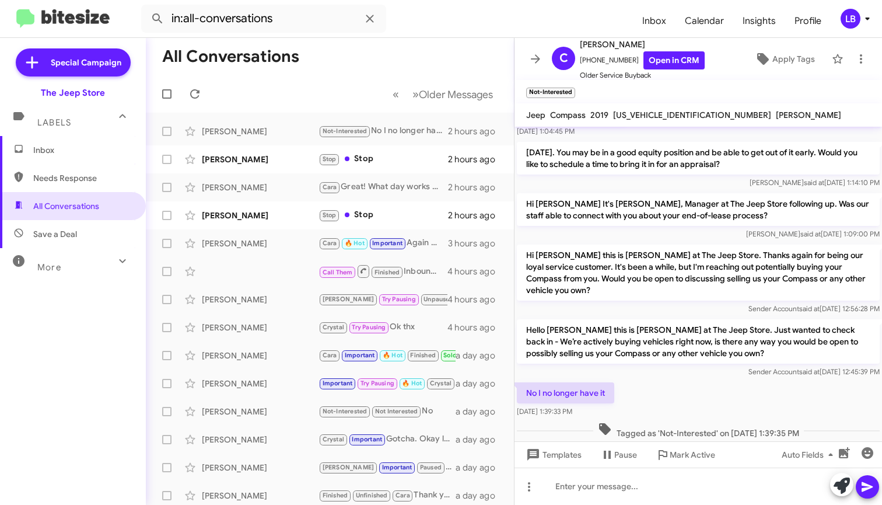
scroll to position [113, 0]
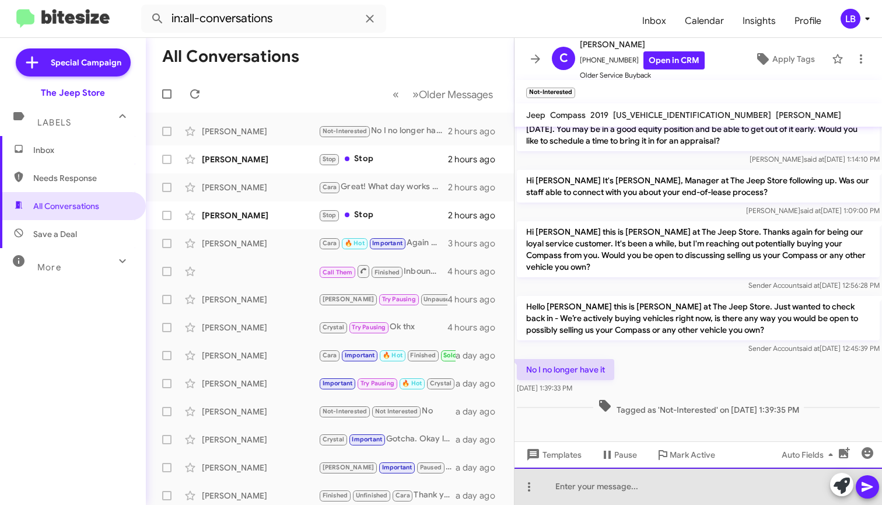
click at [636, 489] on div at bounding box center [697, 485] width 367 height 37
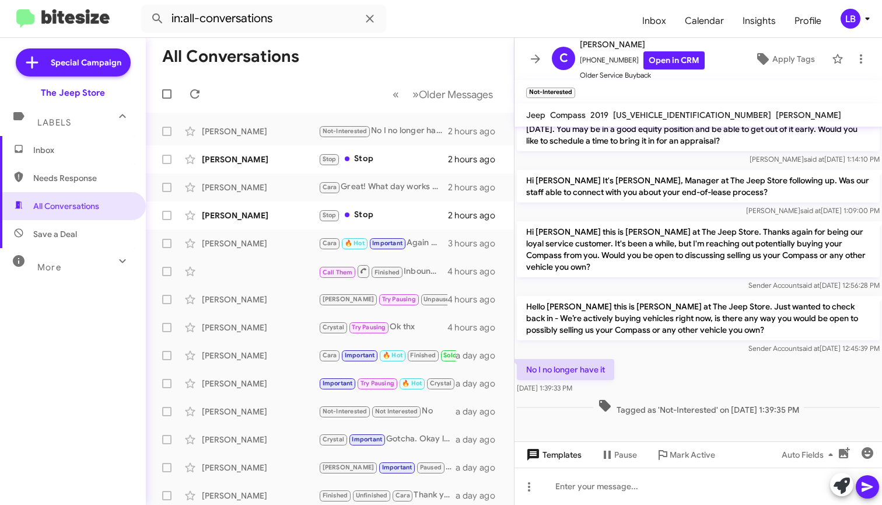
click at [570, 453] on span "Templates" at bounding box center [553, 454] width 58 height 21
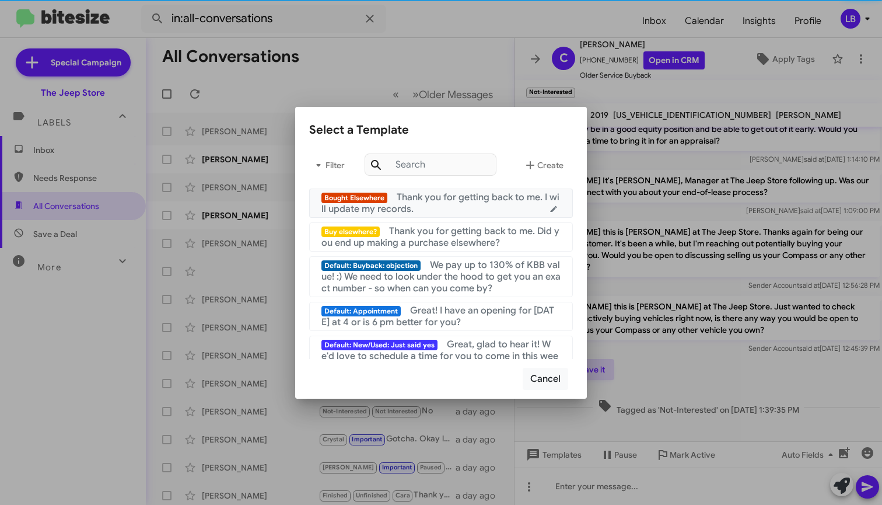
click at [471, 190] on mat-list-item "Bought Elsewhere Thank you for getting back to me. I will update my records." at bounding box center [441, 202] width 264 height 29
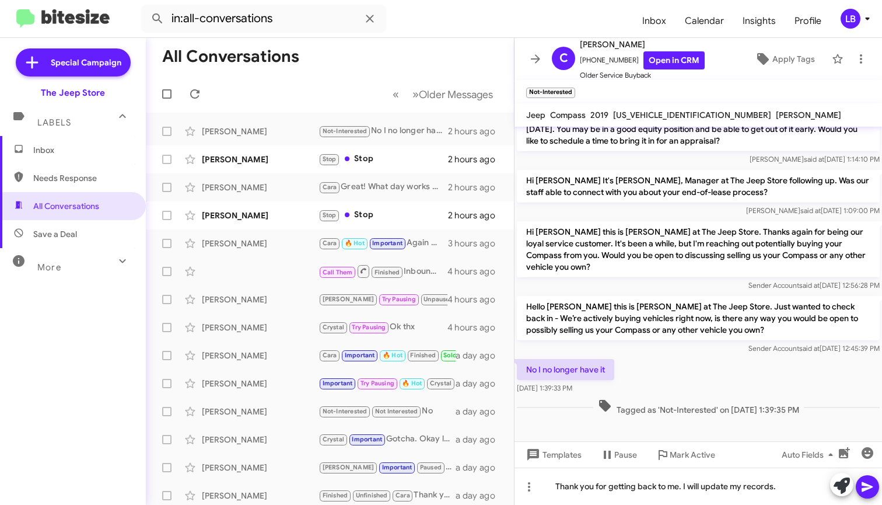
click at [864, 488] on icon at bounding box center [867, 487] width 11 height 10
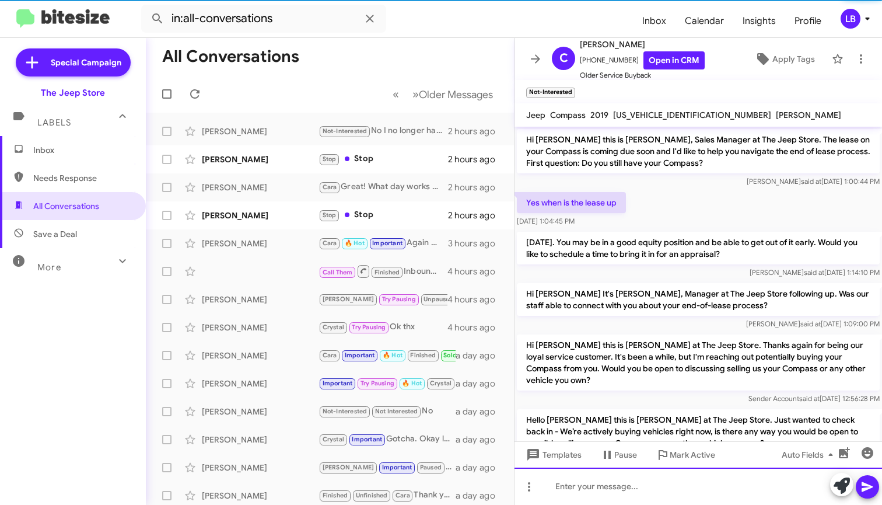
scroll to position [156, 0]
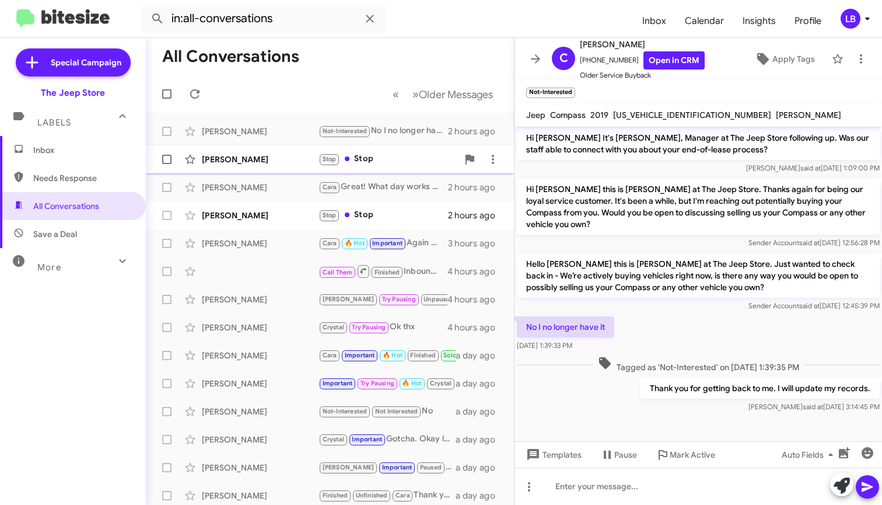
click at [296, 155] on div "[PERSON_NAME]" at bounding box center [260, 159] width 117 height 12
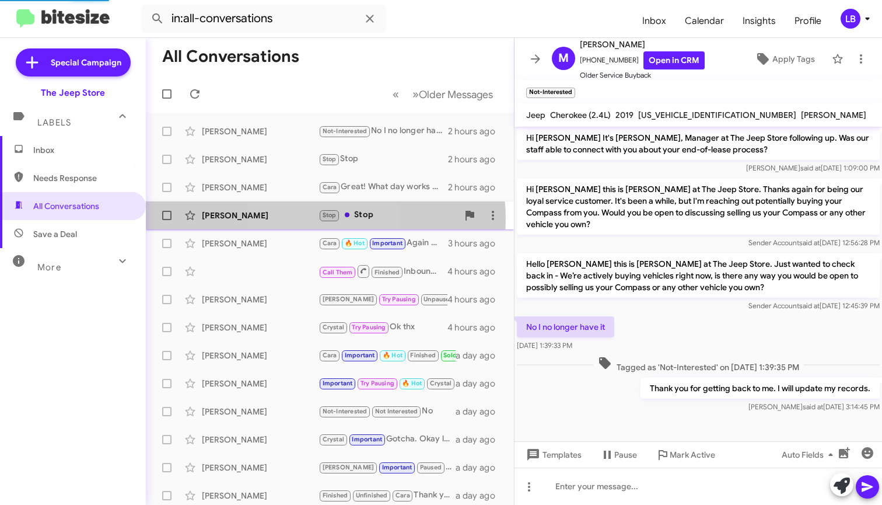
drag, startPoint x: 303, startPoint y: 219, endPoint x: 215, endPoint y: 216, distance: 88.1
click at [303, 219] on div "[PERSON_NAME]" at bounding box center [260, 215] width 117 height 12
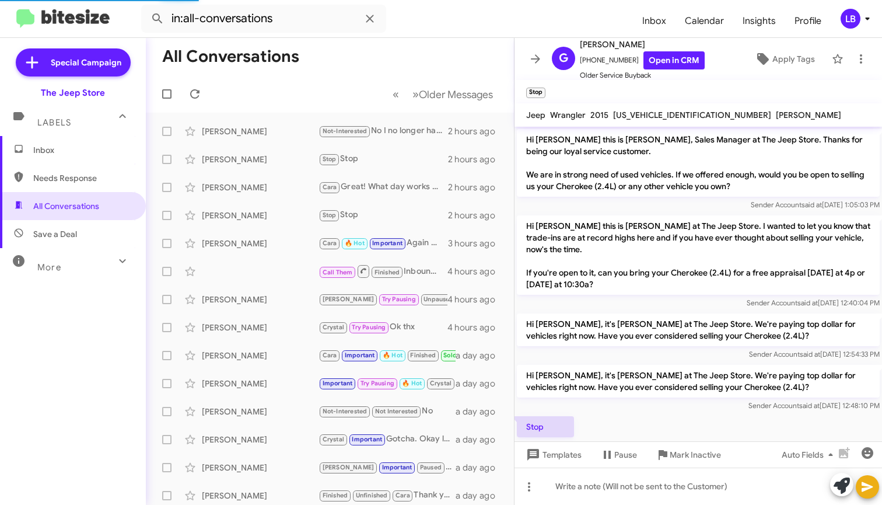
click at [66, 181] on span "Needs Response" at bounding box center [82, 178] width 99 height 12
type input "in:needs-response"
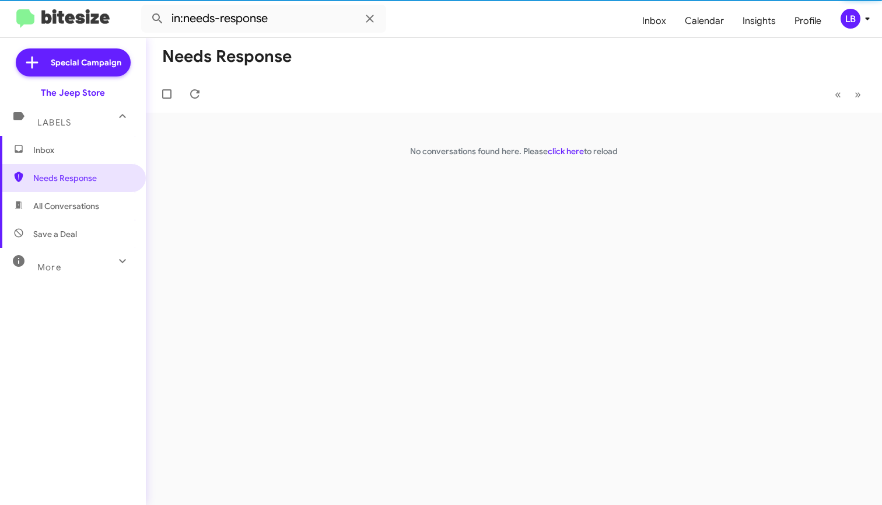
click at [57, 148] on span "Inbox" at bounding box center [82, 150] width 99 height 12
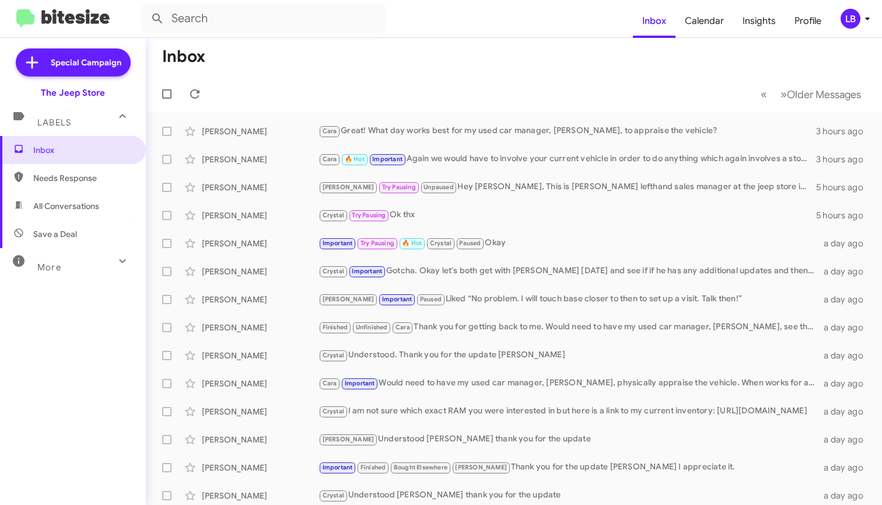
click at [335, 58] on mat-toolbar-row "Inbox" at bounding box center [514, 56] width 736 height 37
click at [371, 45] on mat-toolbar-row "Inbox" at bounding box center [514, 56] width 736 height 37
